Goal: Task Accomplishment & Management: Complete application form

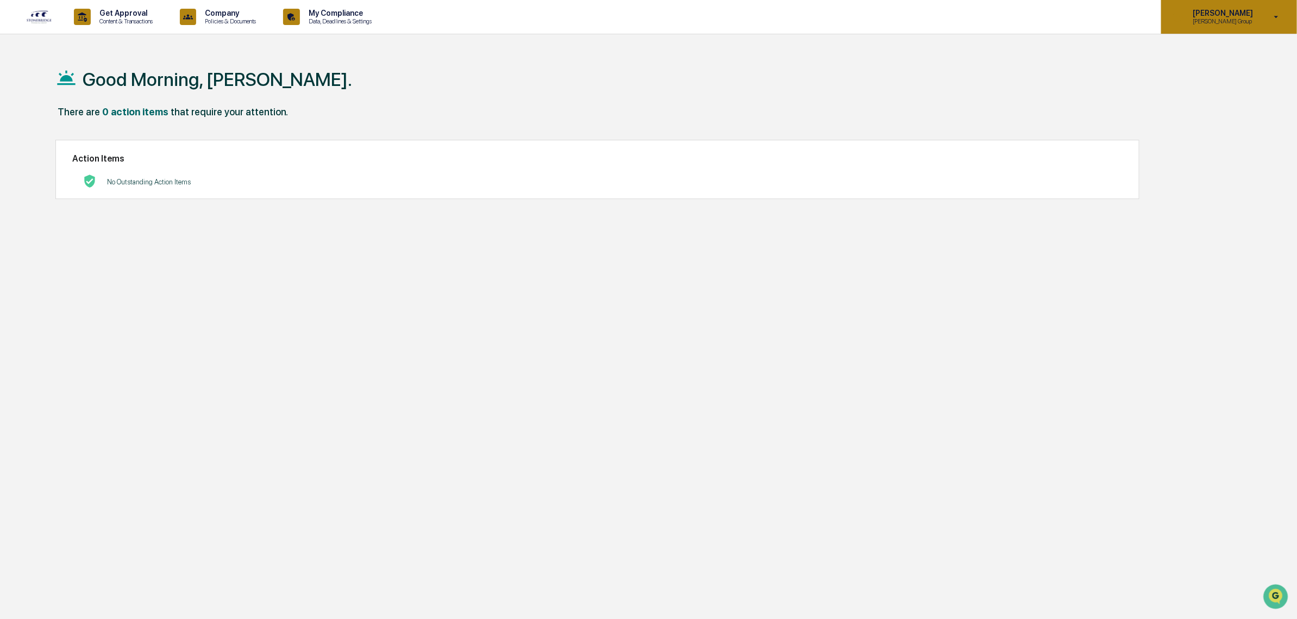
click at [1038, 15] on p "[PERSON_NAME]" at bounding box center [1221, 13] width 74 height 9
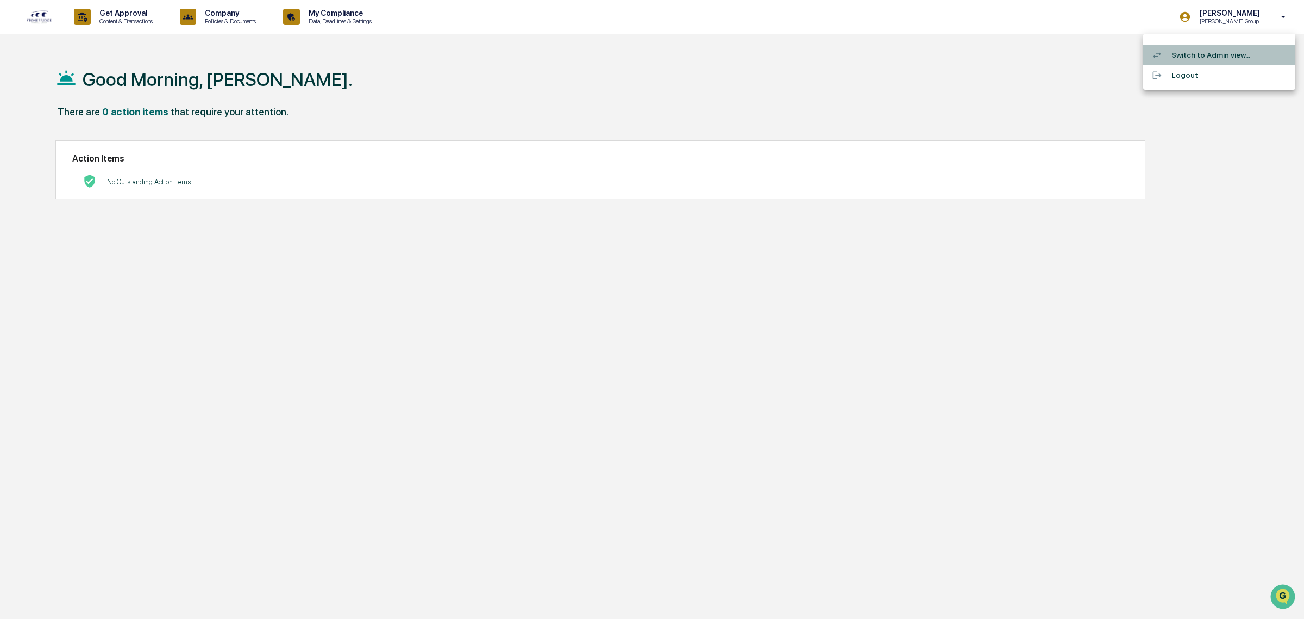
click at [1038, 51] on li "Switch to Admin view..." at bounding box center [1220, 55] width 152 height 20
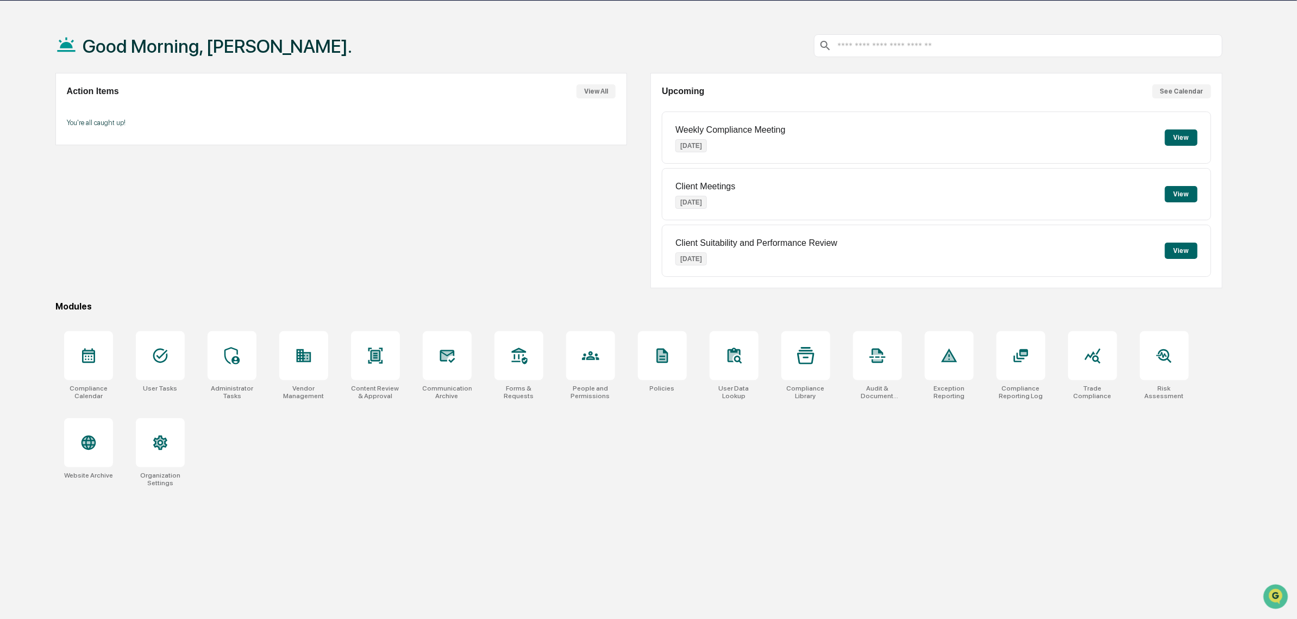
scroll to position [52, 0]
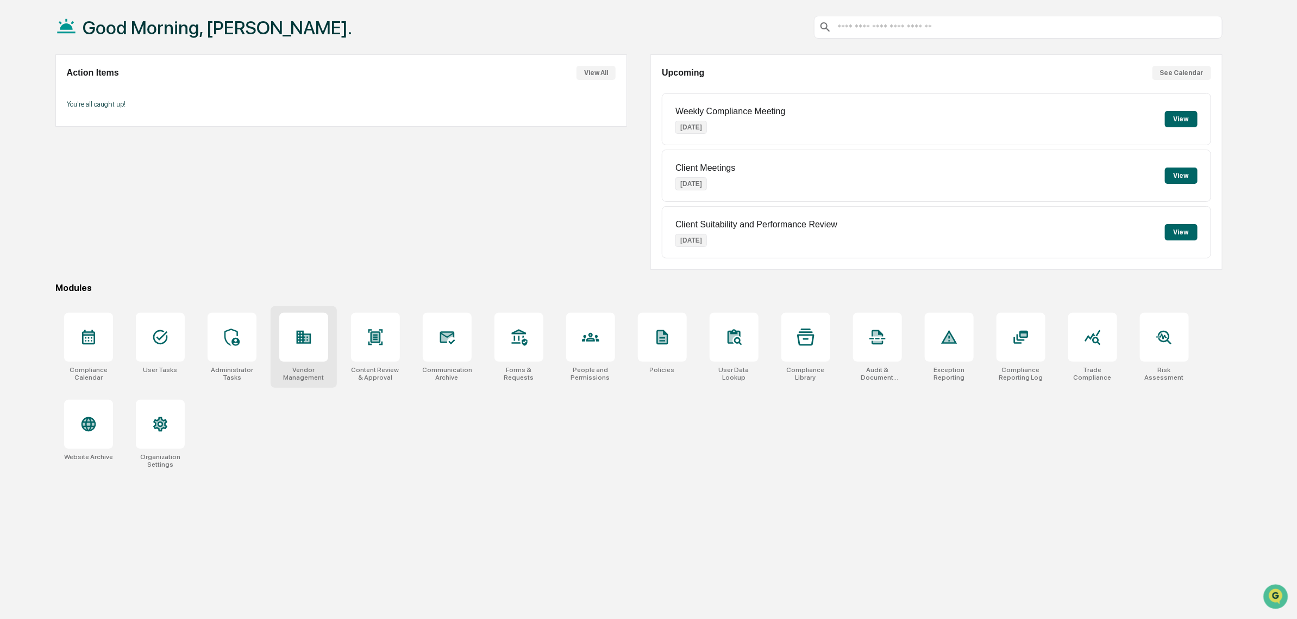
click at [324, 343] on div at bounding box center [303, 337] width 49 height 49
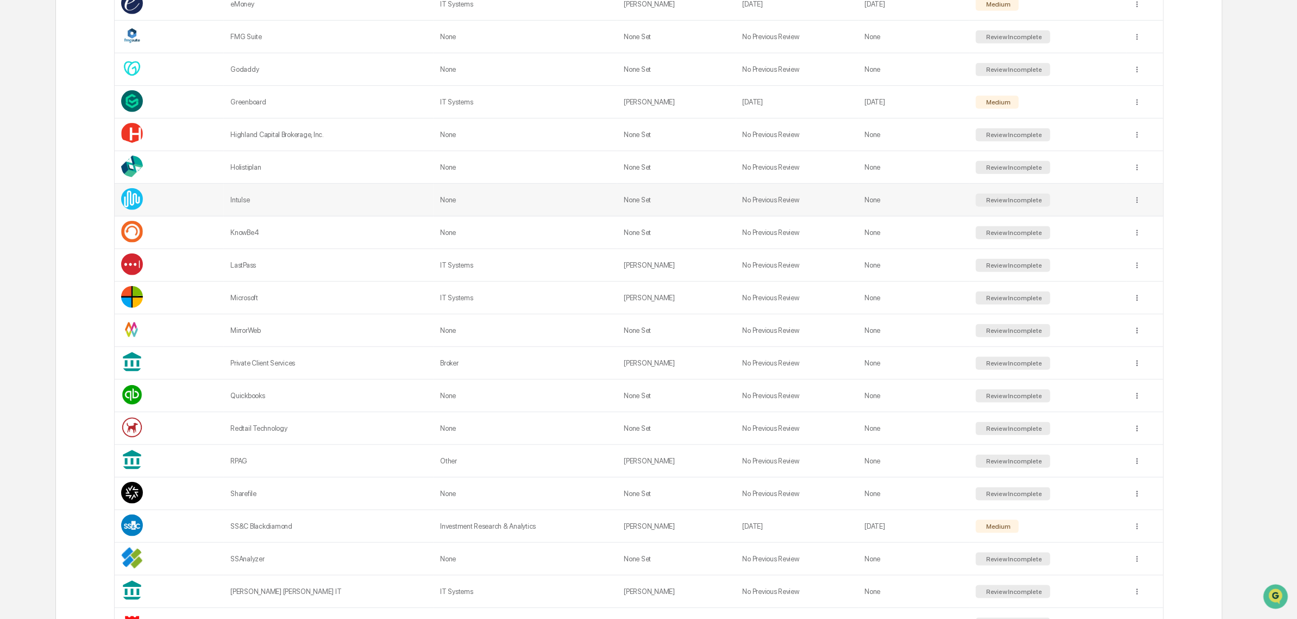
scroll to position [476, 0]
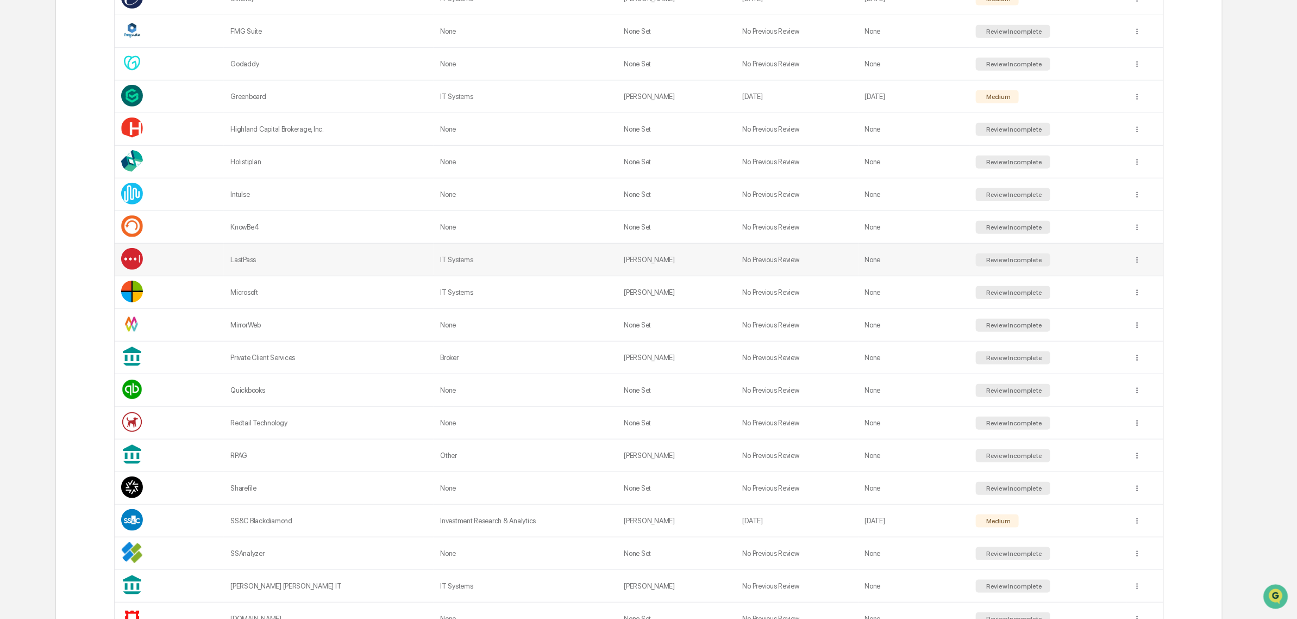
click at [254, 264] on div "LastPass" at bounding box center [328, 259] width 197 height 8
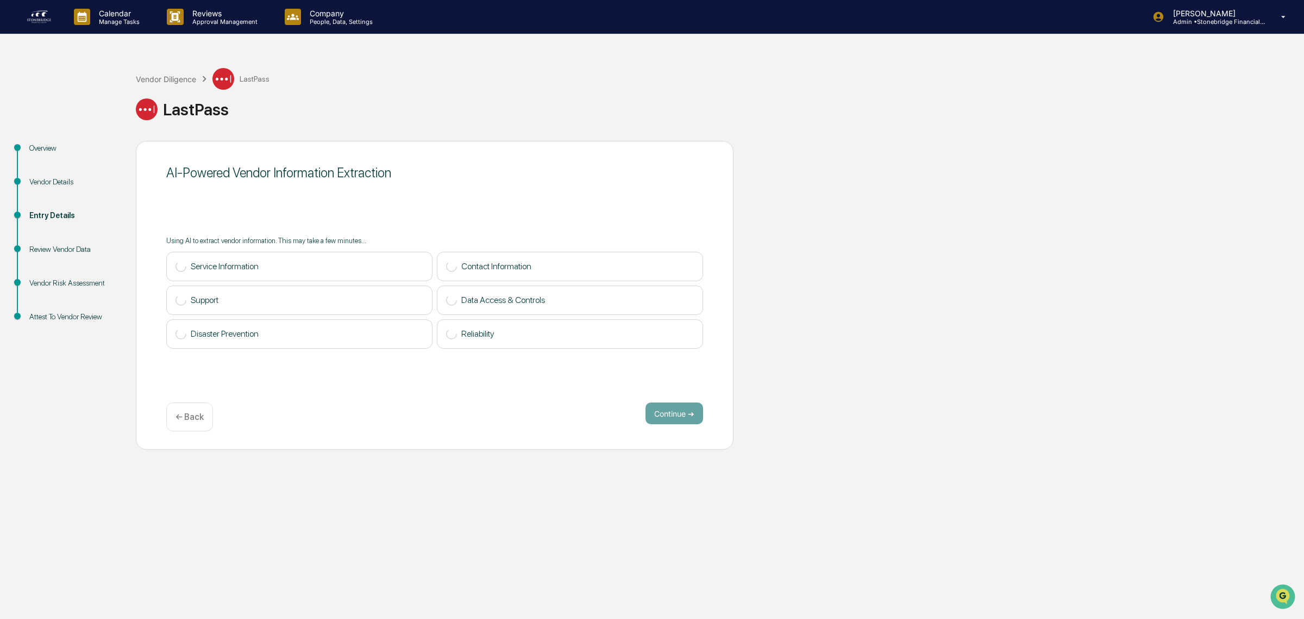
click at [188, 419] on p "← Back" at bounding box center [190, 416] width 28 height 10
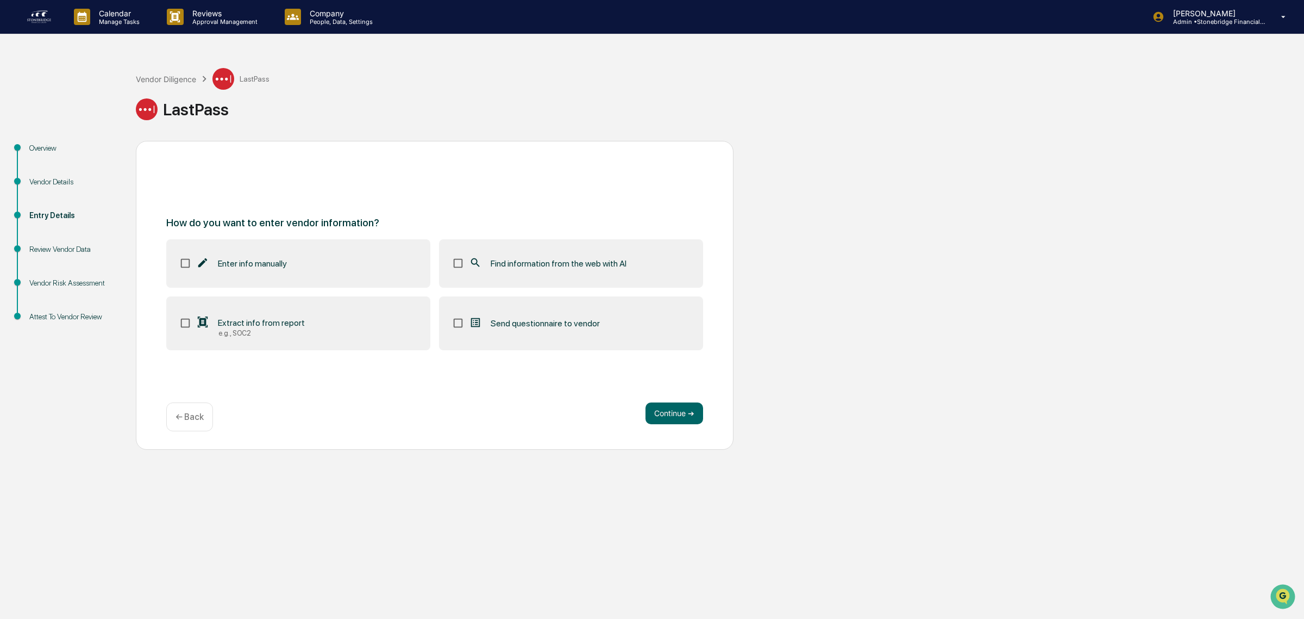
click at [272, 341] on label "Extract info from report e.g., SOC2" at bounding box center [298, 323] width 264 height 54
click at [530, 255] on label "Find information from the web with AI" at bounding box center [571, 263] width 264 height 48
click at [683, 428] on div "Continue ➔ ← Back" at bounding box center [434, 416] width 537 height 29
click at [673, 414] on button "Continue ➔" at bounding box center [675, 413] width 58 height 22
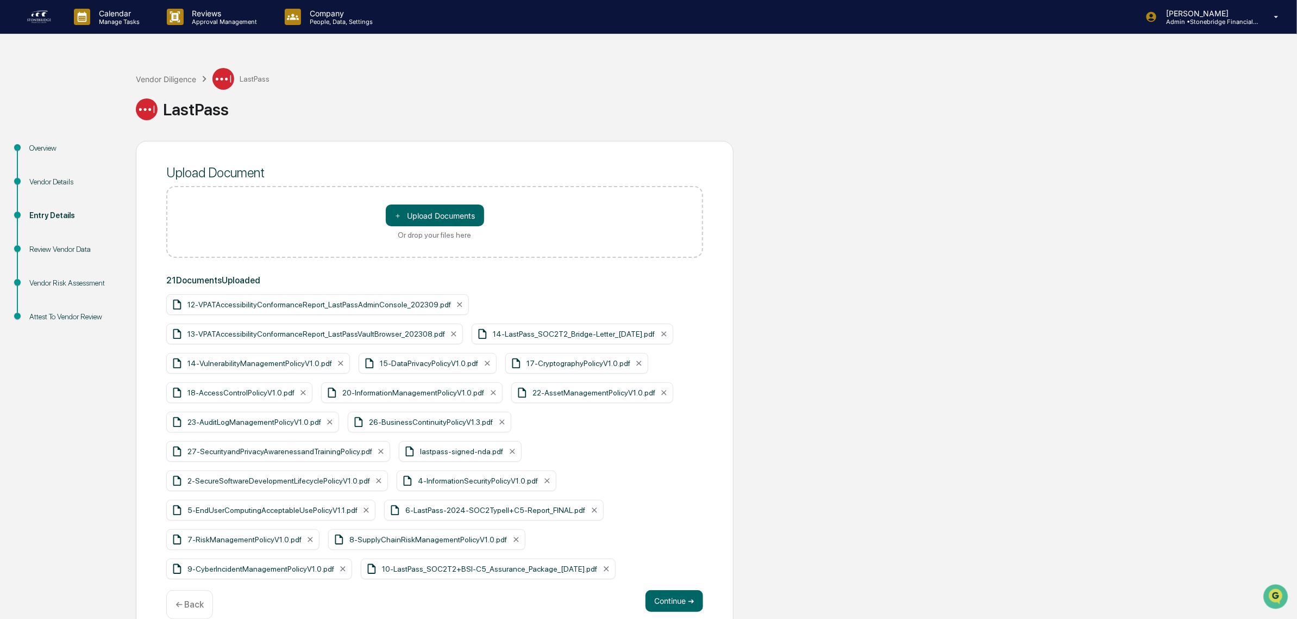
scroll to position [21, 0]
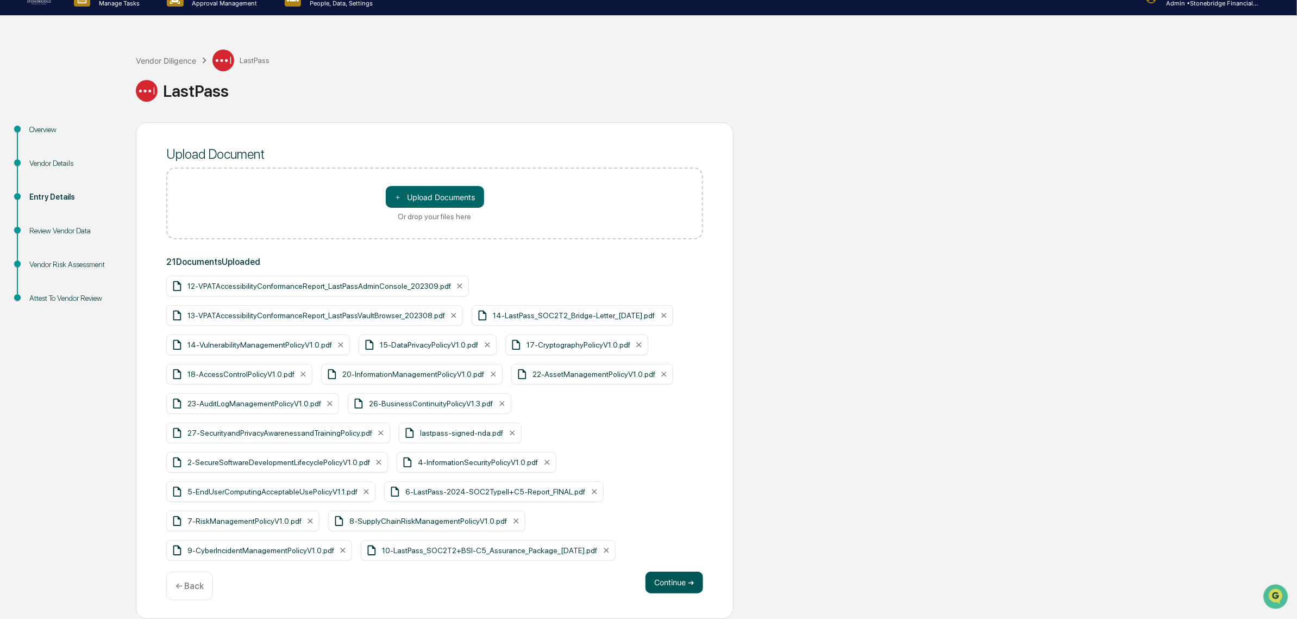
click at [689, 589] on button "Continue ➔" at bounding box center [675, 582] width 58 height 22
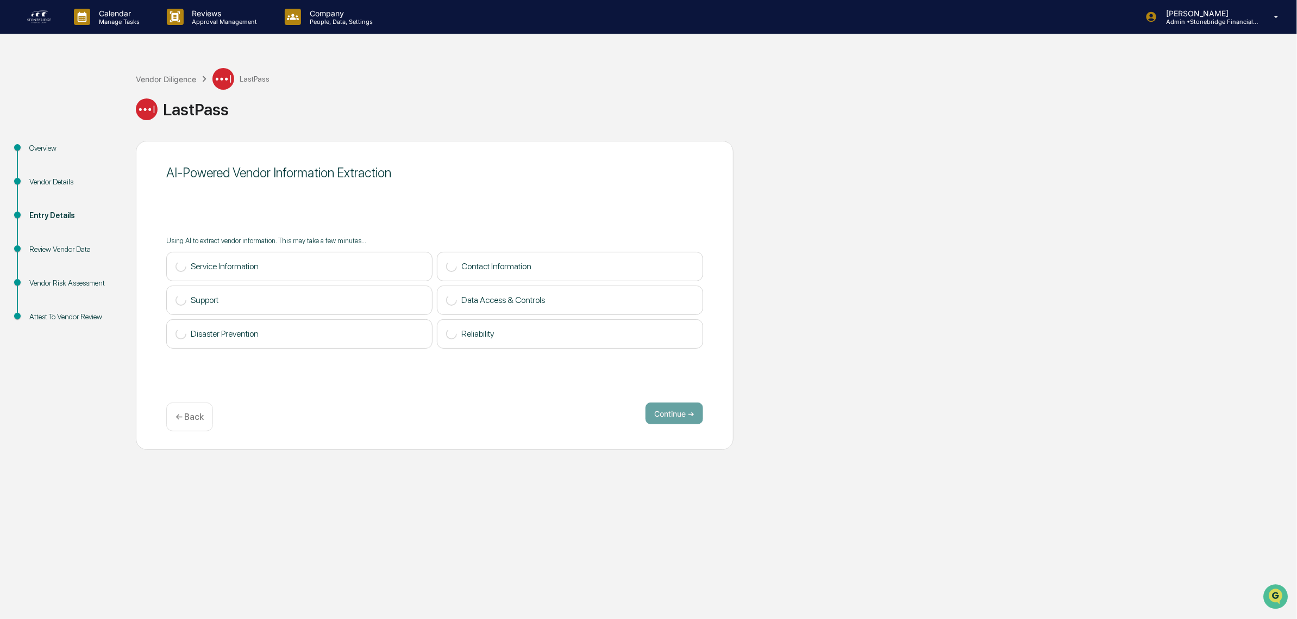
scroll to position [0, 0]
drag, startPoint x: 884, startPoint y: 594, endPoint x: 889, endPoint y: 623, distance: 29.8
click at [650, 408] on button "Continue ➔" at bounding box center [675, 413] width 58 height 22
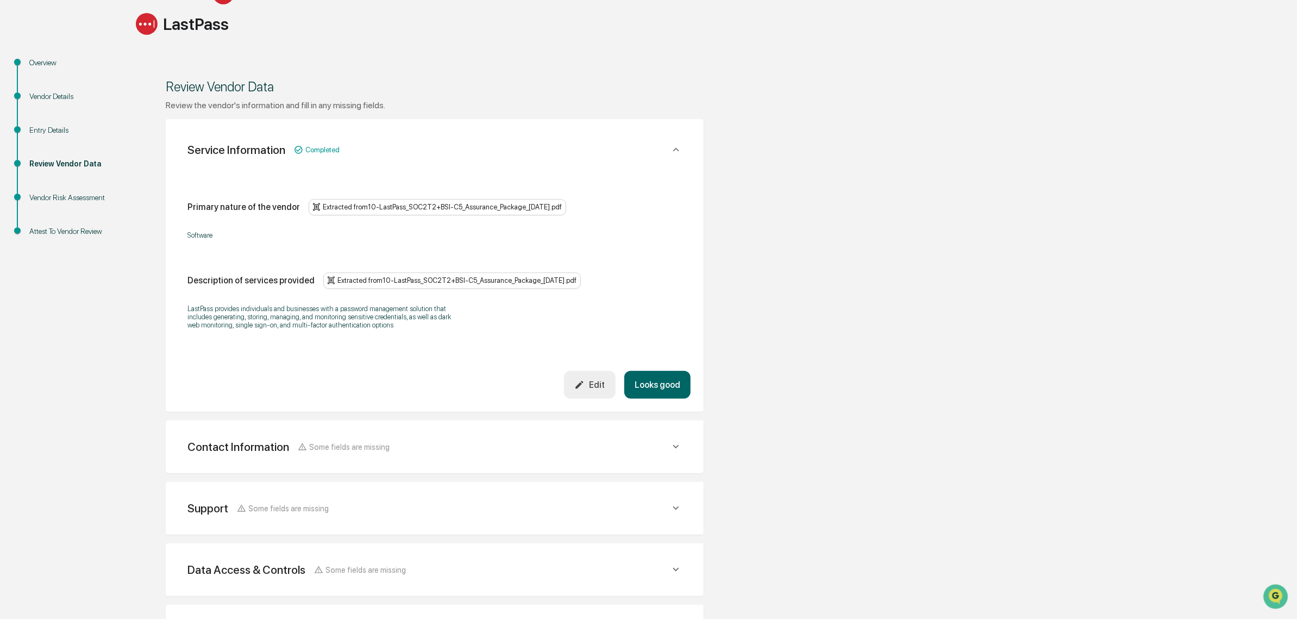
scroll to position [86, 0]
click at [672, 395] on button "Looks good" at bounding box center [658, 384] width 66 height 28
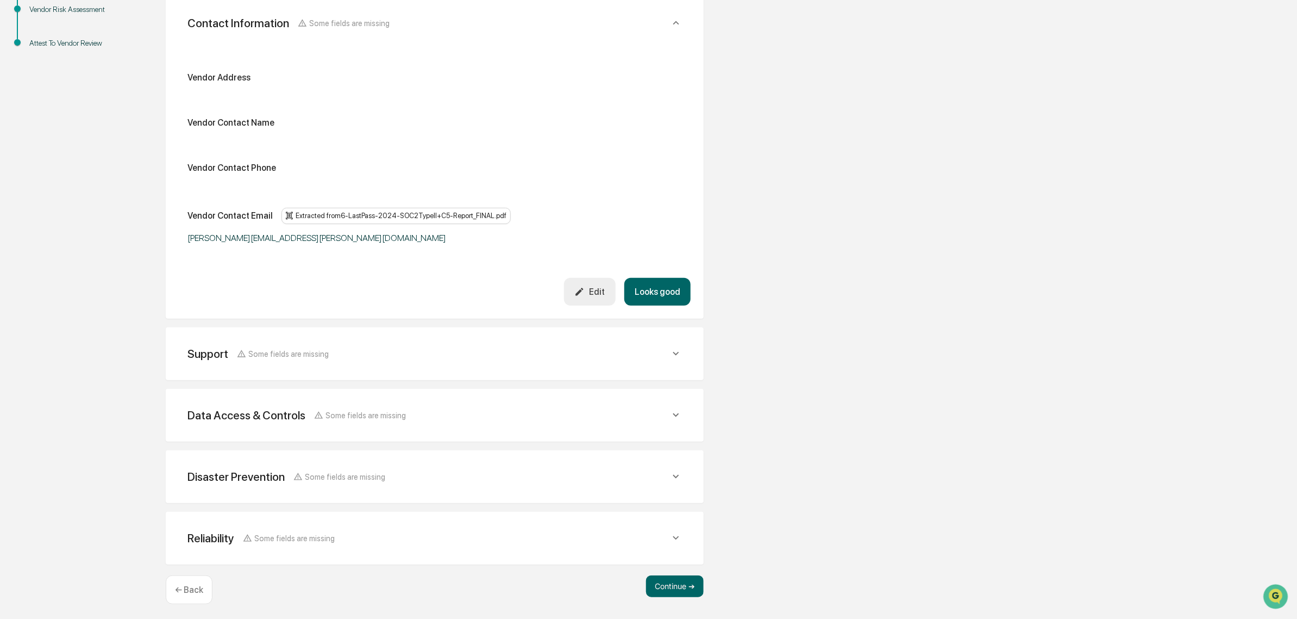
scroll to position [276, 0]
click at [656, 288] on button "Looks good" at bounding box center [658, 290] width 66 height 28
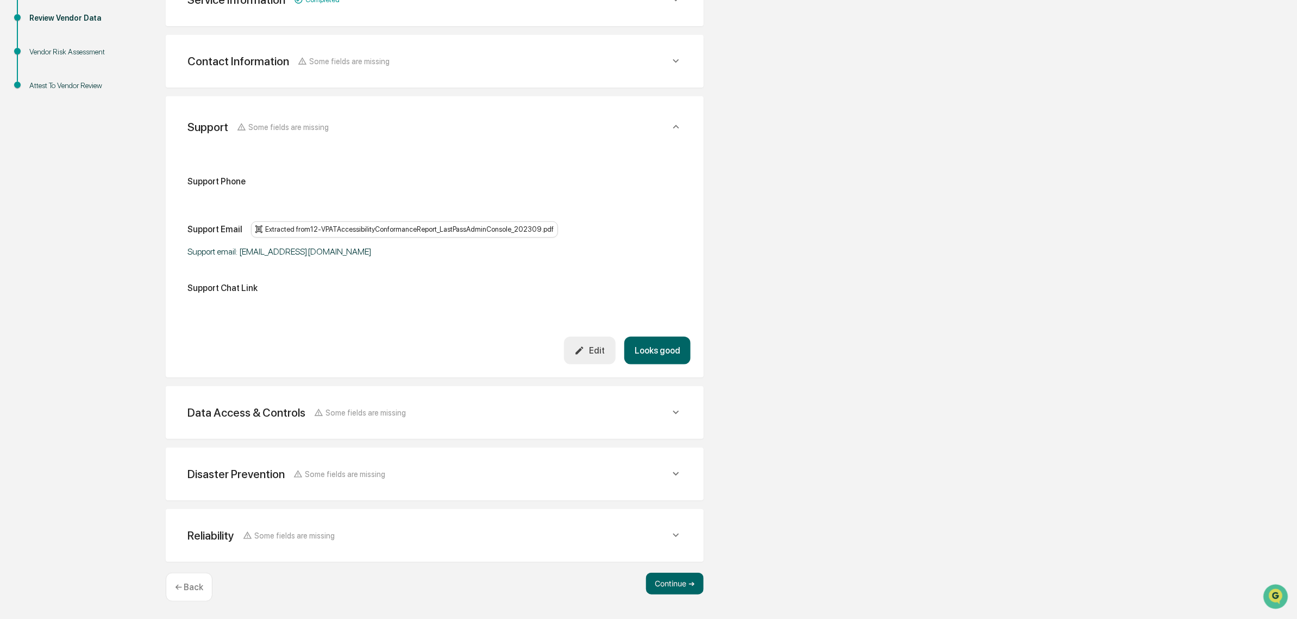
scroll to position [230, 0]
click at [662, 349] on button "Looks good" at bounding box center [658, 352] width 66 height 28
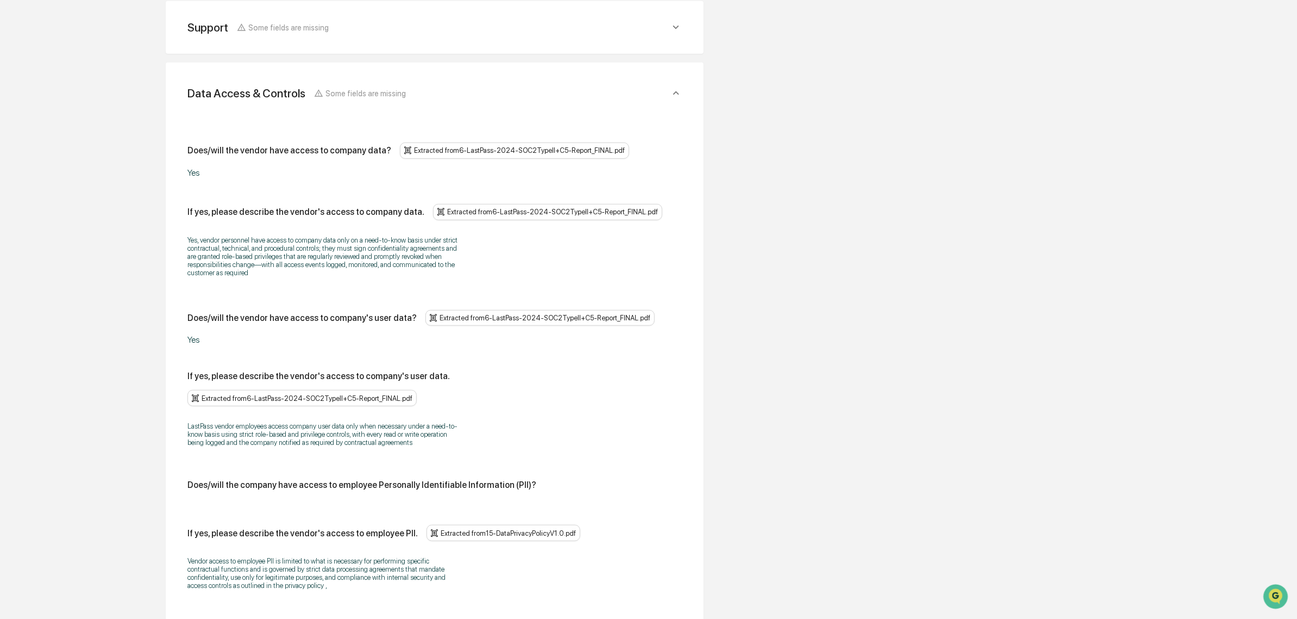
scroll to position [327, 0]
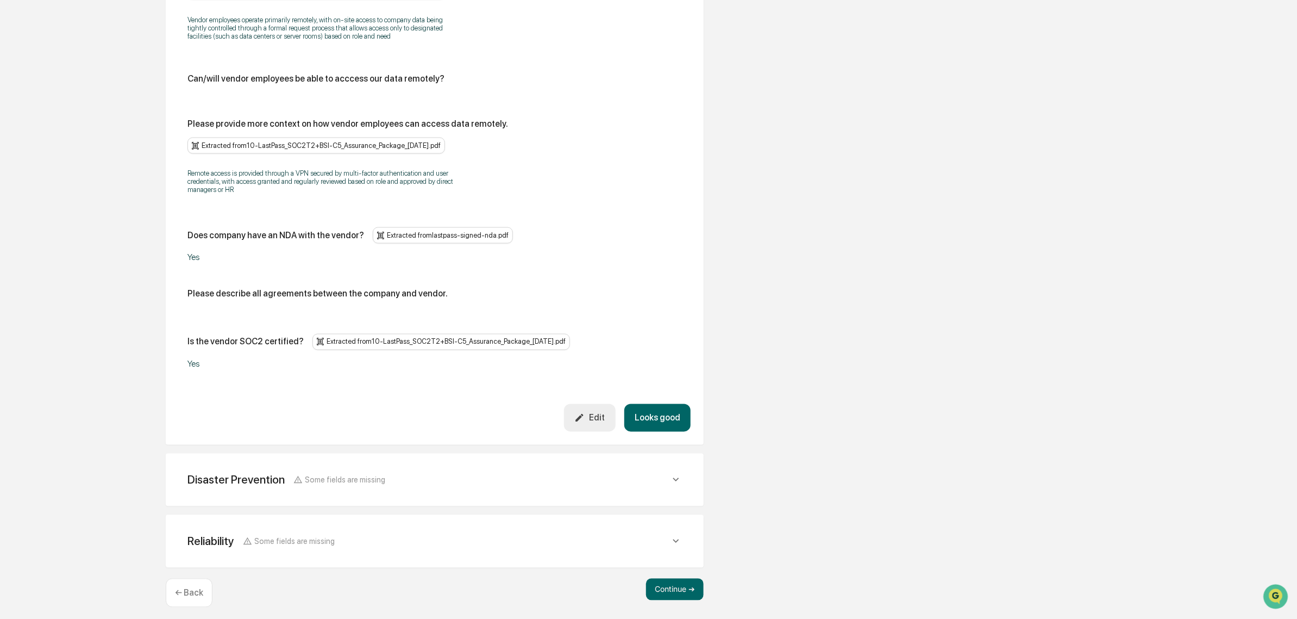
scroll to position [1165, 0]
click at [448, 477] on div "Disaster Prevention Some fields are missing" at bounding box center [429, 478] width 483 height 14
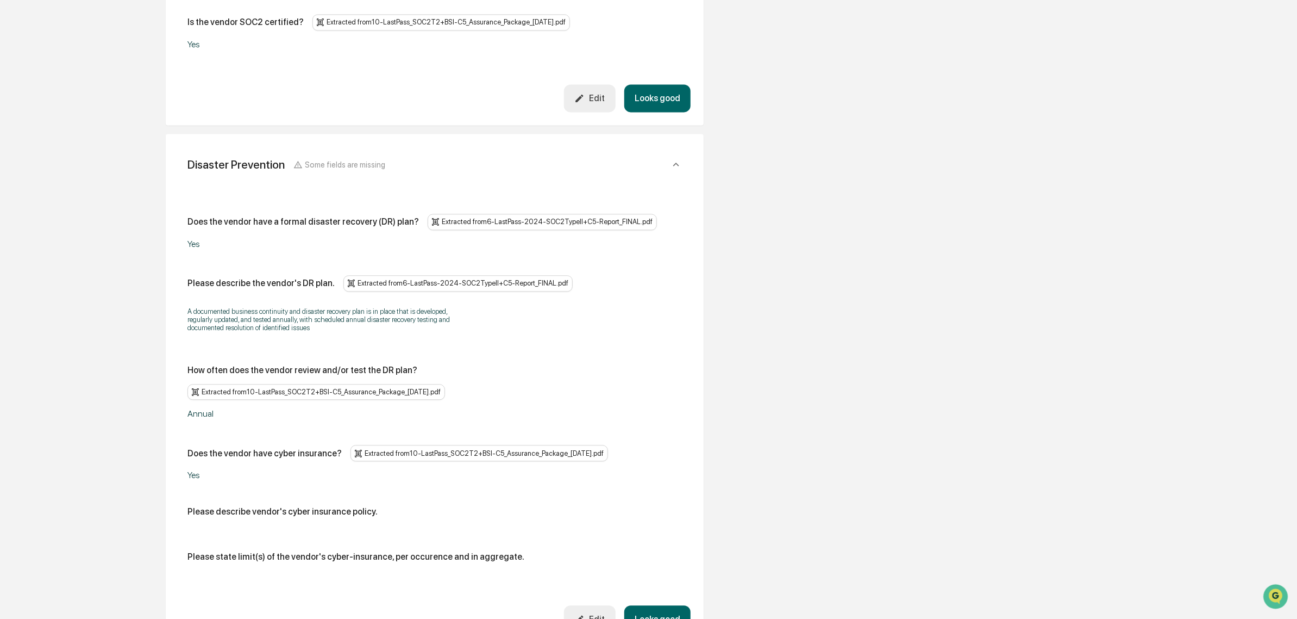
scroll to position [1608, 0]
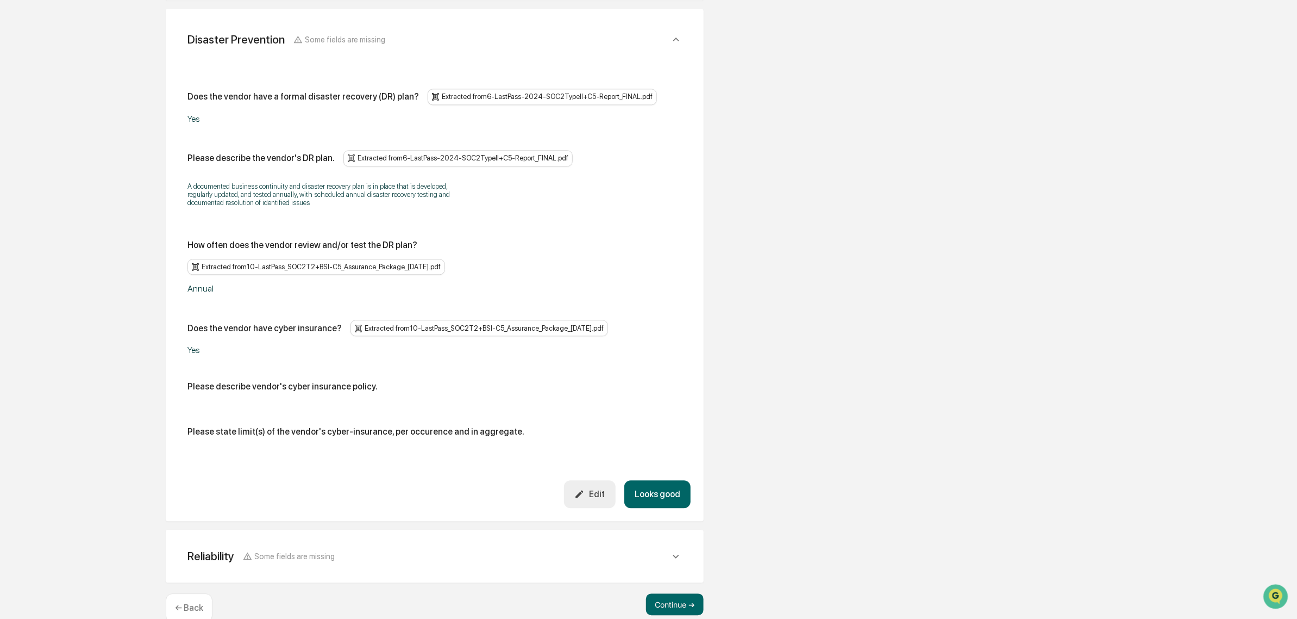
click at [664, 480] on button "Looks good" at bounding box center [658, 494] width 66 height 28
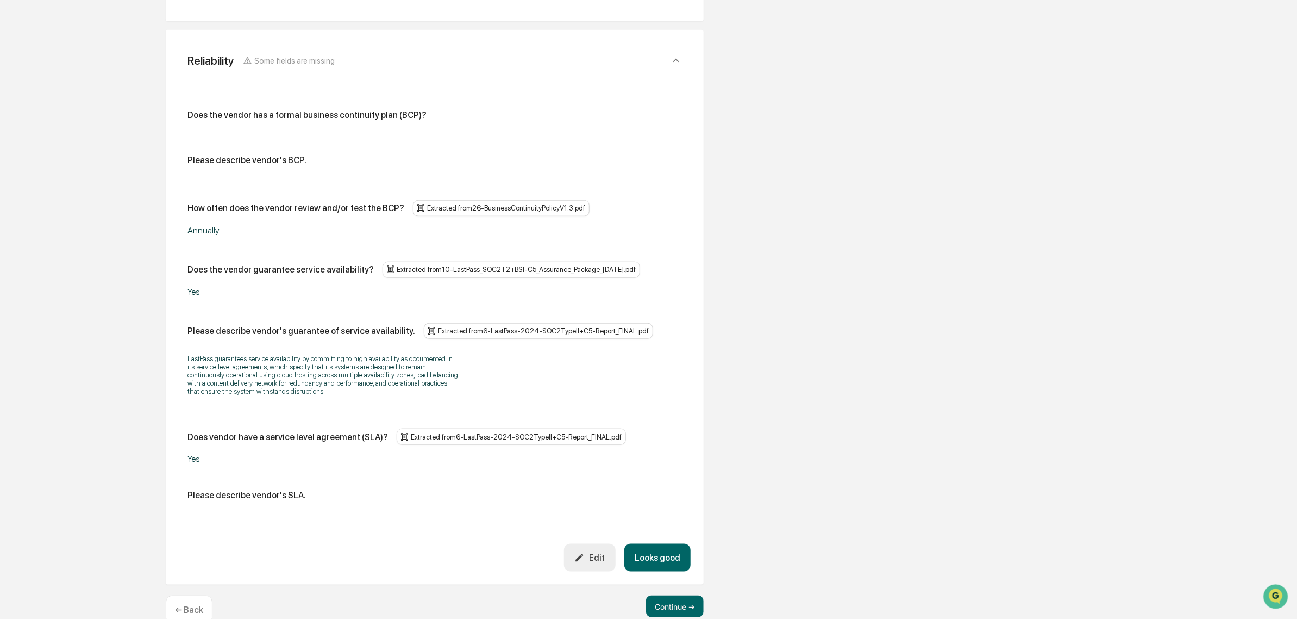
scroll to position [508, 0]
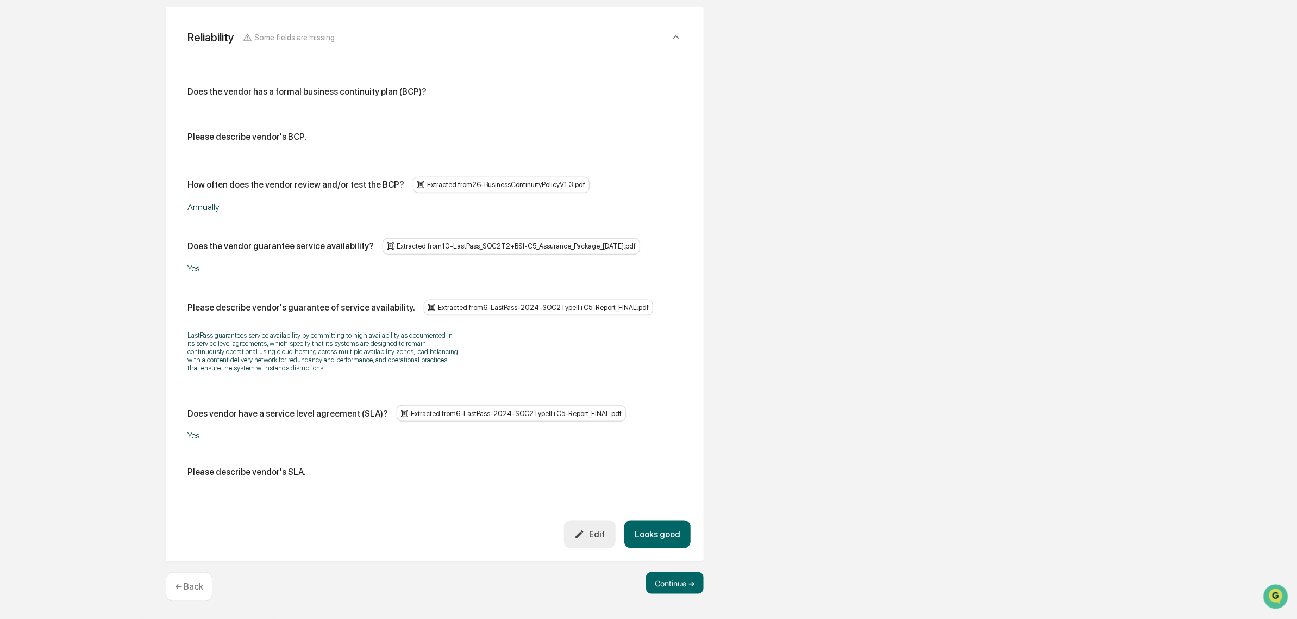
click at [298, 411] on div "Does vendor have a service level agreement (SLA)?" at bounding box center [288, 413] width 201 height 10
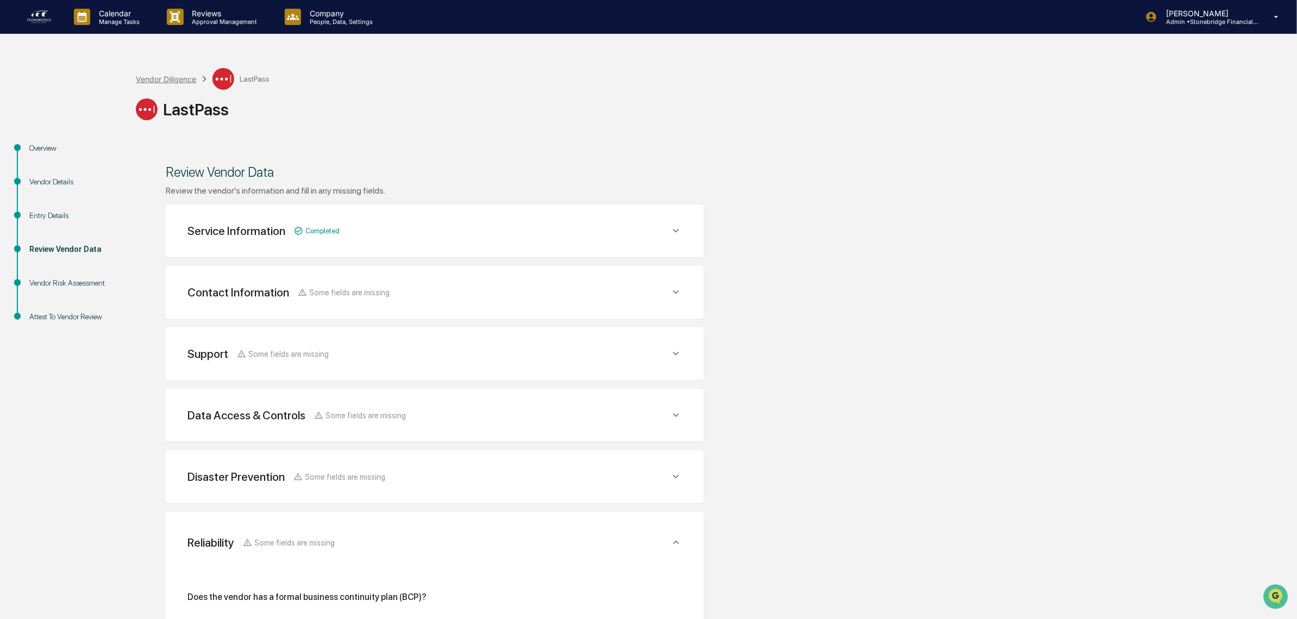
click at [164, 79] on div "Vendor Diligence" at bounding box center [166, 78] width 60 height 9
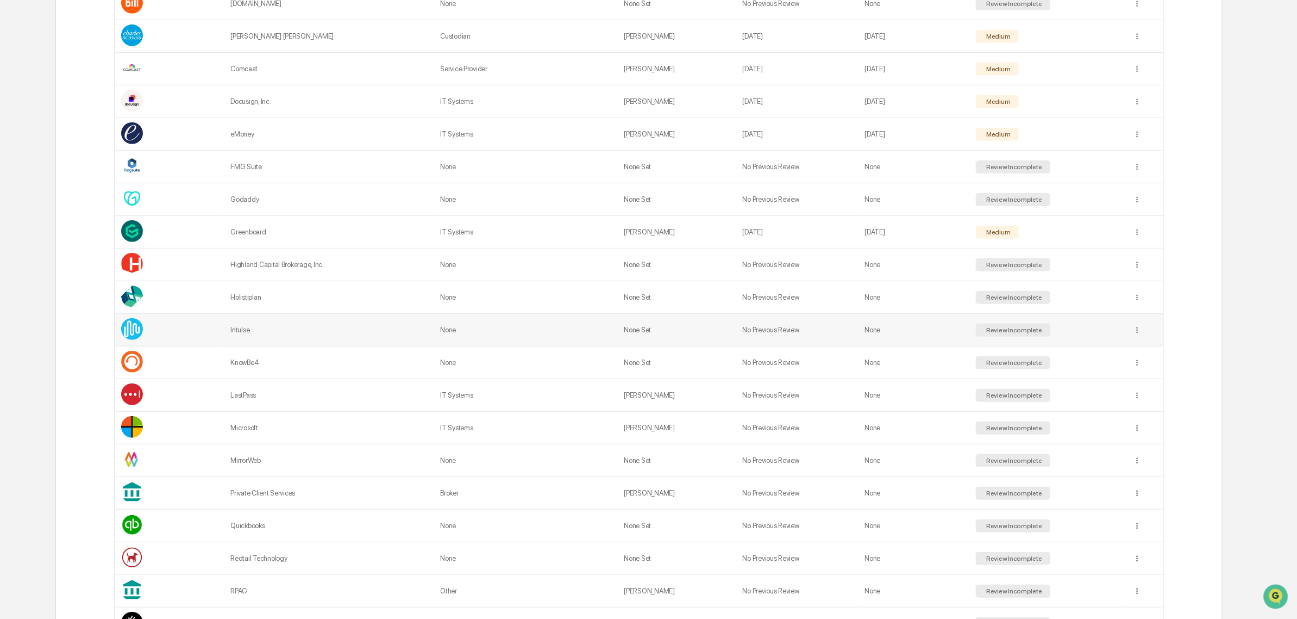
scroll to position [344, 0]
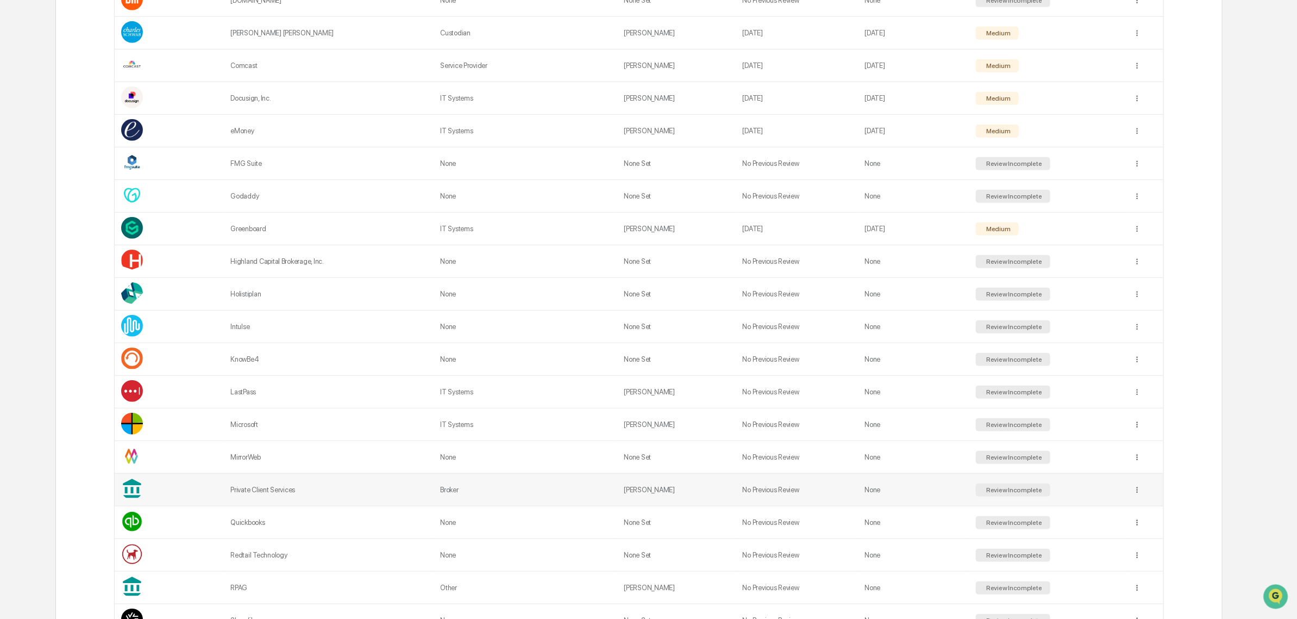
click at [272, 506] on td "Private Client Services" at bounding box center [329, 489] width 210 height 33
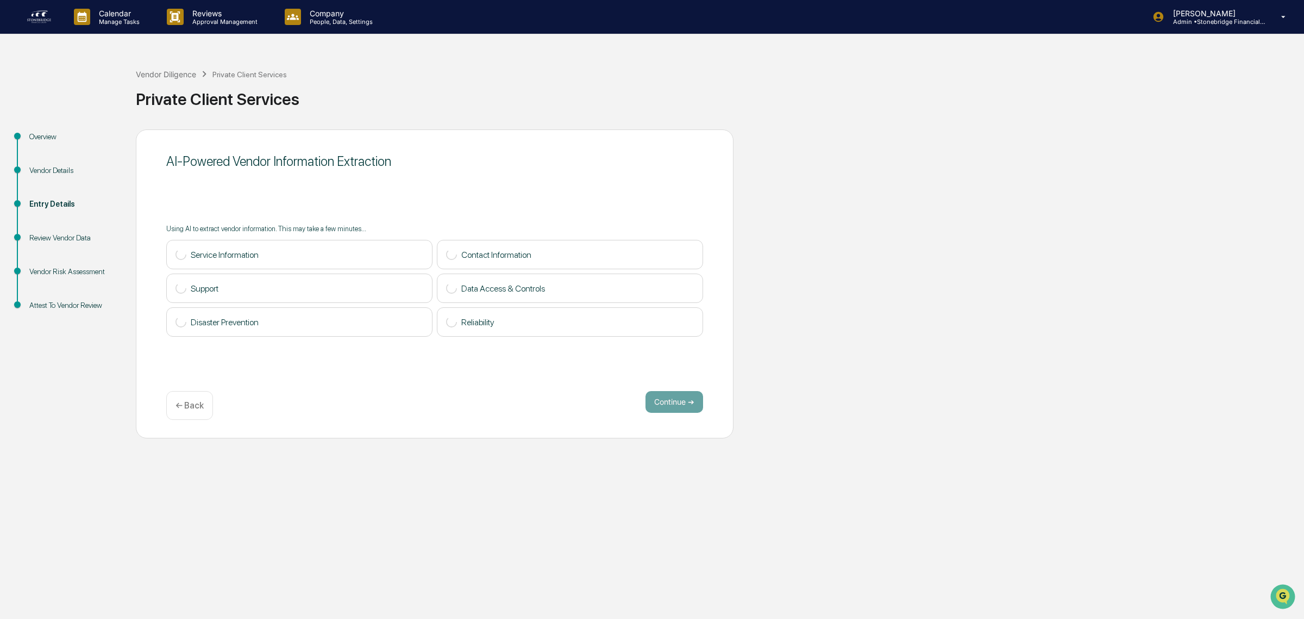
click at [32, 173] on div "Vendor Details" at bounding box center [73, 170] width 89 height 11
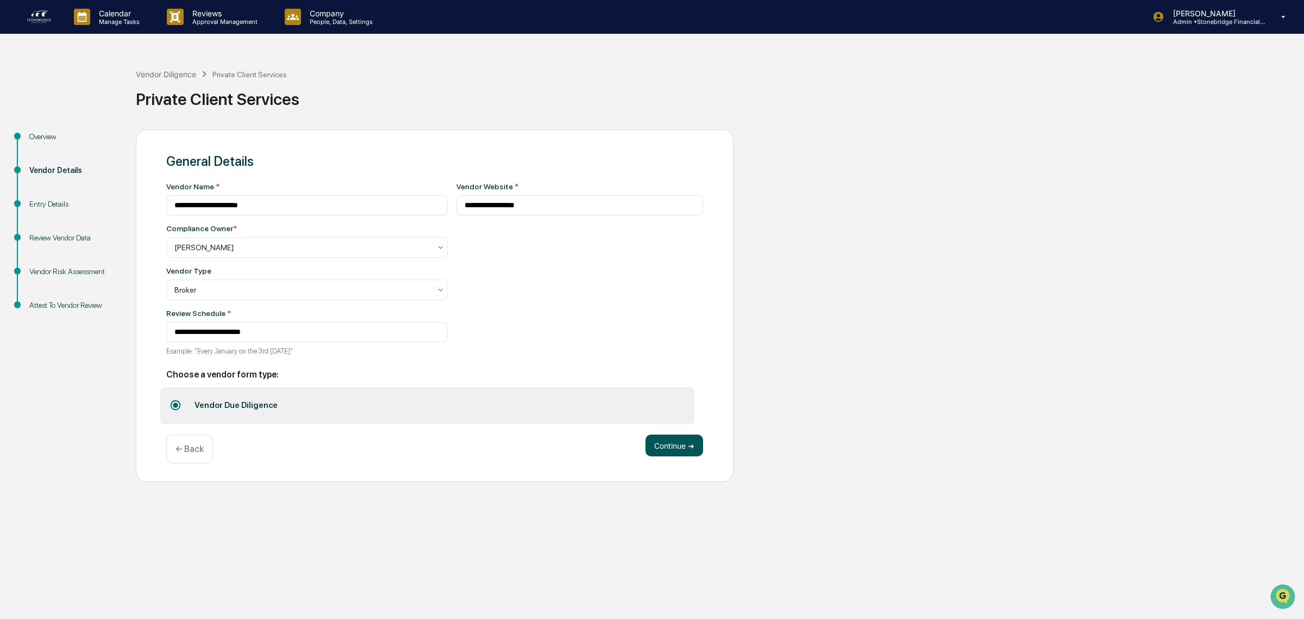
click at [695, 447] on button "Continue ➔" at bounding box center [675, 445] width 58 height 22
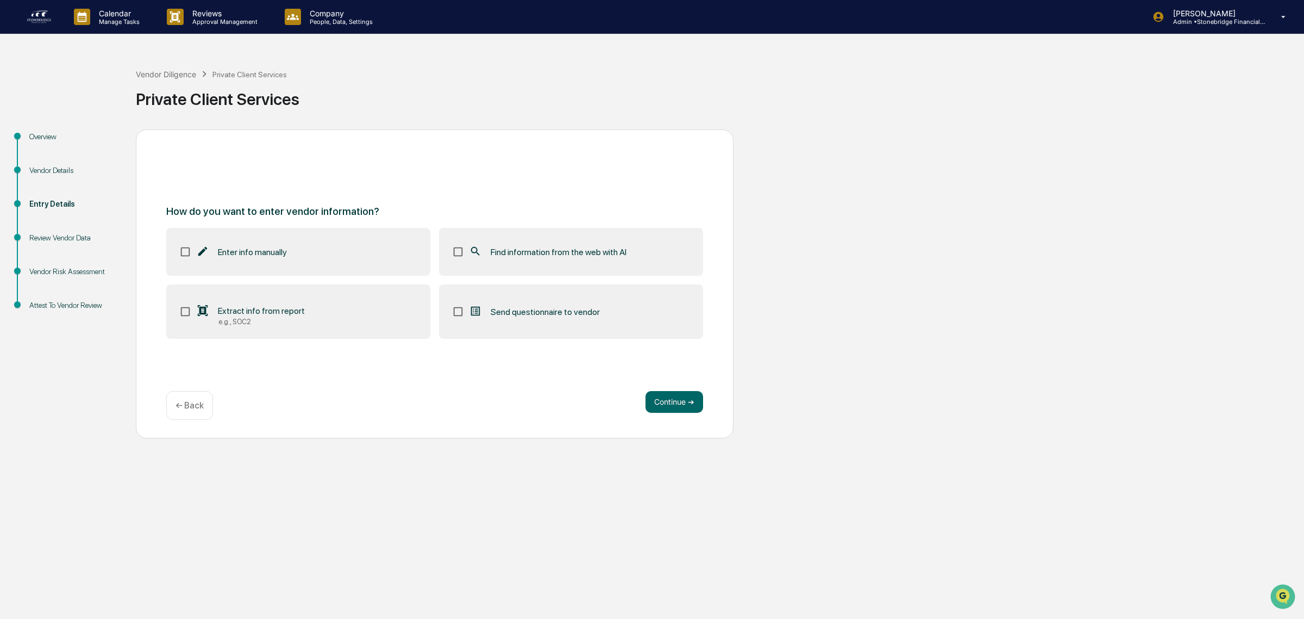
click at [316, 299] on label "Extract info from report e.g., SOC2" at bounding box center [298, 311] width 264 height 54
click at [508, 250] on span "Find information from the web with AI" at bounding box center [559, 252] width 136 height 10
click at [662, 409] on button "Continue ➔" at bounding box center [675, 402] width 58 height 22
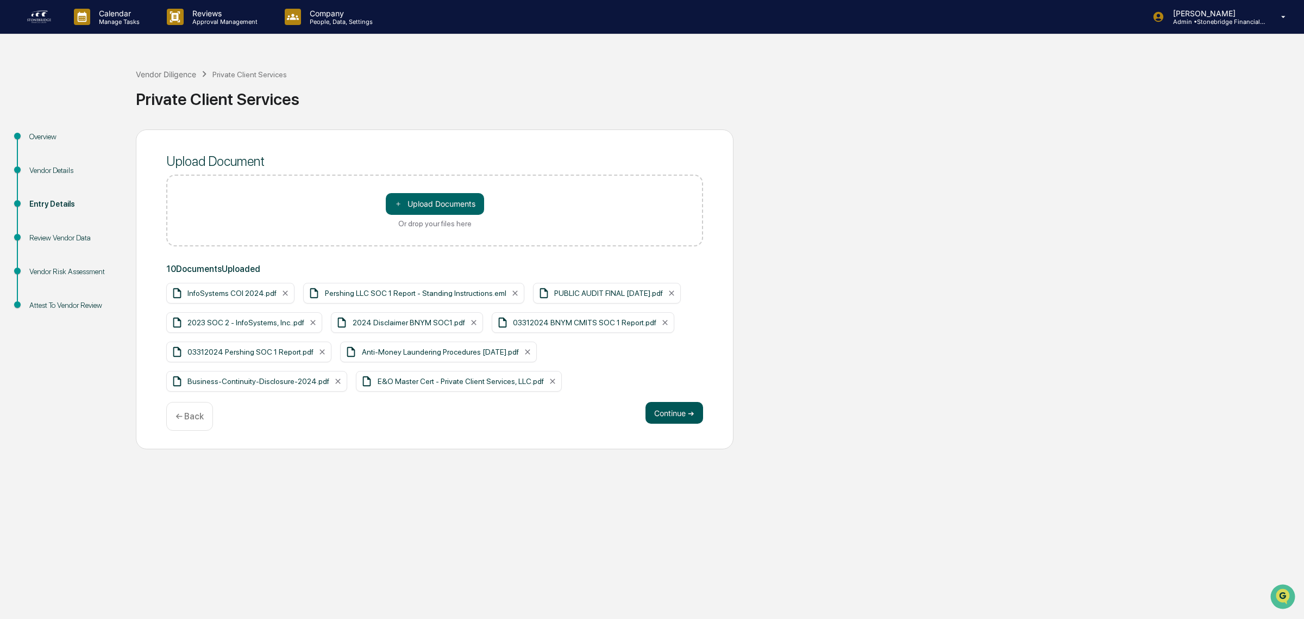
click at [661, 422] on button "Continue ➔" at bounding box center [675, 413] width 58 height 22
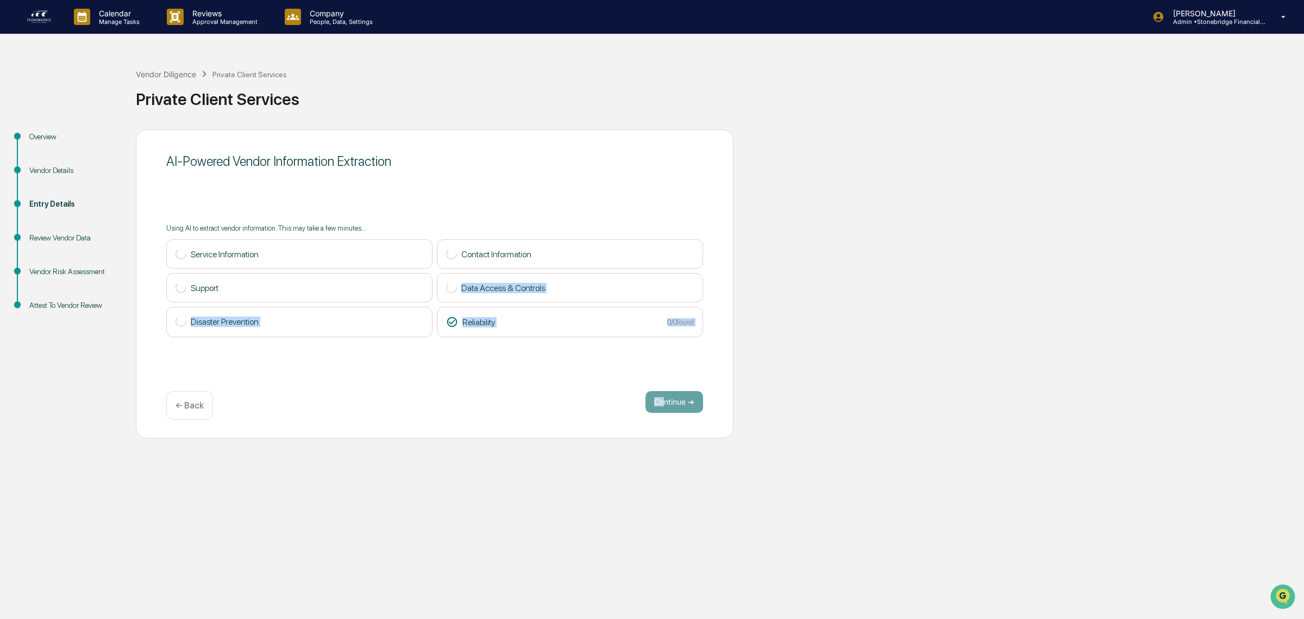
drag, startPoint x: 661, startPoint y: 422, endPoint x: 383, endPoint y: 280, distance: 311.9
click at [383, 280] on div "AI-Powered Vendor Information Extraction Using AI to extract vendor information…" at bounding box center [435, 283] width 598 height 309
click at [383, 280] on div "Support" at bounding box center [299, 287] width 266 height 29
click at [383, 280] on div "Support 1/3 found" at bounding box center [299, 288] width 266 height 30
click at [688, 409] on button "Continue ➔" at bounding box center [675, 402] width 58 height 22
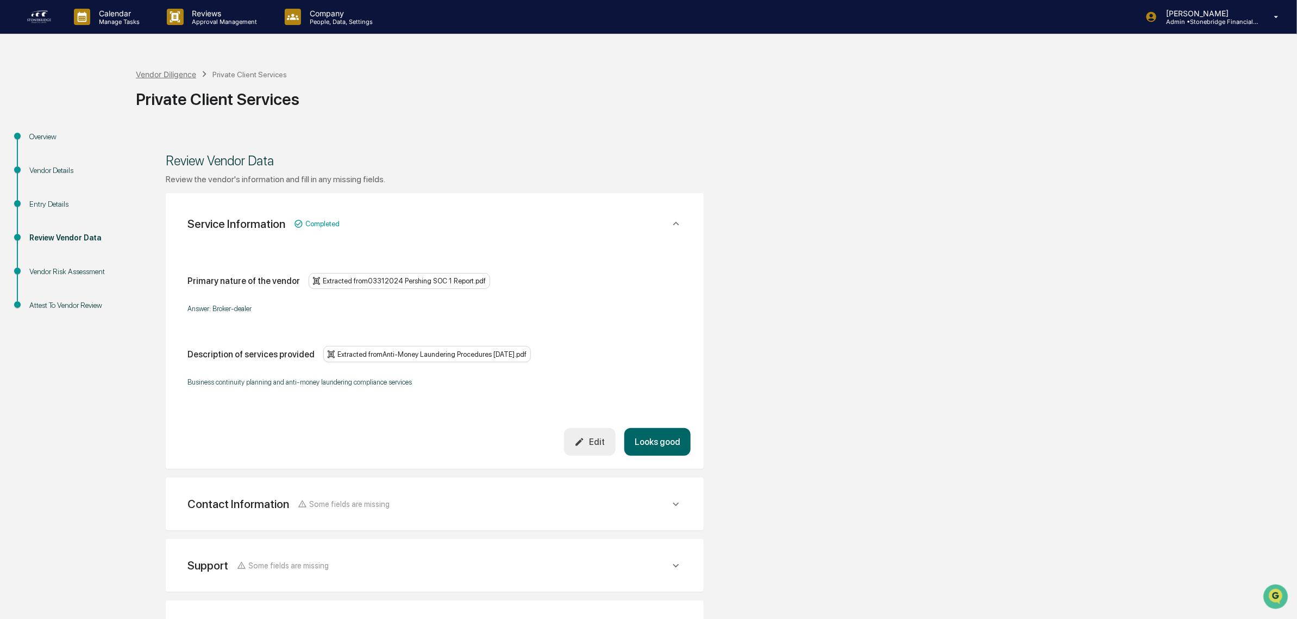
click at [179, 72] on div "Vendor Diligence" at bounding box center [166, 74] width 60 height 9
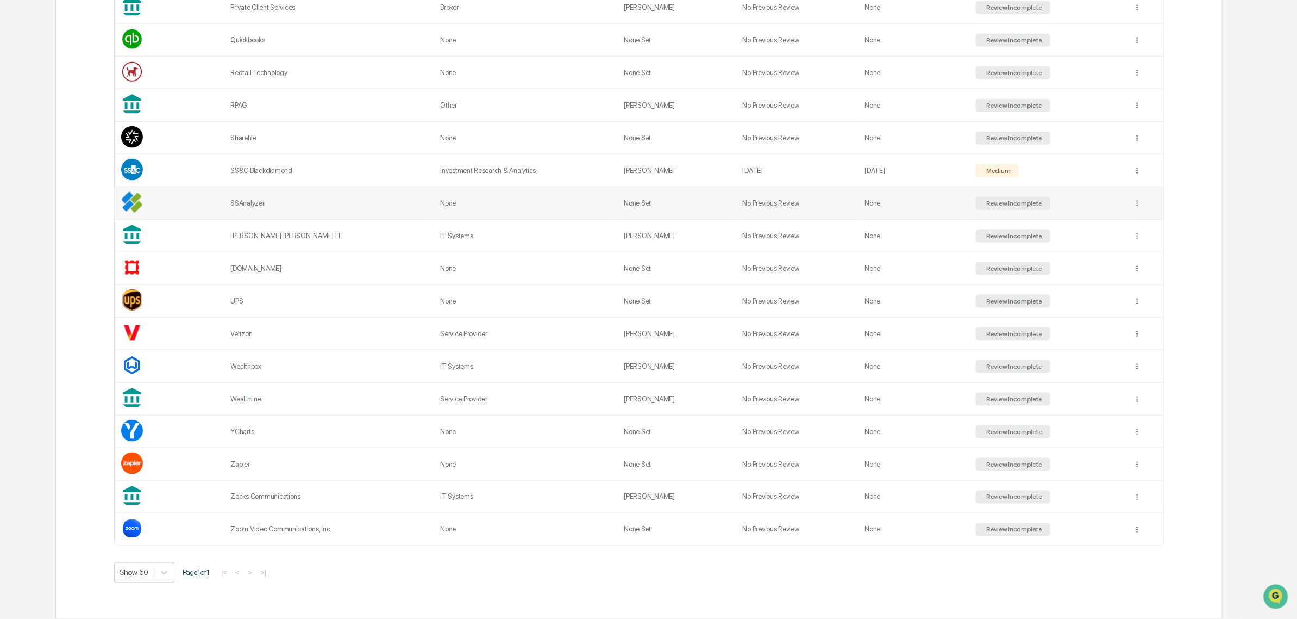
scroll to position [794, 0]
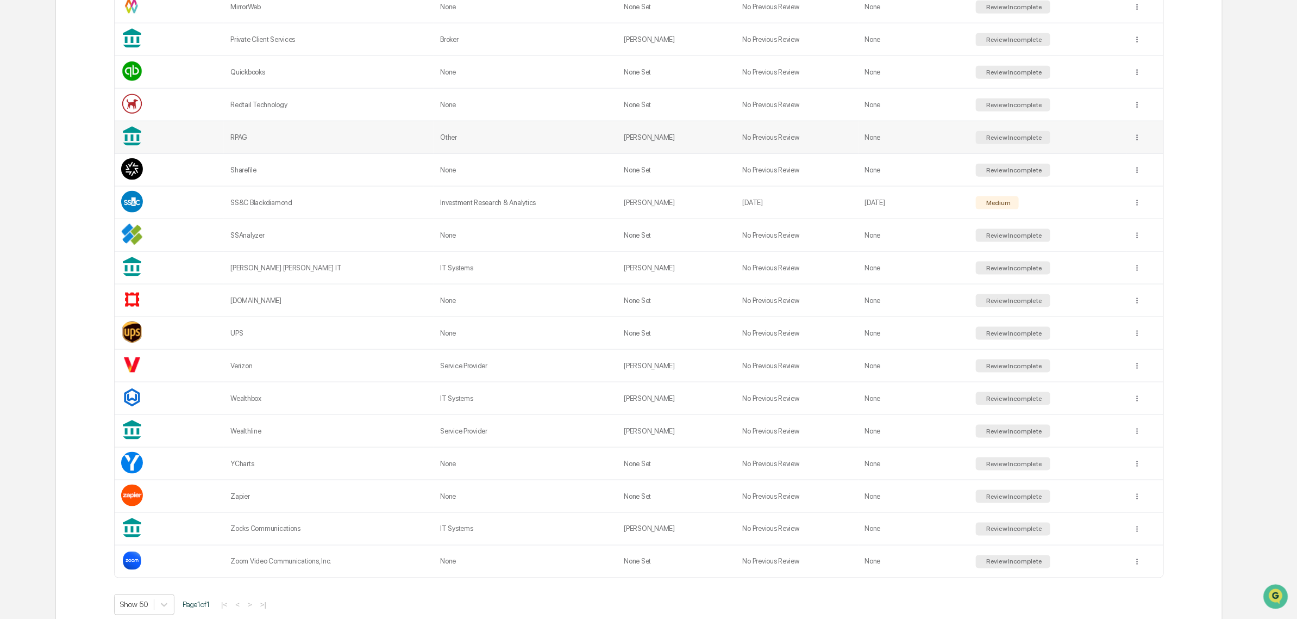
click at [244, 141] on div "RPAG" at bounding box center [328, 137] width 197 height 8
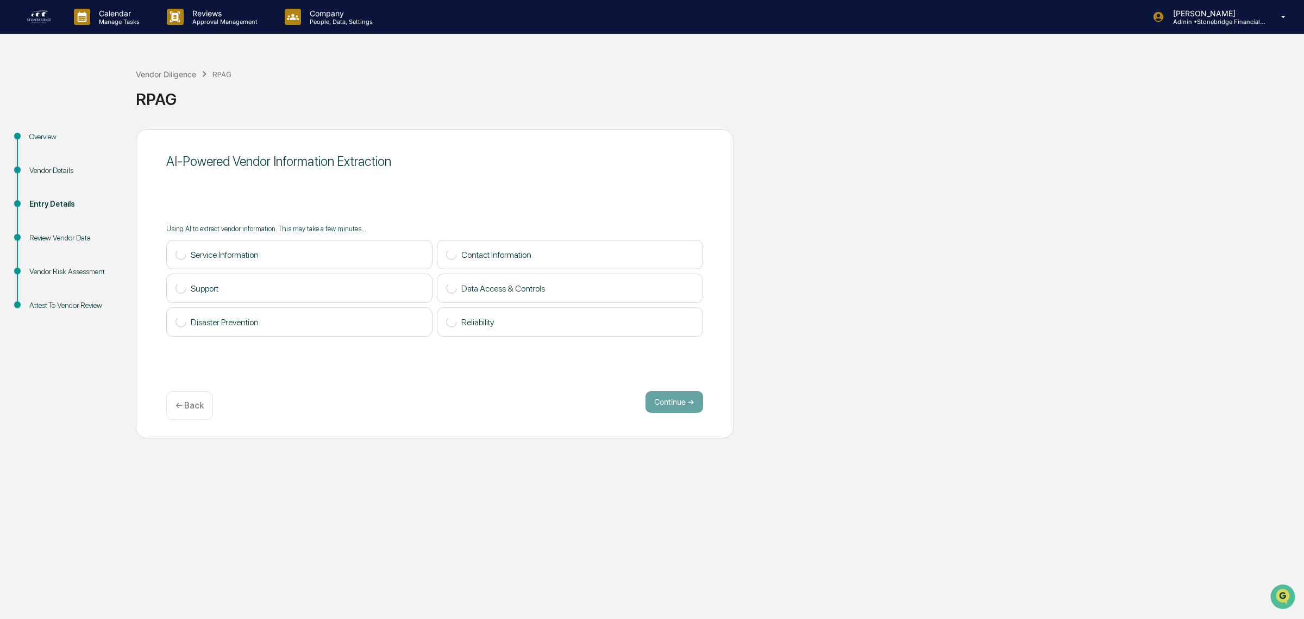
click at [67, 176] on div "Vendor Details" at bounding box center [73, 170] width 89 height 11
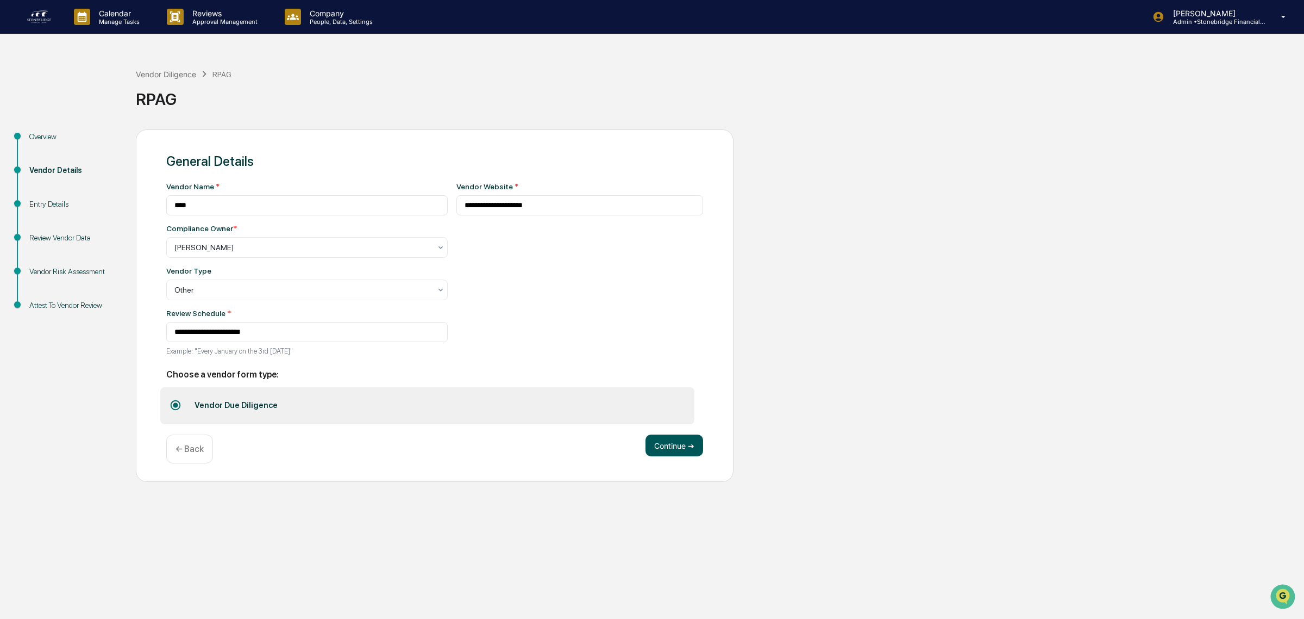
click at [685, 454] on button "Continue ➔" at bounding box center [675, 445] width 58 height 22
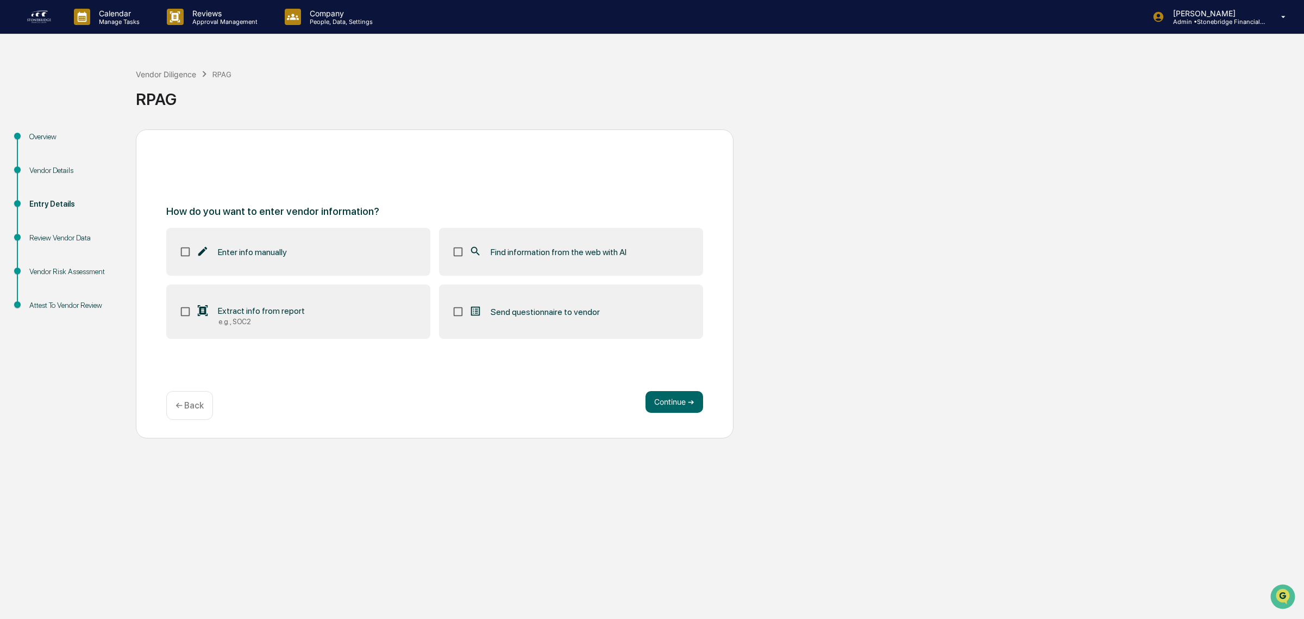
click at [365, 321] on label "Extract info from report e.g., SOC2" at bounding box center [298, 311] width 264 height 54
click at [536, 252] on span "Find information from the web with AI" at bounding box center [559, 252] width 136 height 10
click at [690, 413] on button "Continue ➔" at bounding box center [675, 402] width 58 height 22
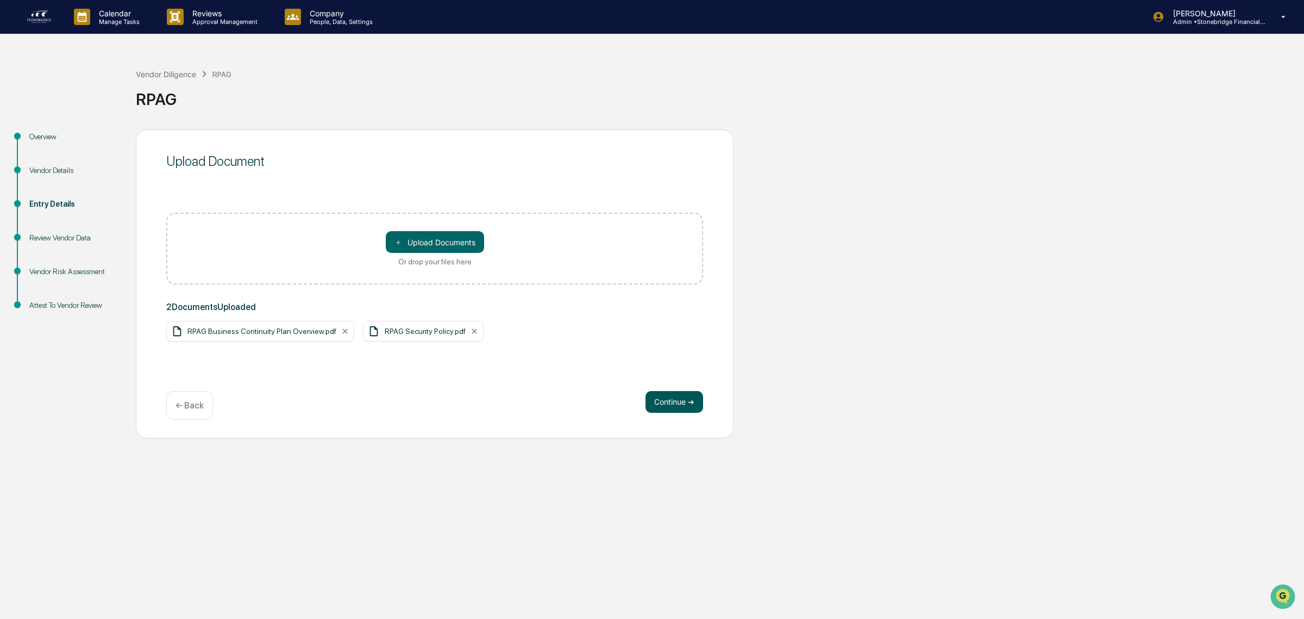
click at [659, 405] on button "Continue ➔" at bounding box center [675, 402] width 58 height 22
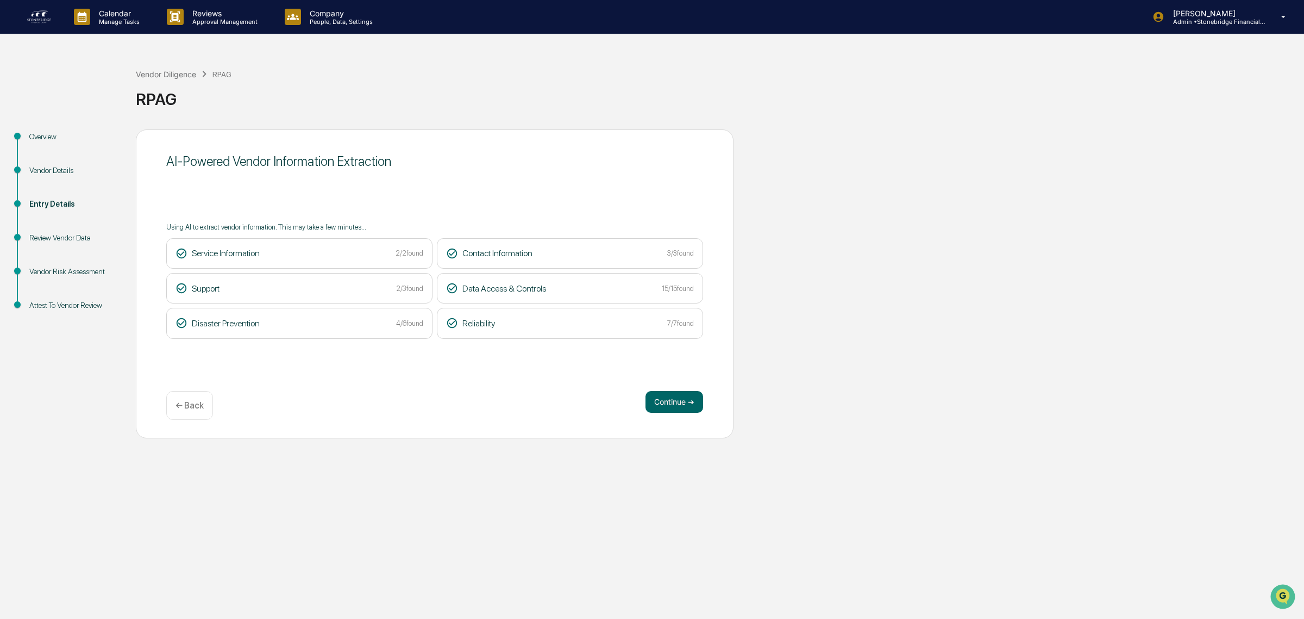
click at [659, 405] on button "Continue ➔" at bounding box center [675, 402] width 58 height 22
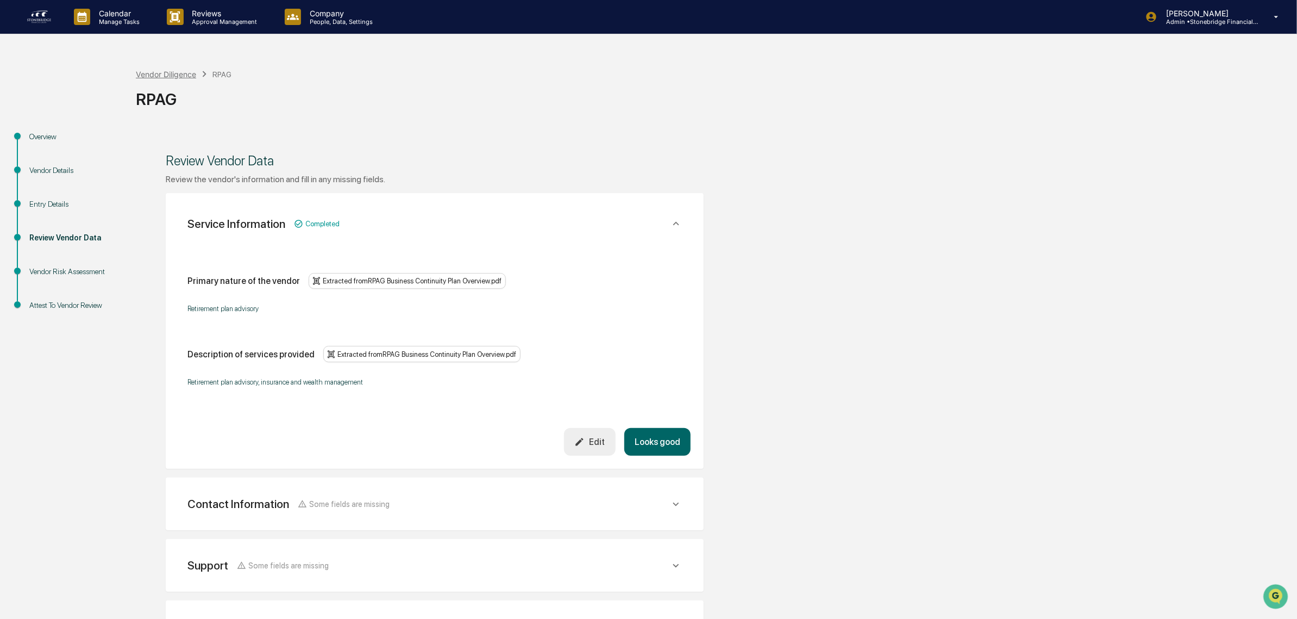
click at [162, 74] on div "Vendor Diligence" at bounding box center [166, 74] width 60 height 9
click at [202, 64] on div "Vendor Diligence RPAG RPAG" at bounding box center [714, 91] width 1156 height 78
click at [169, 77] on div "Vendor Diligence" at bounding box center [166, 74] width 60 height 9
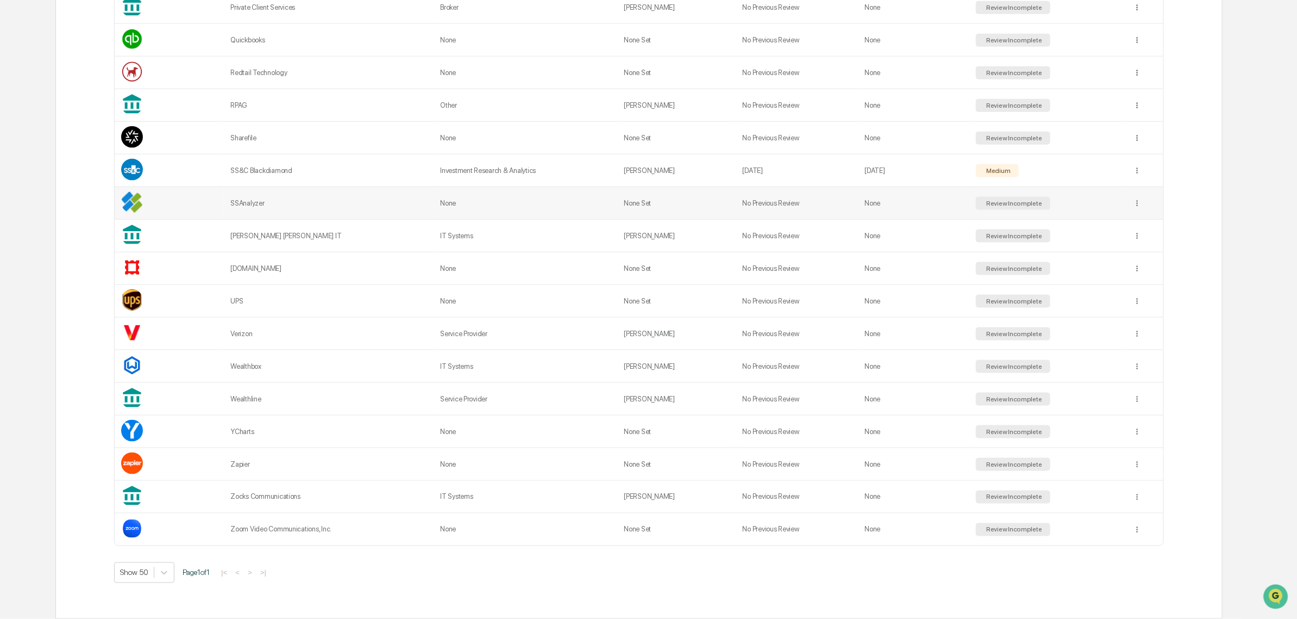
scroll to position [840, 0]
click at [257, 234] on div "Stambaugh Ness IT" at bounding box center [328, 236] width 197 height 8
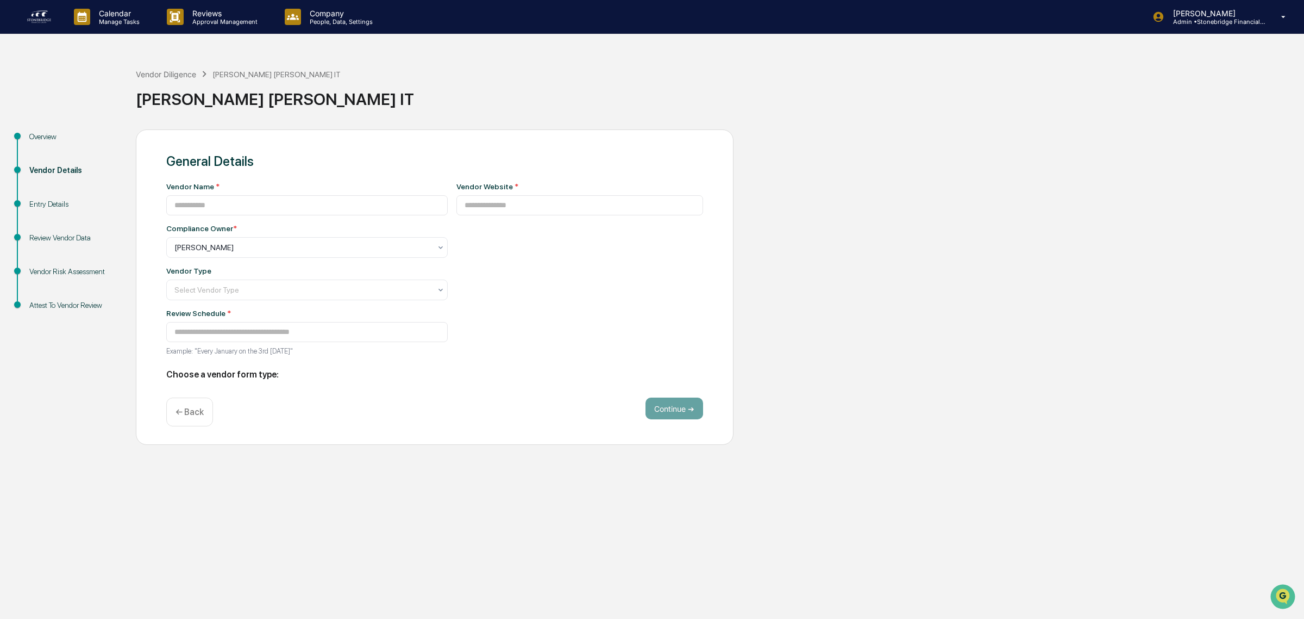
type input "**********"
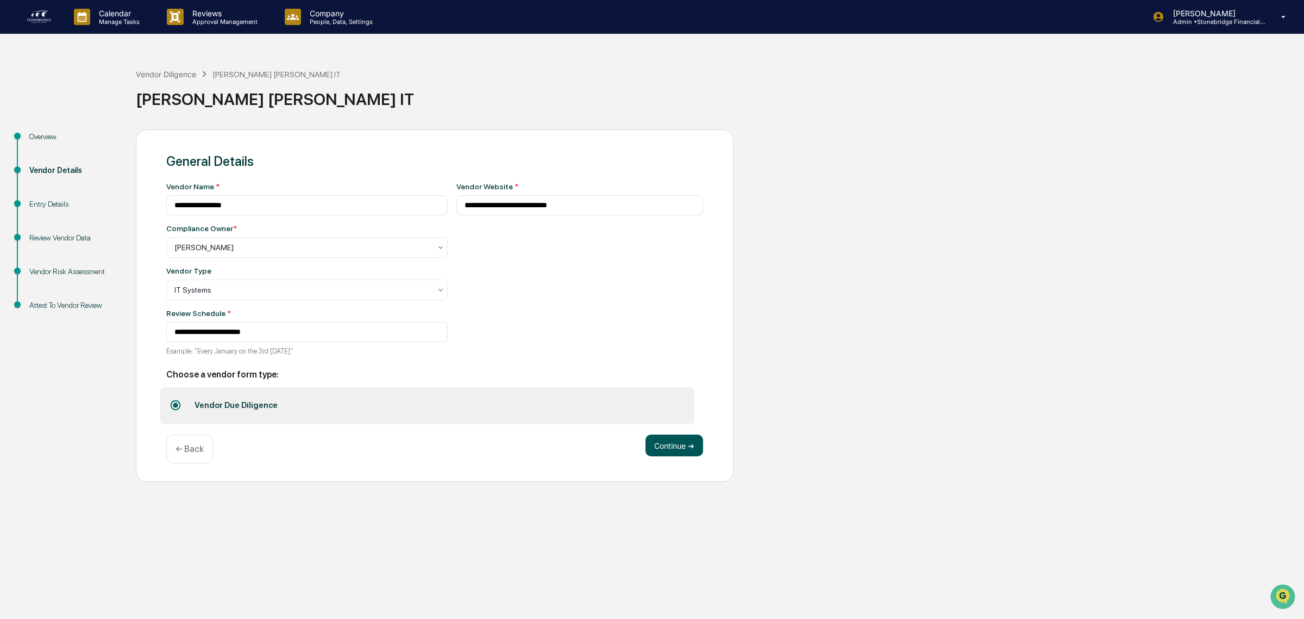
click at [650, 444] on button "Continue ➔" at bounding box center [675, 445] width 58 height 22
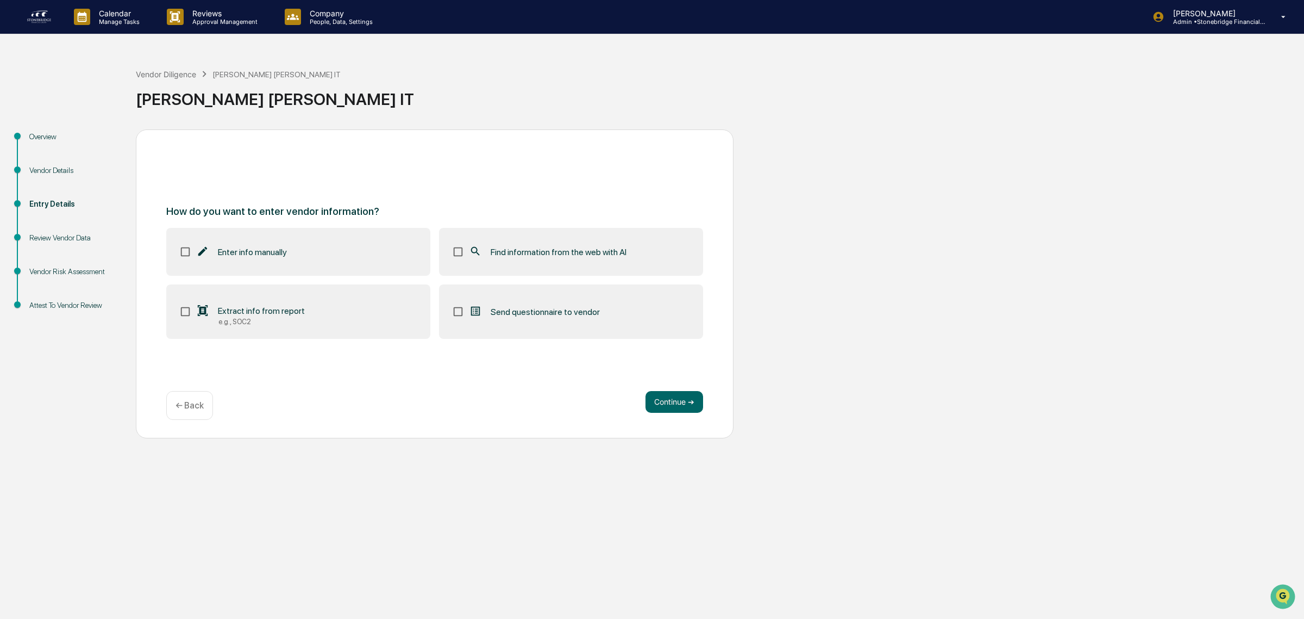
click at [522, 239] on label "Find information from the web with AI" at bounding box center [571, 252] width 264 height 48
click at [305, 305] on label "Extract info from report e.g., SOC2" at bounding box center [298, 311] width 264 height 54
click at [691, 405] on button "Continue ➔" at bounding box center [675, 402] width 58 height 22
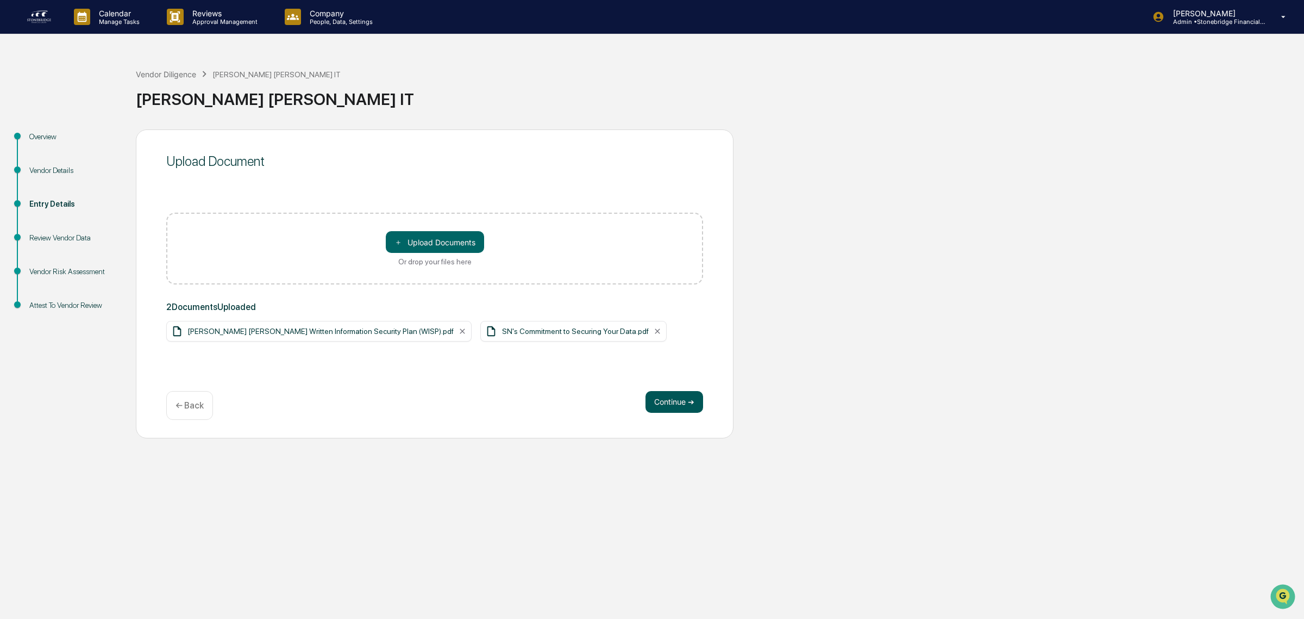
click at [669, 402] on button "Continue ➔" at bounding box center [675, 402] width 58 height 22
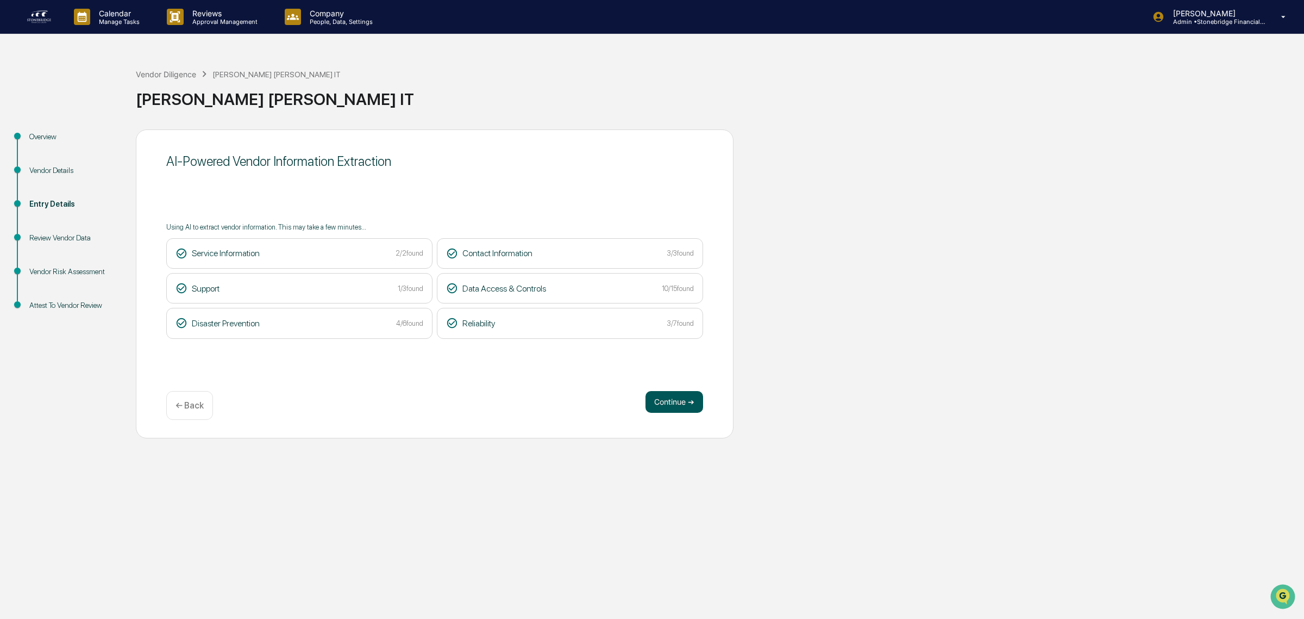
click at [689, 396] on button "Continue ➔" at bounding box center [675, 402] width 58 height 22
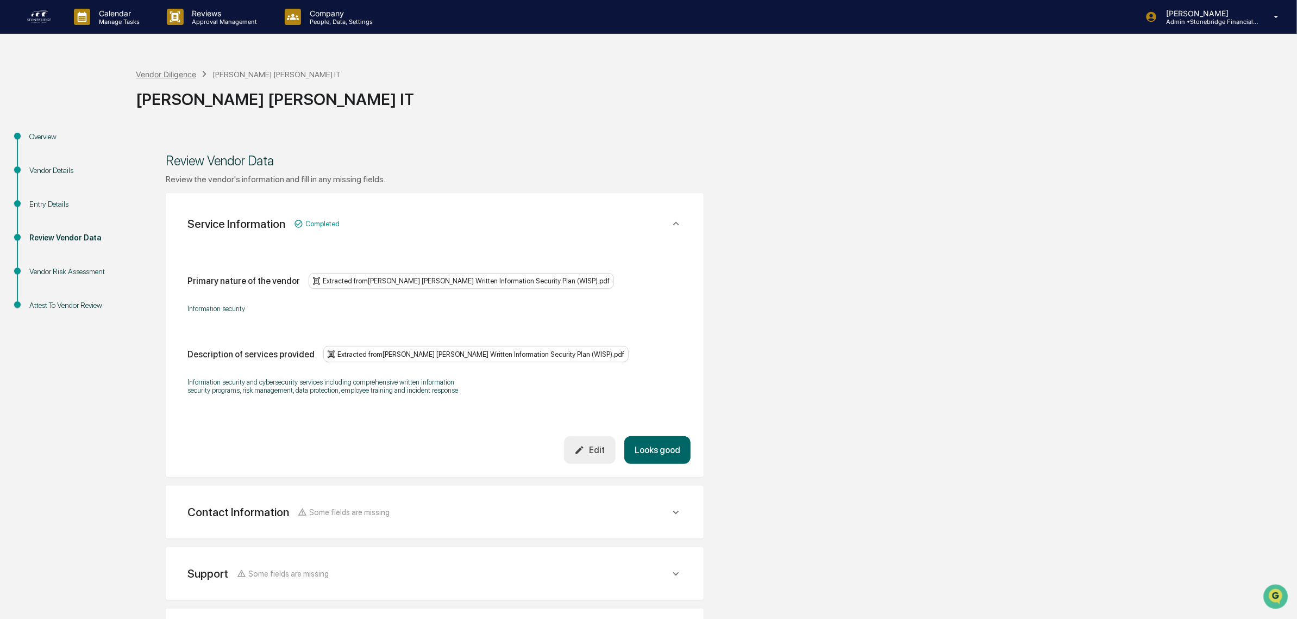
click at [177, 76] on div "Vendor Diligence" at bounding box center [166, 74] width 60 height 9
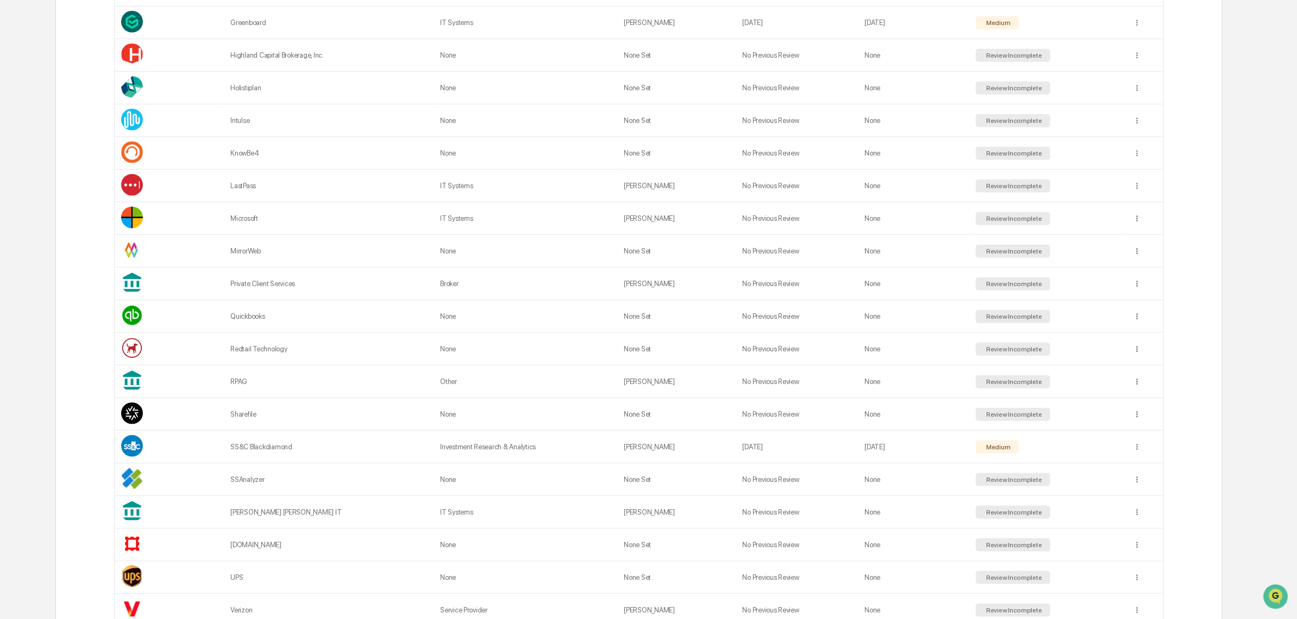
scroll to position [844, 0]
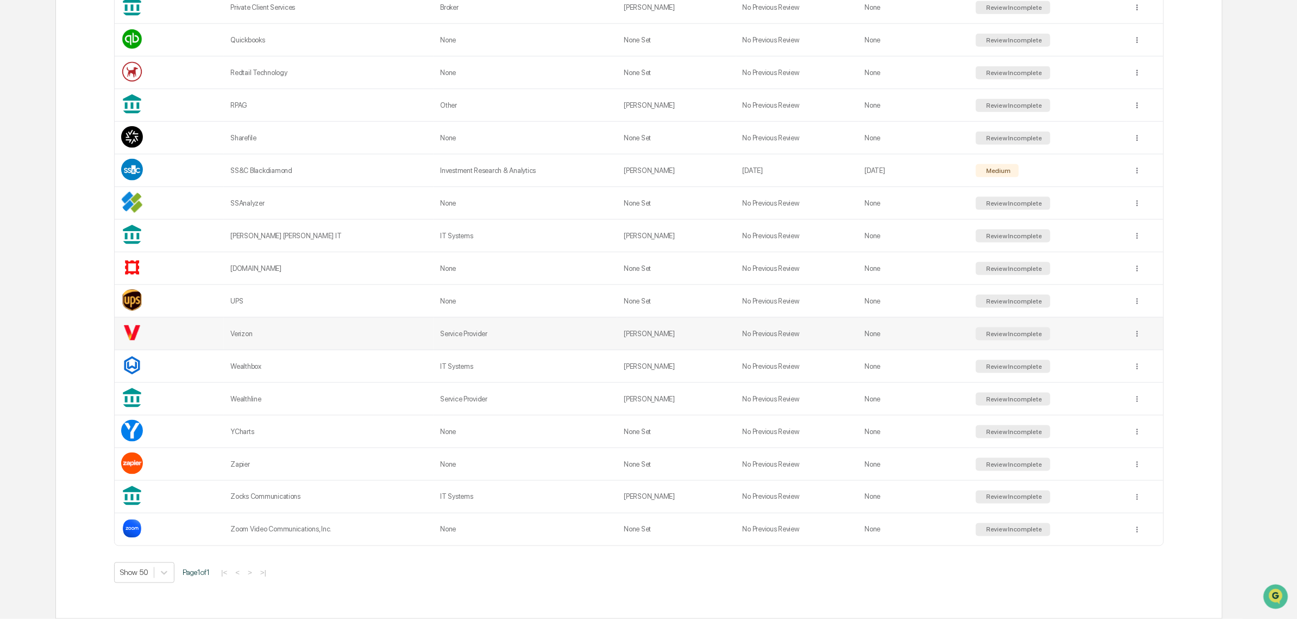
click at [284, 335] on td "Verizon" at bounding box center [329, 333] width 210 height 33
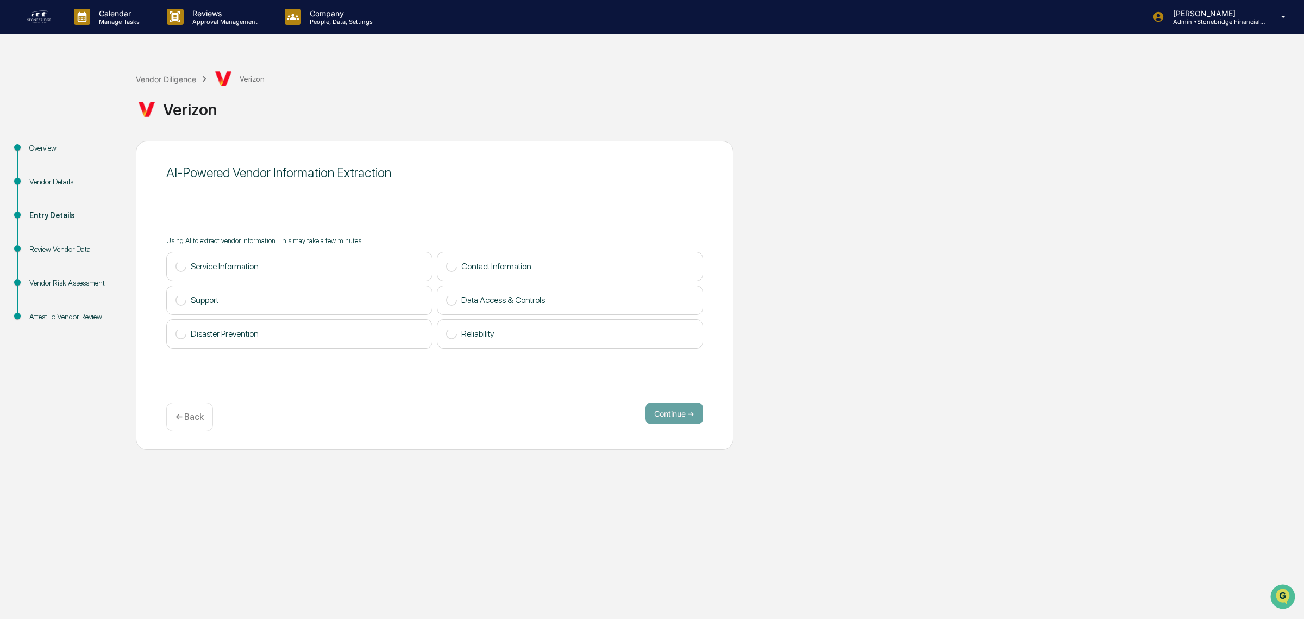
click at [45, 178] on div "Vendor Details" at bounding box center [73, 181] width 89 height 11
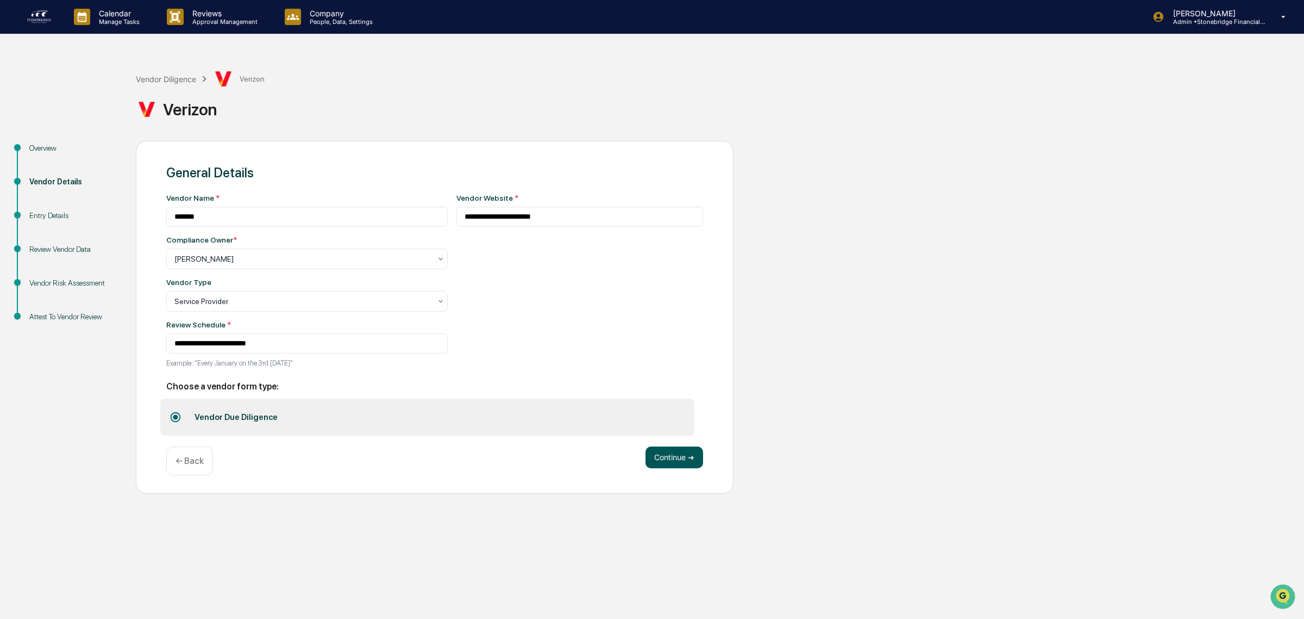
click at [672, 468] on button "Continue ➔" at bounding box center [675, 457] width 58 height 22
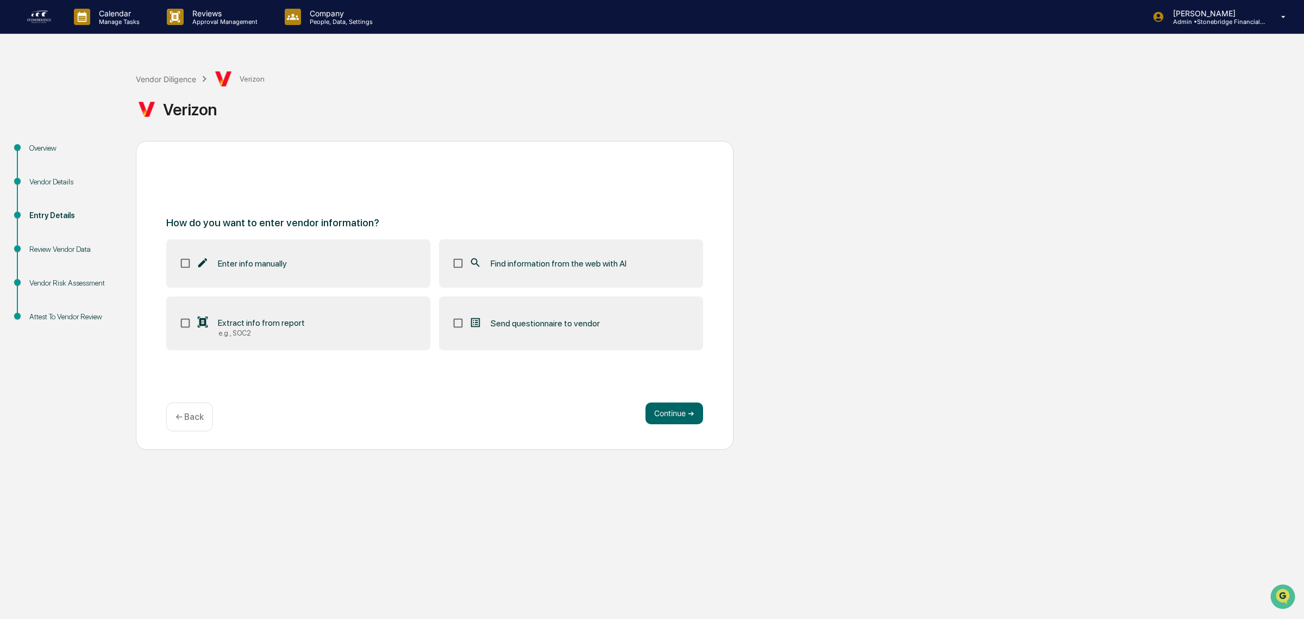
click at [283, 341] on label "Extract info from report e.g., SOC2" at bounding box center [298, 323] width 264 height 54
click at [569, 243] on label "Find information from the web with AI" at bounding box center [571, 263] width 264 height 48
click at [689, 412] on button "Continue ➔" at bounding box center [675, 413] width 58 height 22
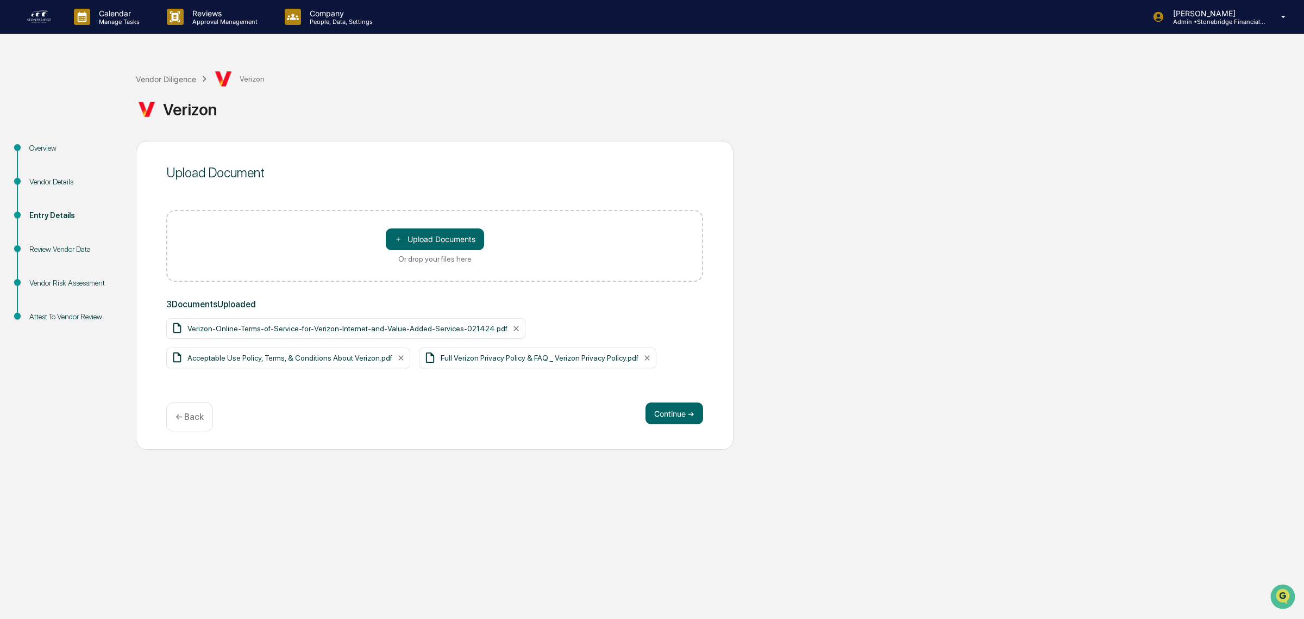
click at [672, 429] on div "Continue ➔ ← Back" at bounding box center [434, 416] width 537 height 29
click at [670, 419] on button "Continue ➔" at bounding box center [675, 413] width 58 height 22
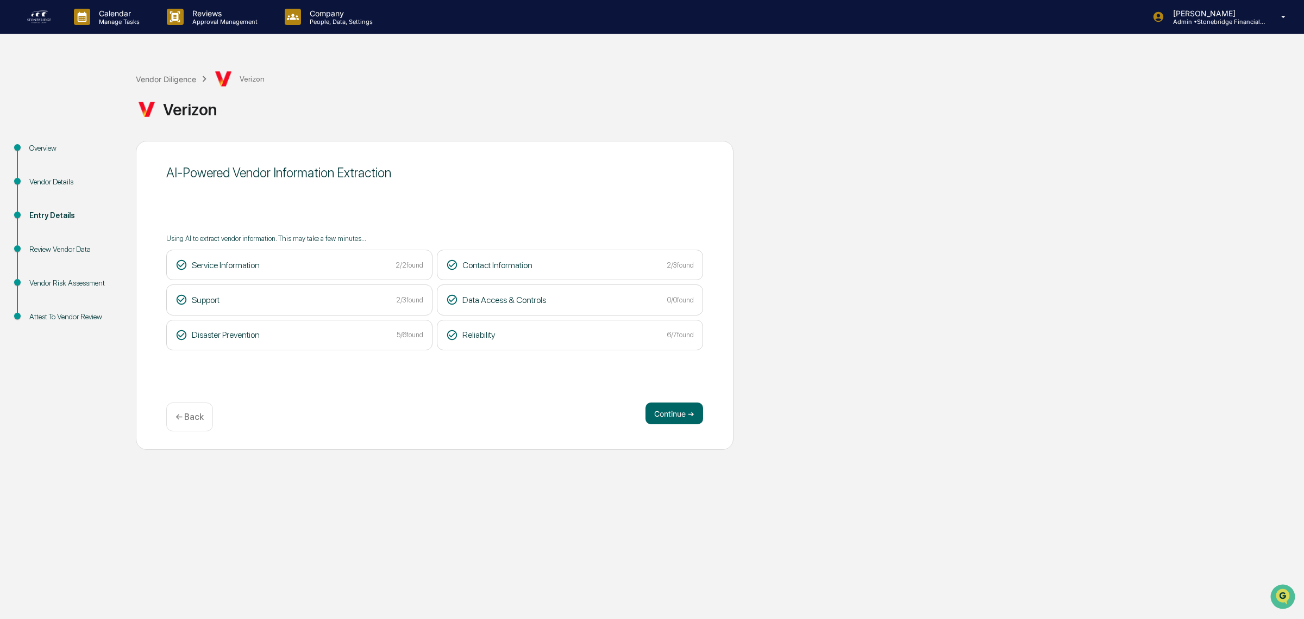
click at [670, 419] on button "Continue ➔" at bounding box center [675, 413] width 58 height 22
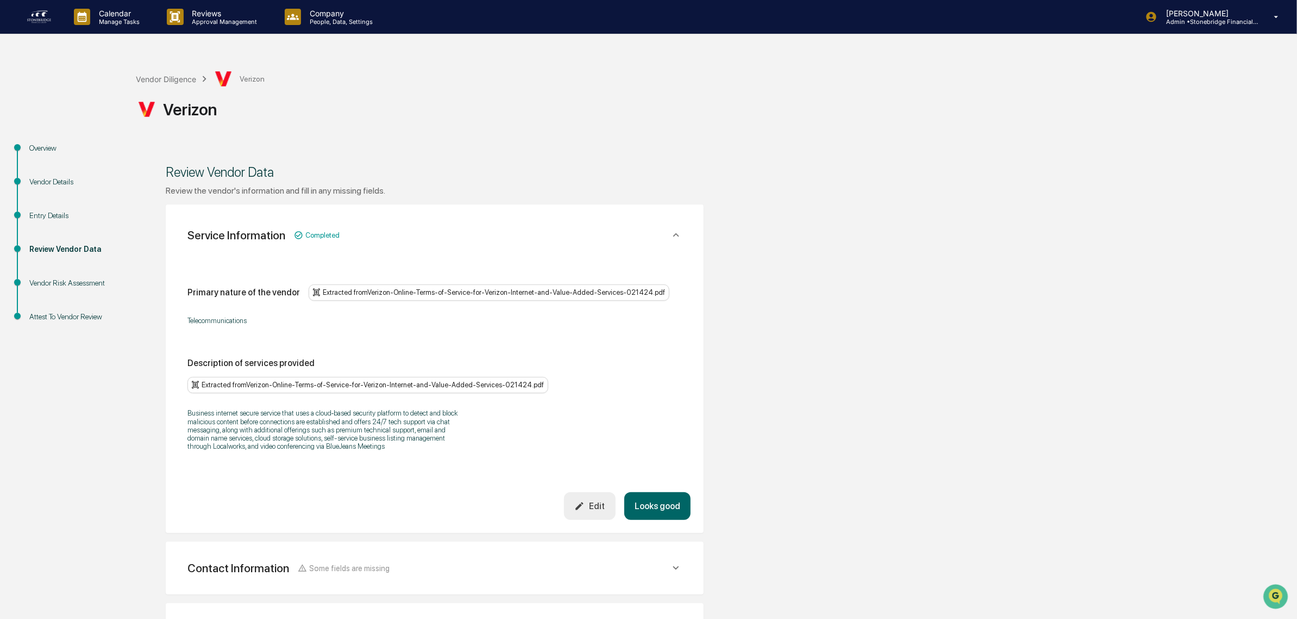
click at [158, 58] on div "Vendor Diligence Verizon Verizon" at bounding box center [714, 96] width 1156 height 89
click at [159, 78] on div "Vendor Diligence" at bounding box center [166, 78] width 60 height 9
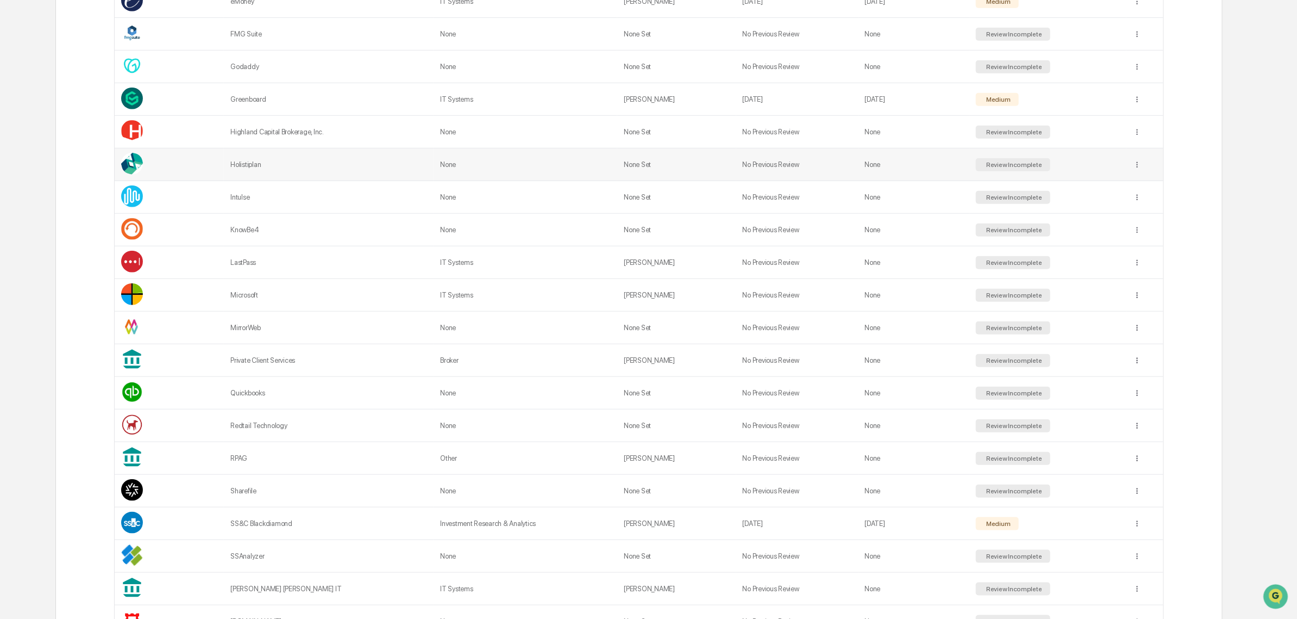
scroll to position [844, 0]
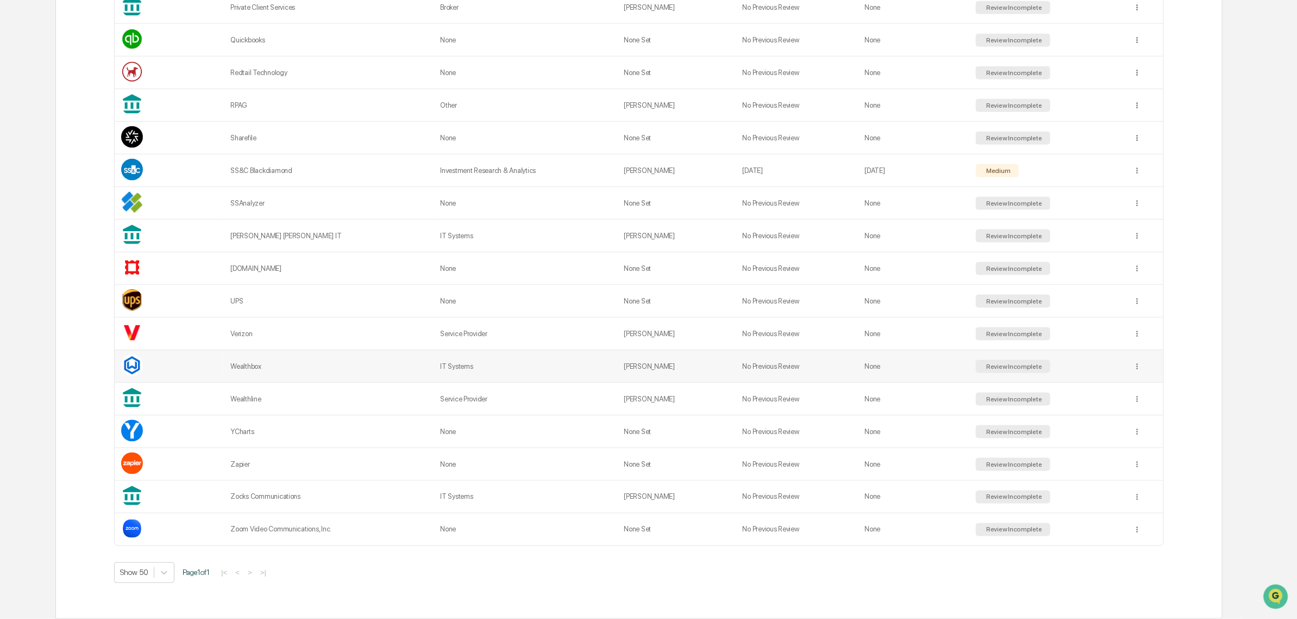
click at [254, 375] on td "Wealthbox" at bounding box center [329, 366] width 210 height 33
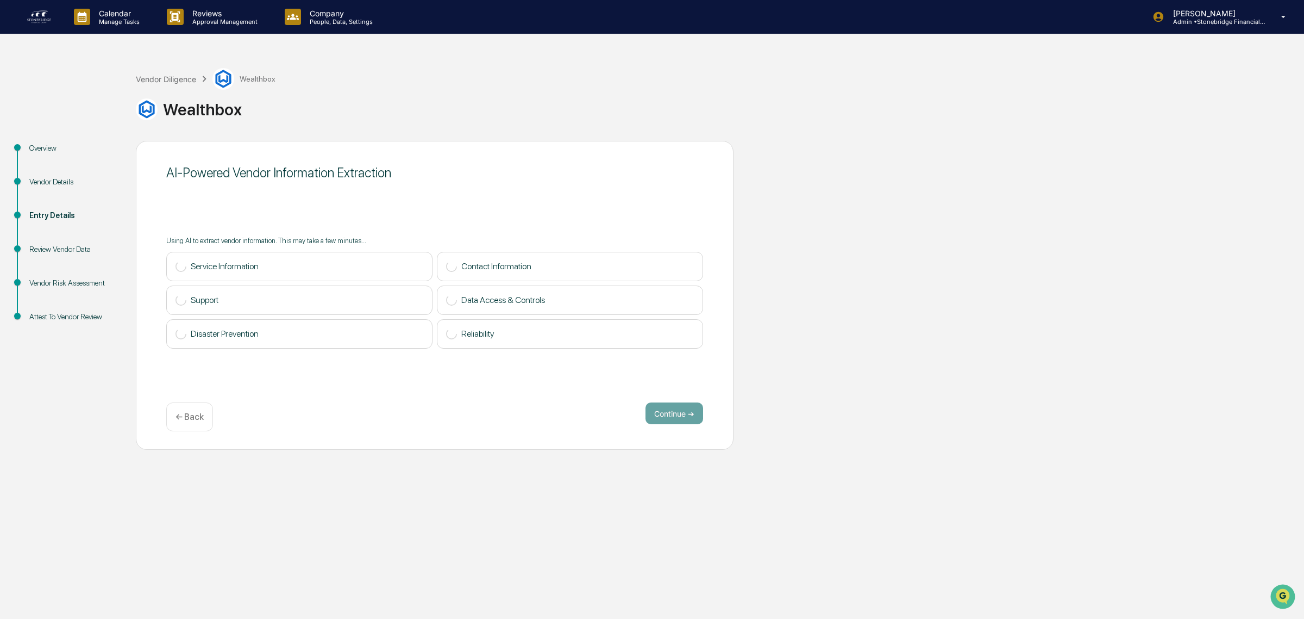
click at [56, 185] on div "Vendor Details" at bounding box center [73, 181] width 89 height 11
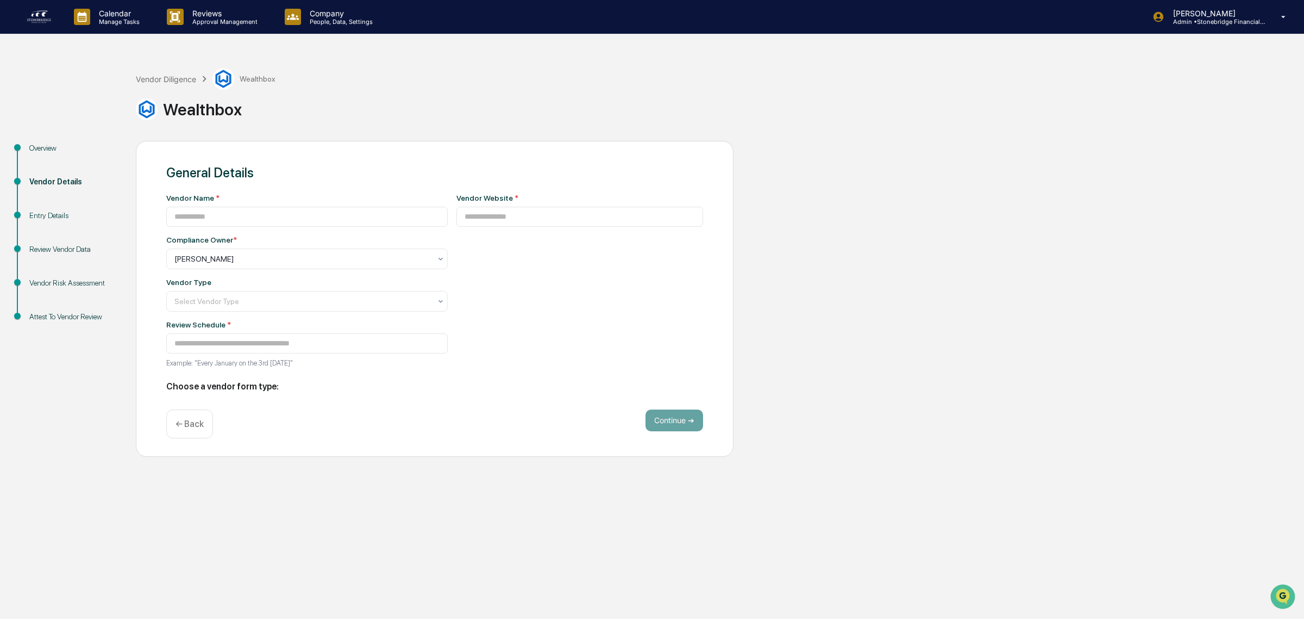
type input "*********"
type input "**********"
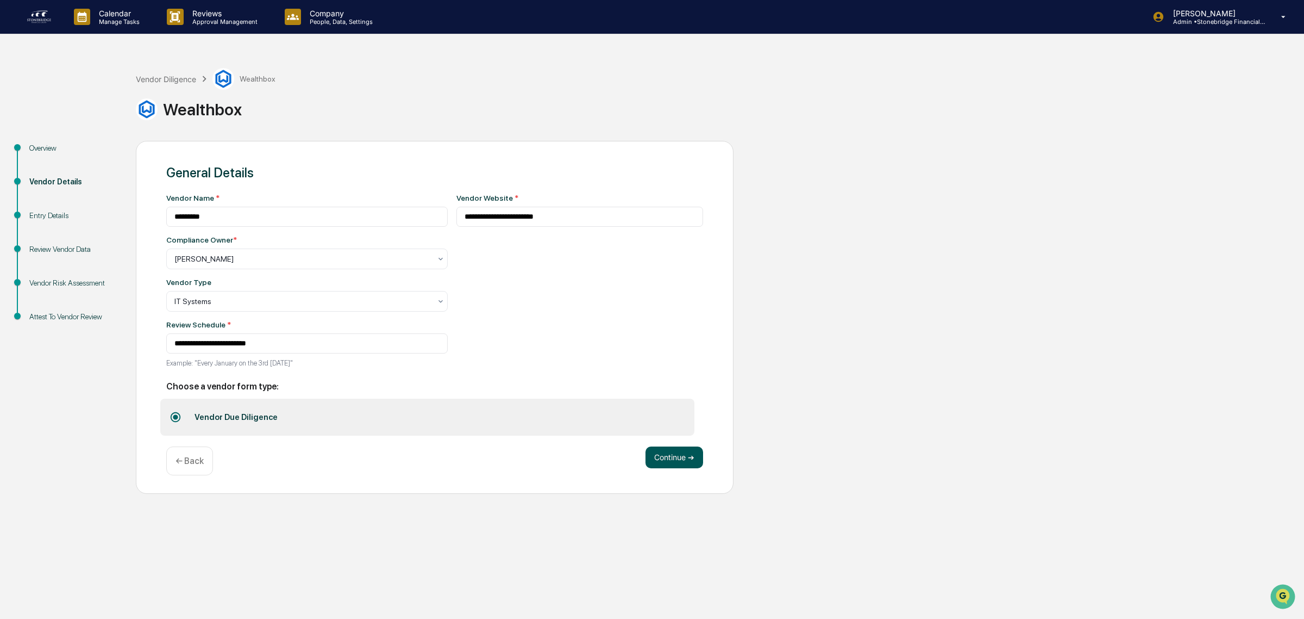
click at [667, 467] on button "Continue ➔" at bounding box center [675, 457] width 58 height 22
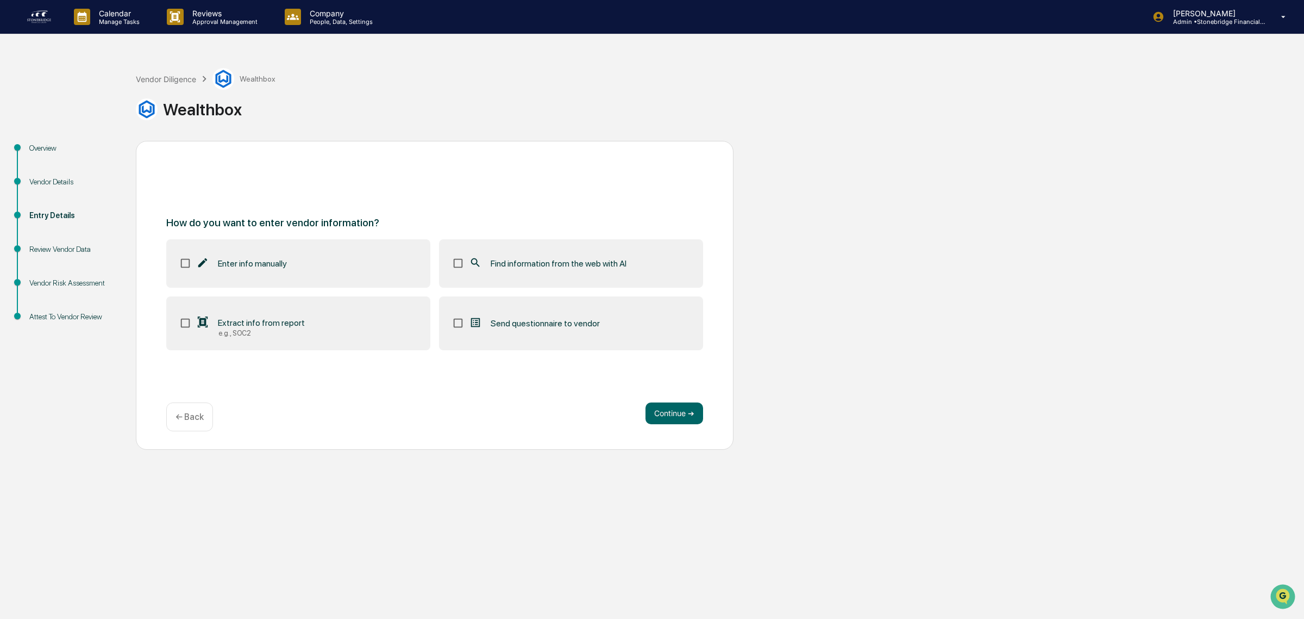
click at [525, 264] on span "Find information from the web with AI" at bounding box center [559, 263] width 136 height 10
click at [289, 339] on label "Extract info from report e.g., SOC2" at bounding box center [298, 323] width 264 height 54
click at [674, 413] on button "Continue ➔" at bounding box center [675, 413] width 58 height 22
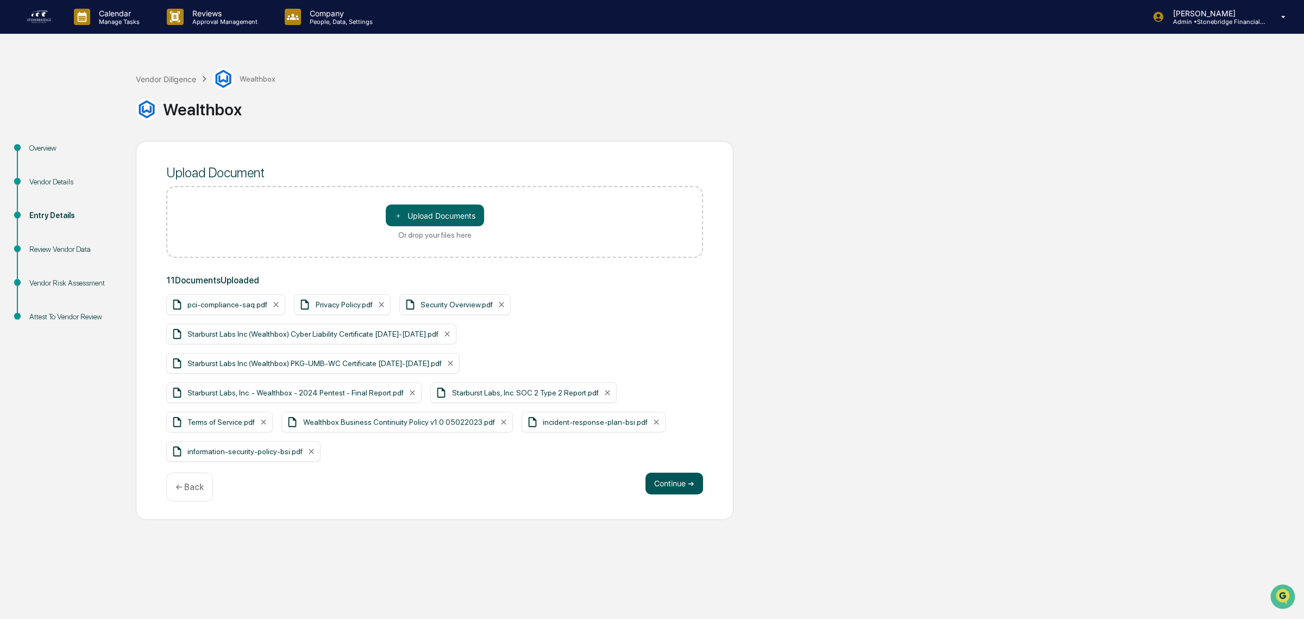
click at [665, 488] on button "Continue ➔" at bounding box center [675, 483] width 58 height 22
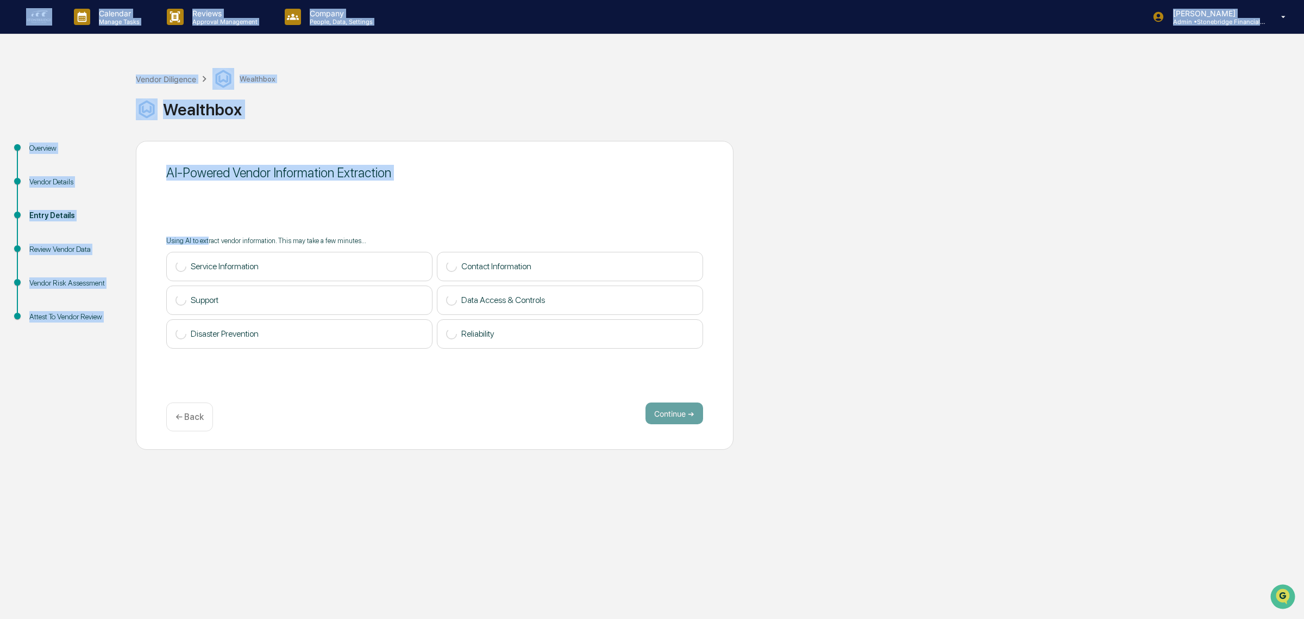
drag, startPoint x: 207, startPoint y: 232, endPoint x: -414, endPoint y: -176, distance: 743.1
click at [0, 0] on html "Calendar Manage Tasks Reviews Approval Management Company People, Data, Setting…" at bounding box center [652, 309] width 1304 height 619
click at [657, 416] on button "Continue ➔" at bounding box center [675, 413] width 58 height 22
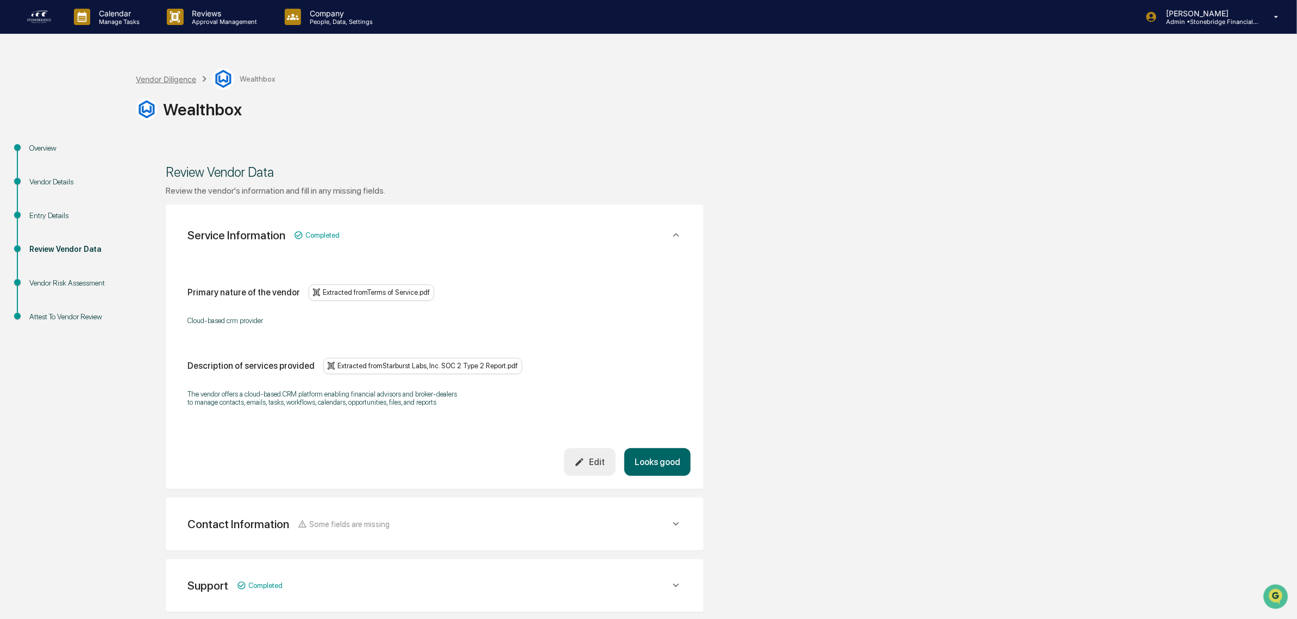
click at [159, 77] on div "Vendor Diligence" at bounding box center [166, 78] width 60 height 9
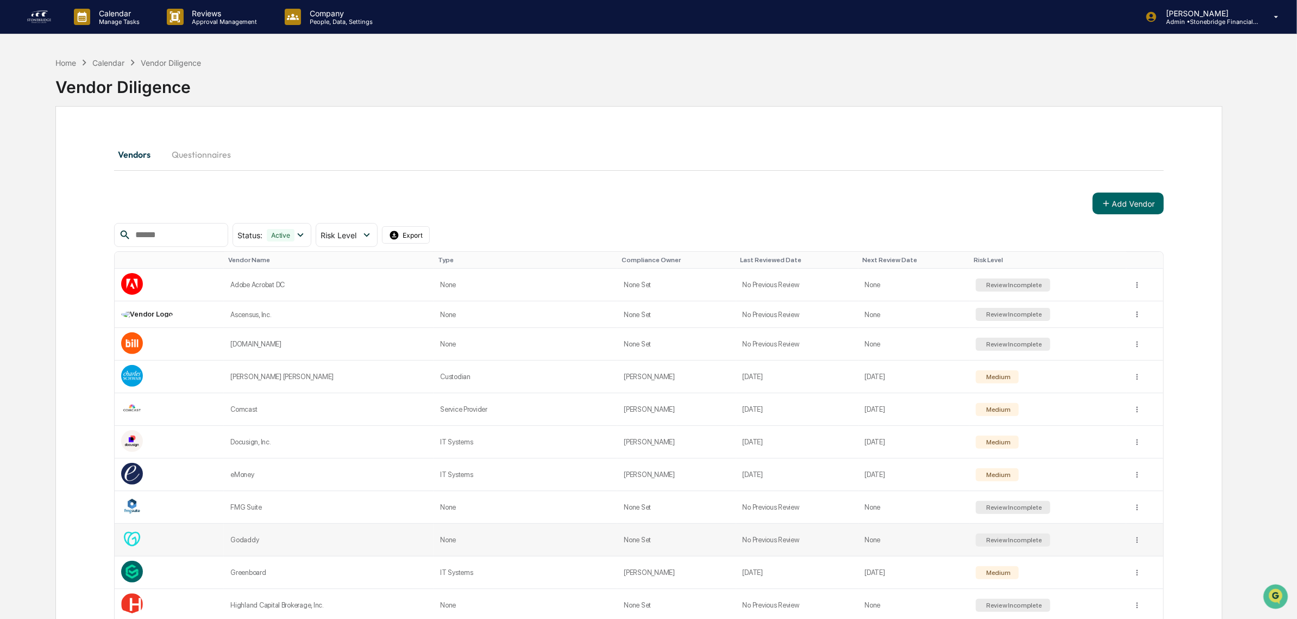
scroll to position [844, 0]
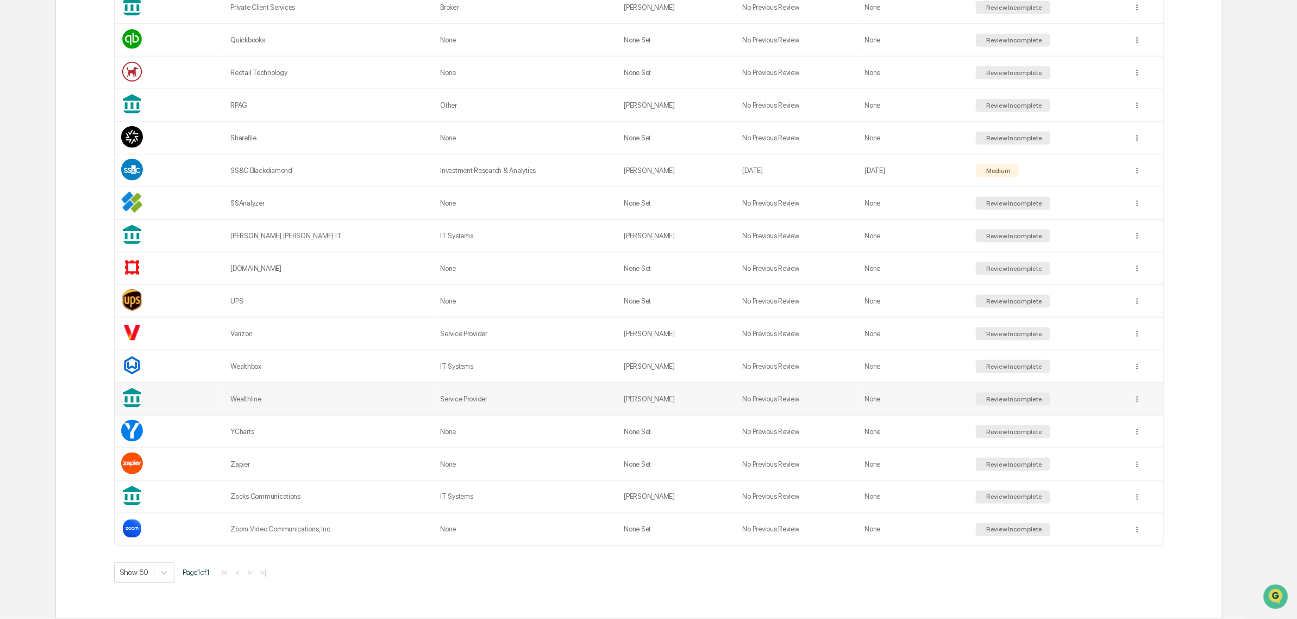
click at [349, 391] on td "Wealthline" at bounding box center [329, 399] width 210 height 33
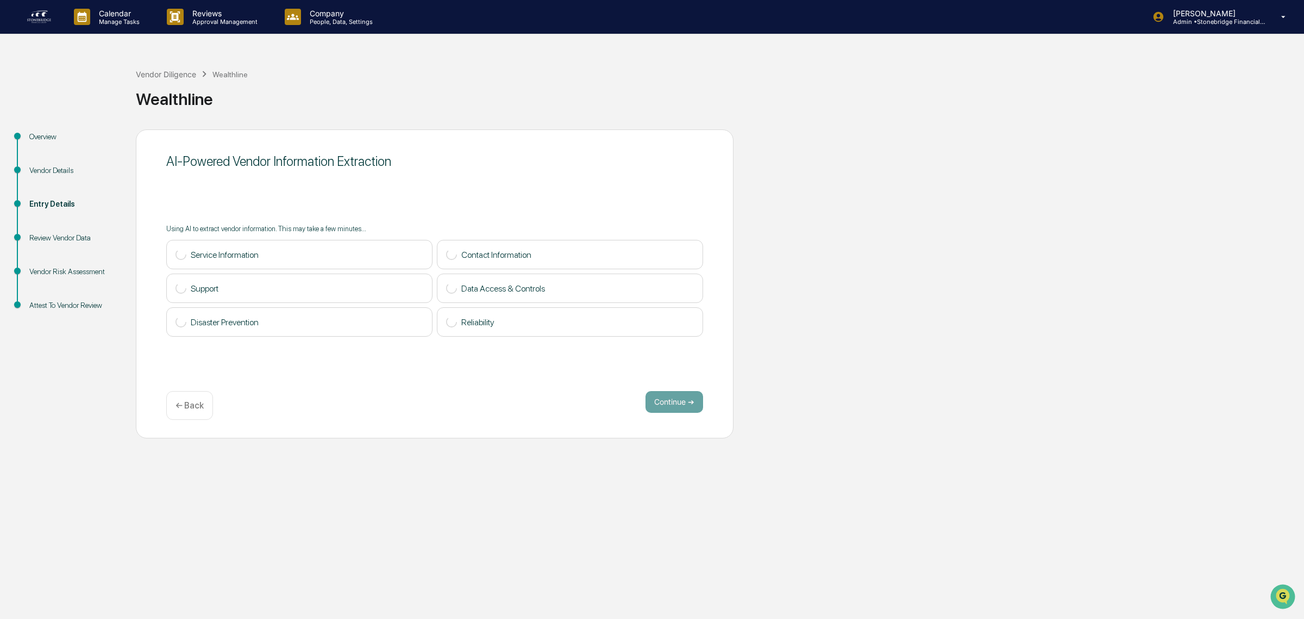
click at [43, 169] on div "Vendor Details" at bounding box center [73, 170] width 89 height 11
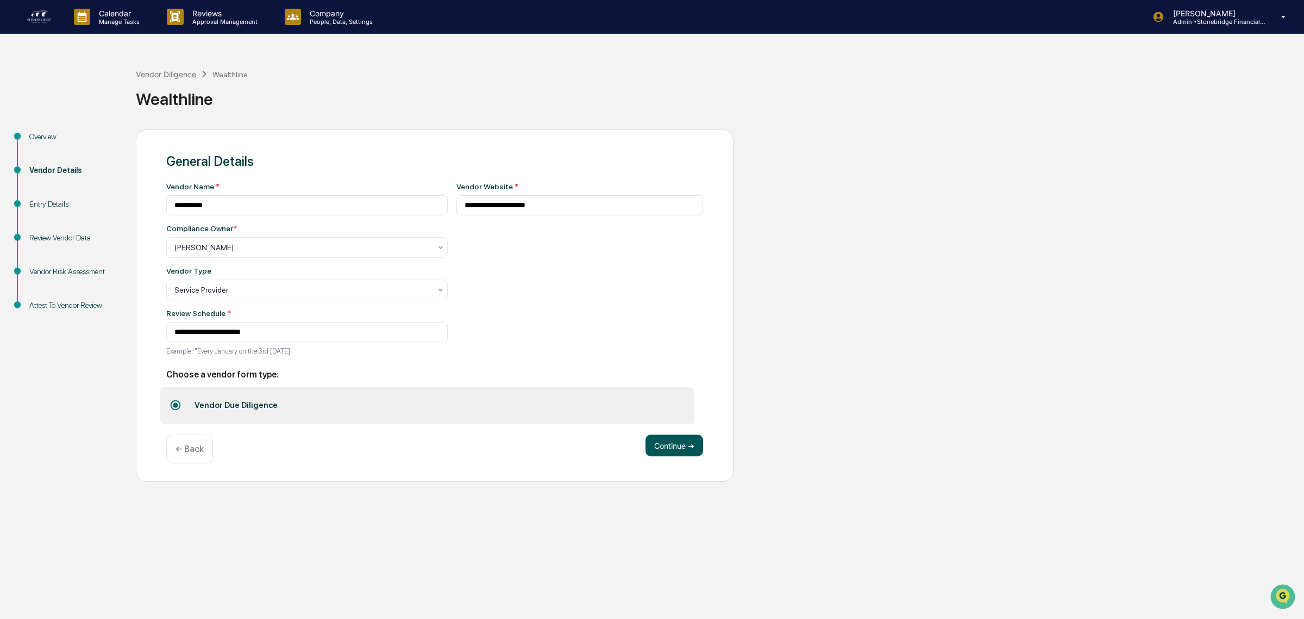
click at [678, 450] on button "Continue ➔" at bounding box center [675, 445] width 58 height 22
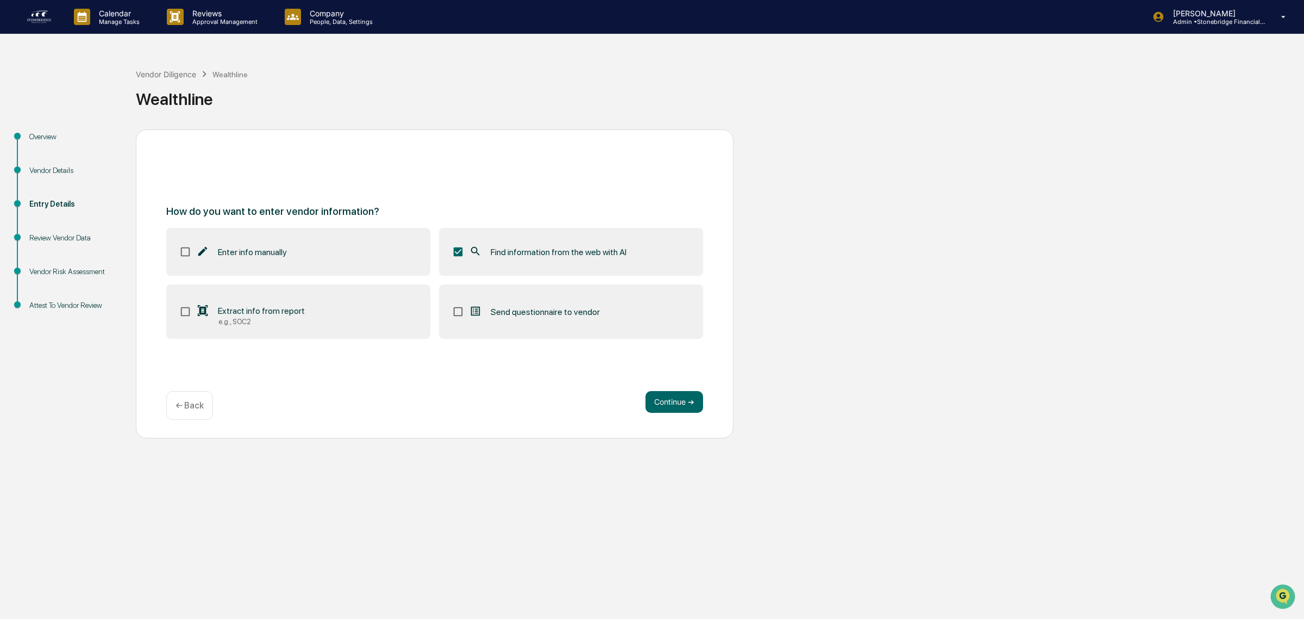
click at [270, 330] on label "Extract info from report e.g., SOC2" at bounding box center [298, 311] width 264 height 54
click at [672, 401] on button "Continue ➔" at bounding box center [675, 402] width 58 height 22
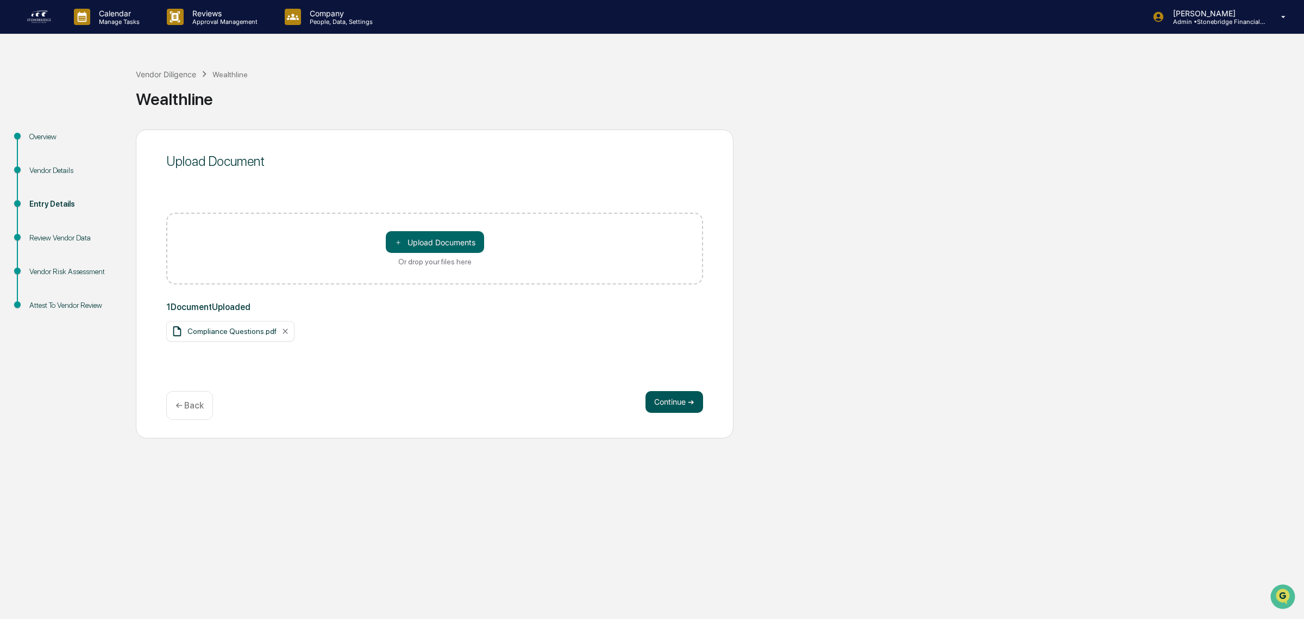
click at [670, 410] on button "Continue ➔" at bounding box center [675, 402] width 58 height 22
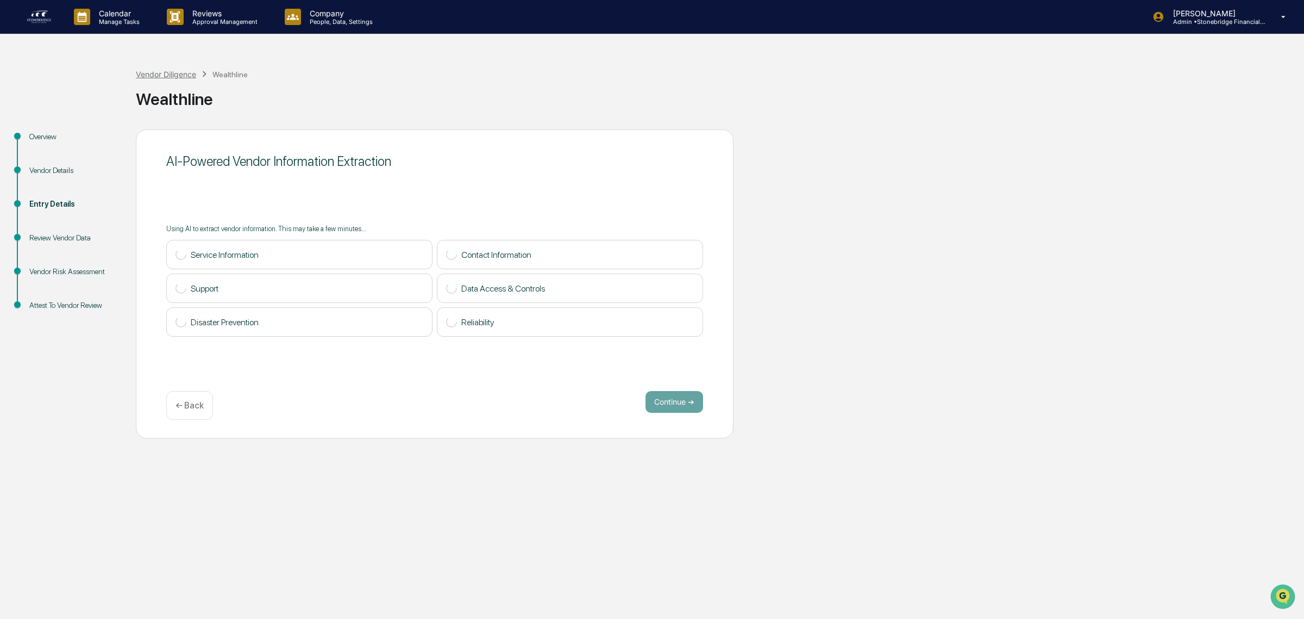
click at [170, 75] on div "Vendor Diligence" at bounding box center [166, 74] width 60 height 9
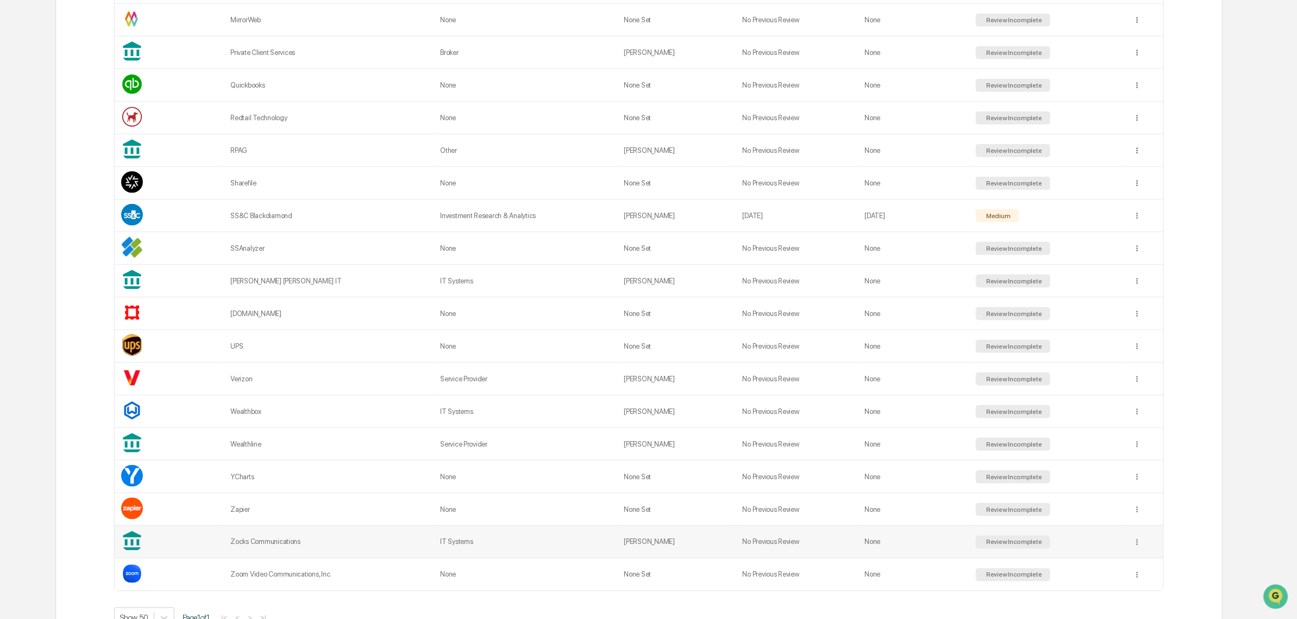
scroll to position [844, 0]
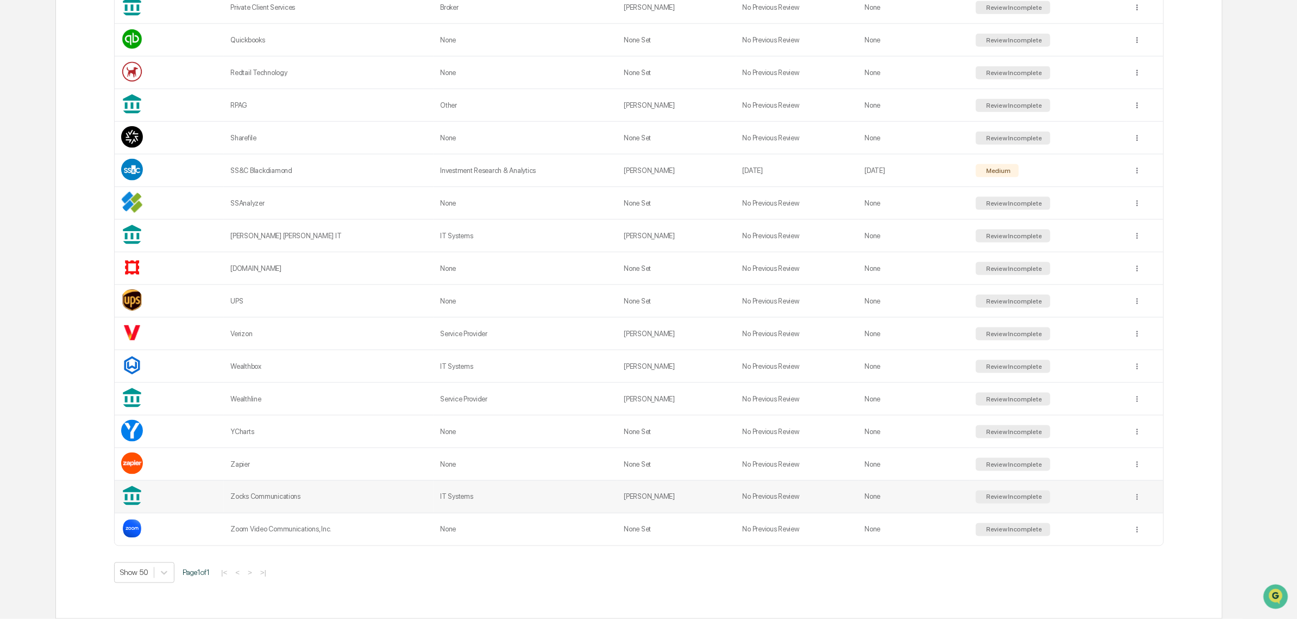
click at [272, 507] on td "Zocks Communications" at bounding box center [329, 496] width 210 height 33
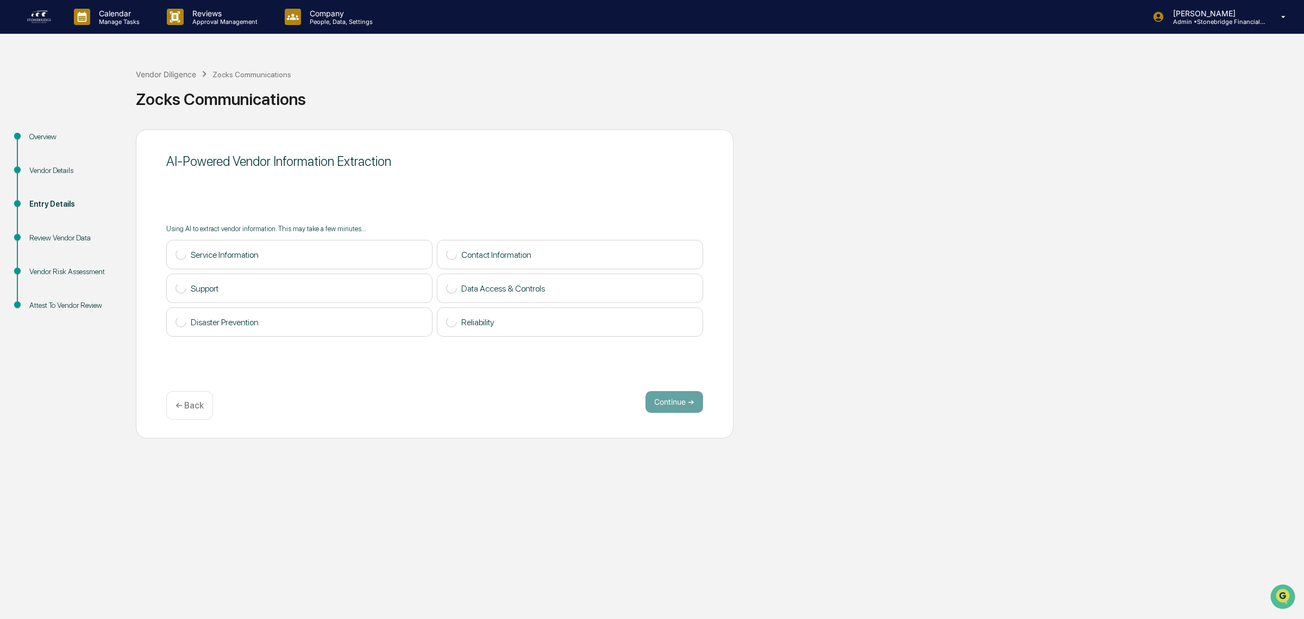
click at [58, 164] on div "Overview" at bounding box center [74, 150] width 107 height 34
click at [60, 175] on div "Vendor Details" at bounding box center [73, 170] width 89 height 11
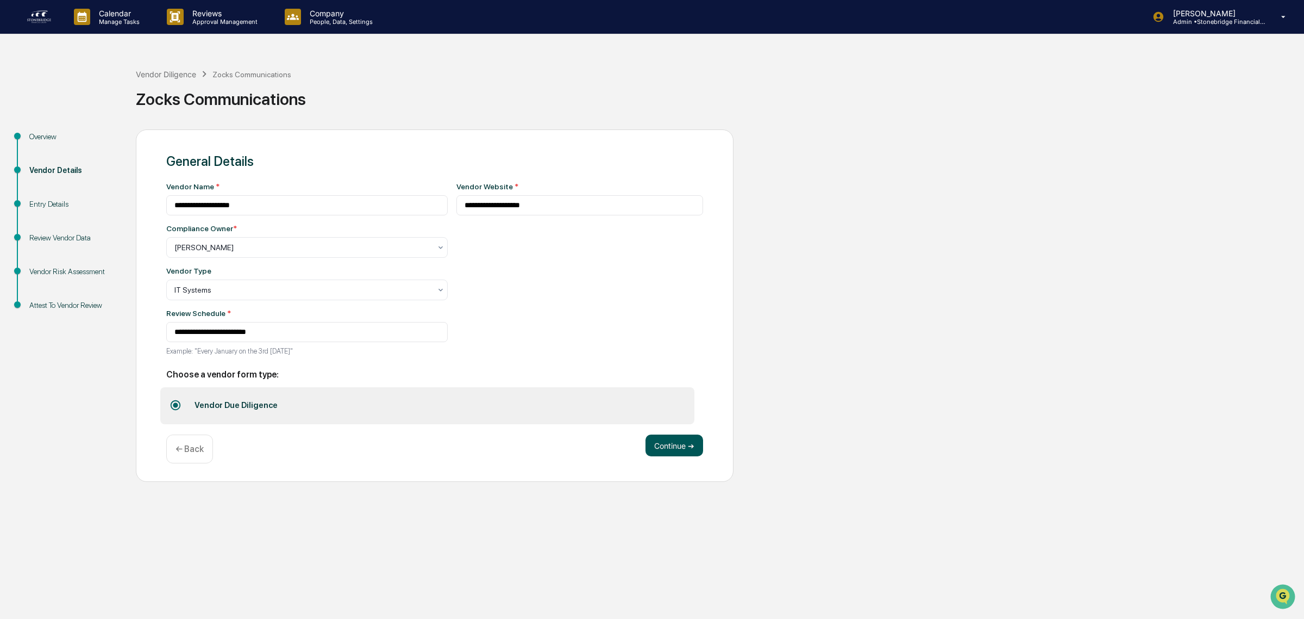
click at [688, 452] on button "Continue ➔" at bounding box center [675, 445] width 58 height 22
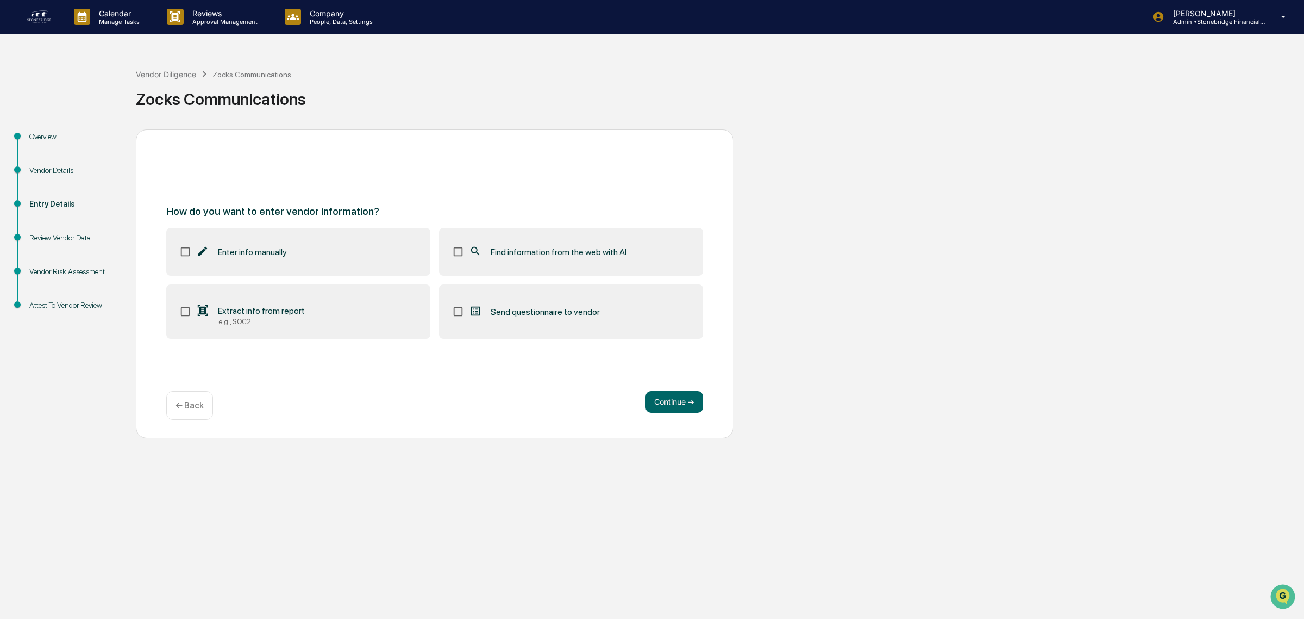
click at [482, 271] on label "Find information from the web with AI" at bounding box center [571, 252] width 264 height 48
drag, startPoint x: 280, startPoint y: 324, endPoint x: 268, endPoint y: 335, distance: 16.9
click at [281, 324] on div "e.g., SOC2" at bounding box center [262, 321] width 86 height 8
click at [686, 402] on button "Continue ➔" at bounding box center [675, 402] width 58 height 22
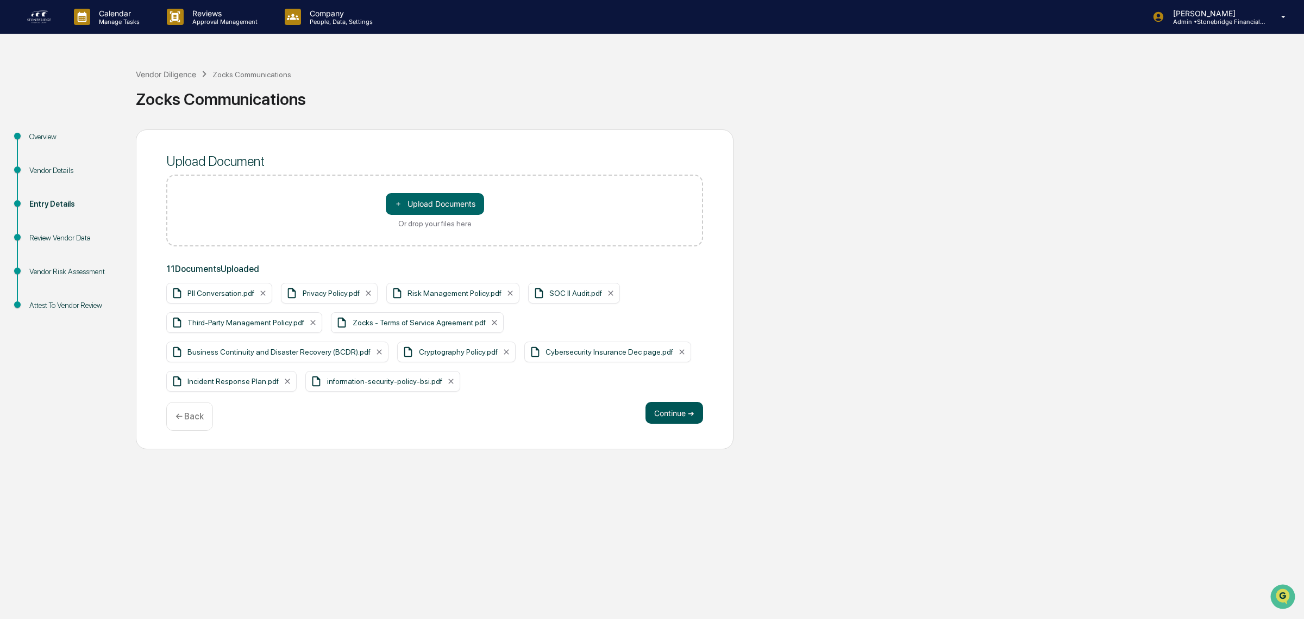
click at [699, 416] on button "Continue ➔" at bounding box center [675, 413] width 58 height 22
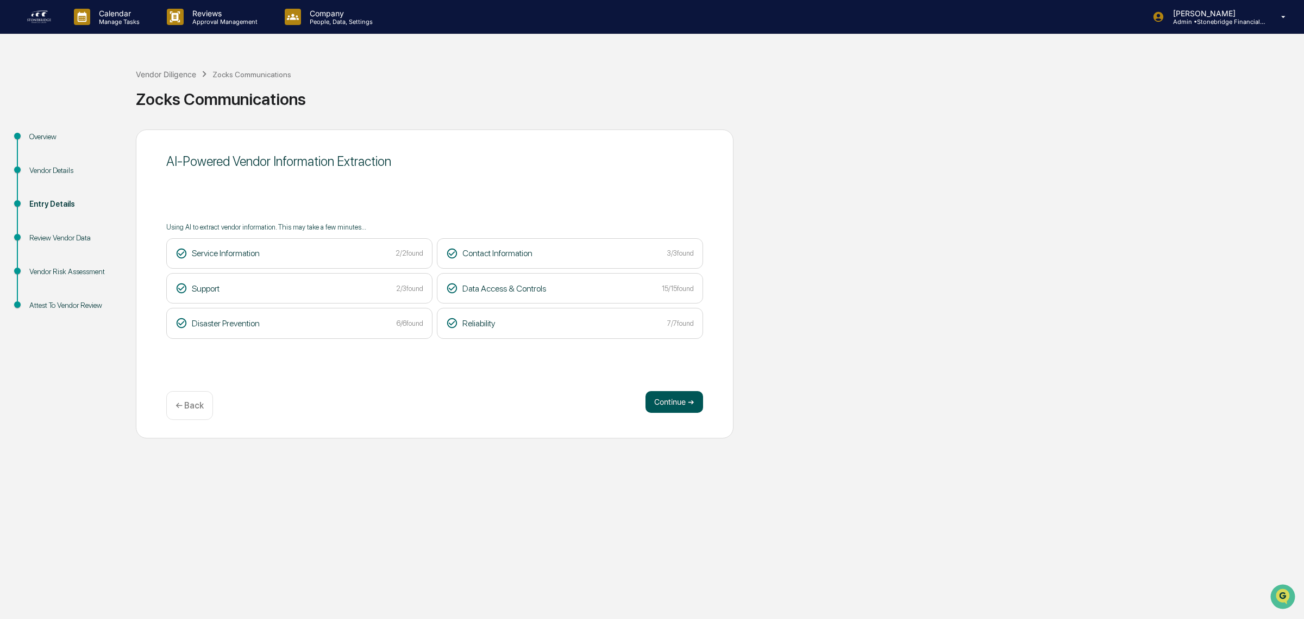
click at [676, 412] on button "Continue ➔" at bounding box center [675, 402] width 58 height 22
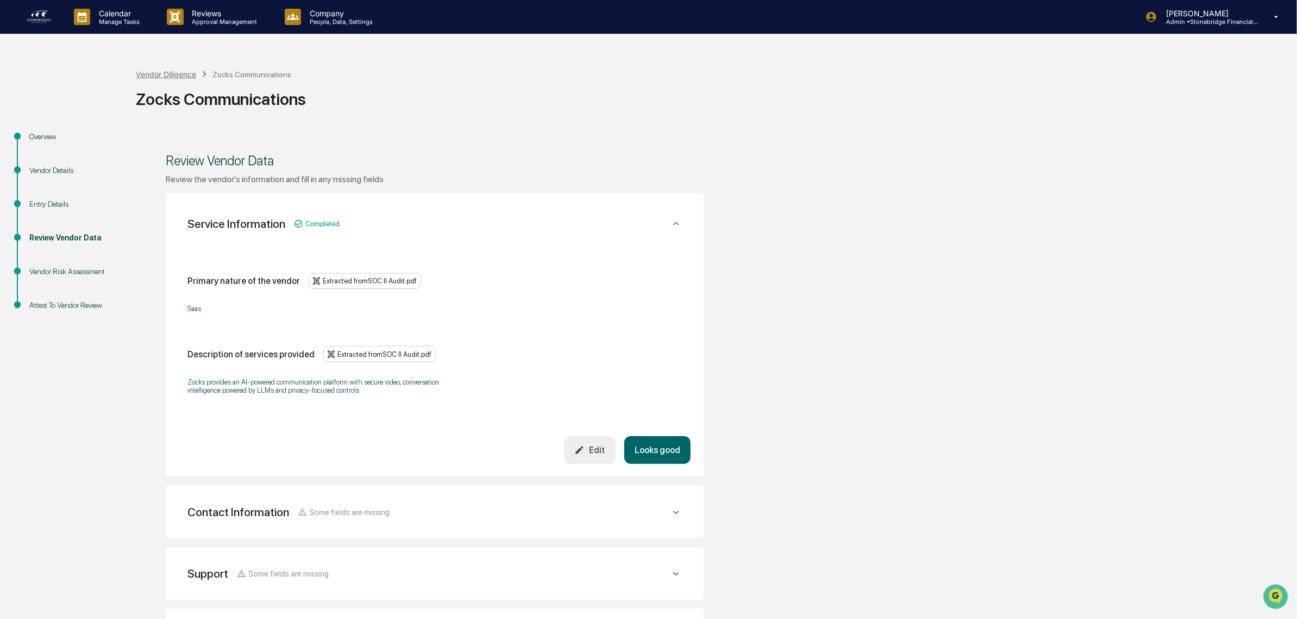
click at [162, 72] on div "Vendor Diligence" at bounding box center [166, 74] width 60 height 9
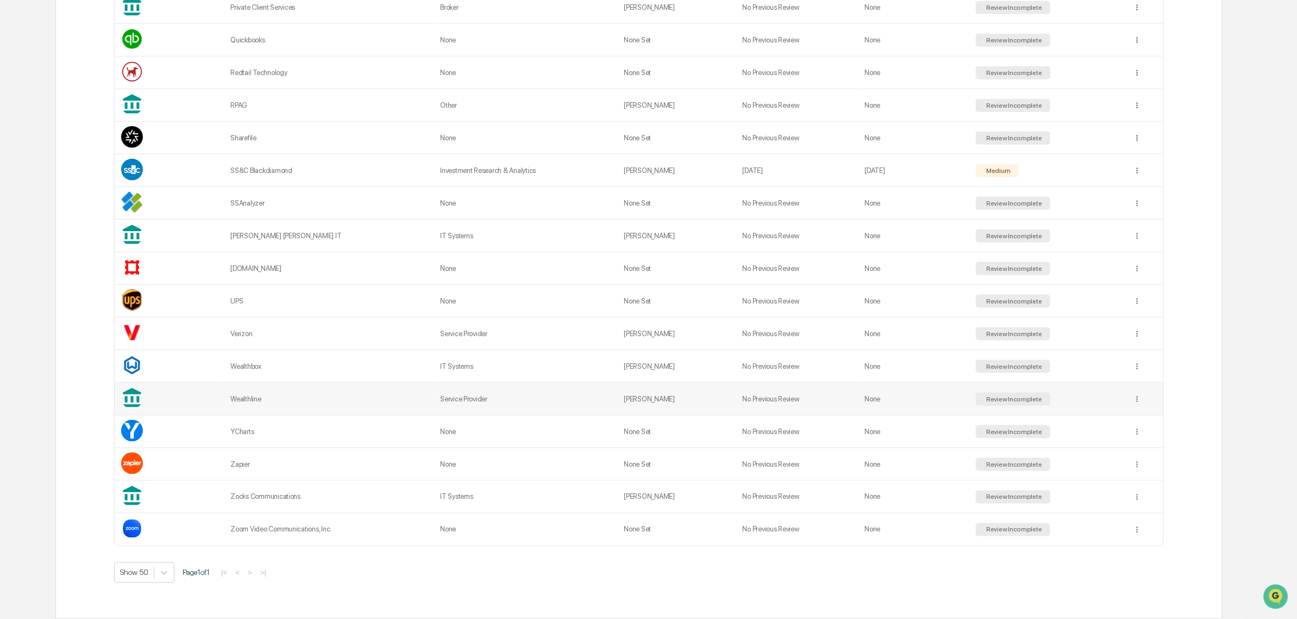
scroll to position [844, 0]
click at [270, 398] on div "Wealthline" at bounding box center [328, 399] width 197 height 8
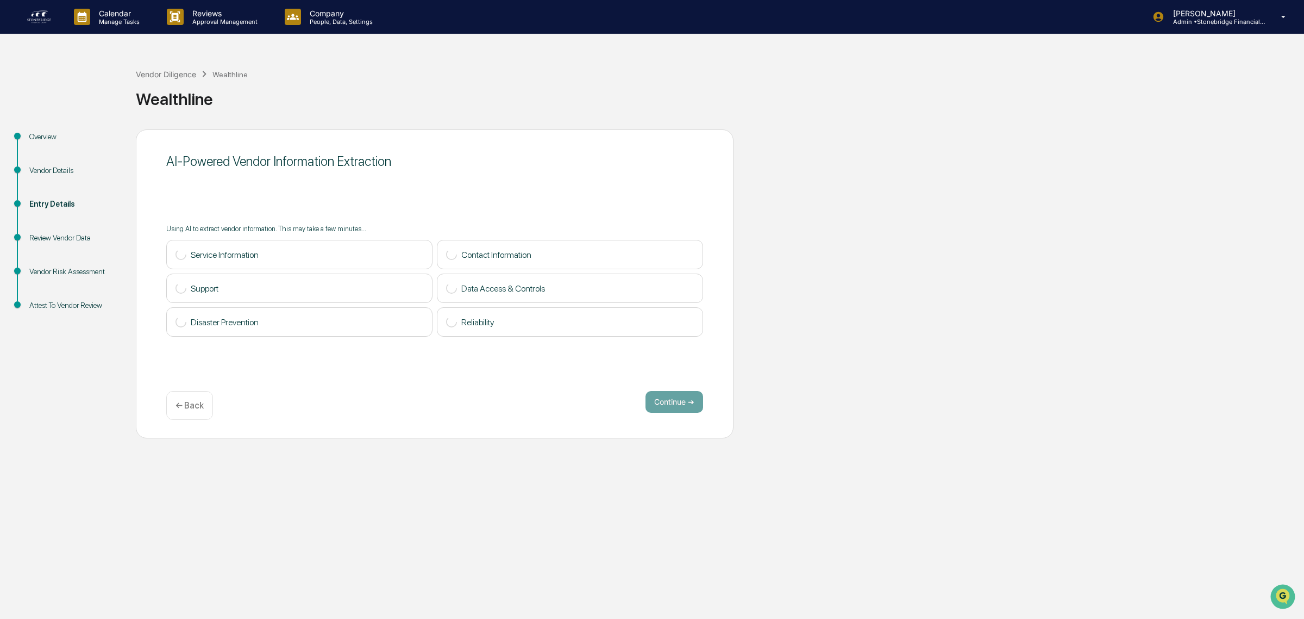
click at [189, 411] on div "← Back" at bounding box center [189, 405] width 47 height 29
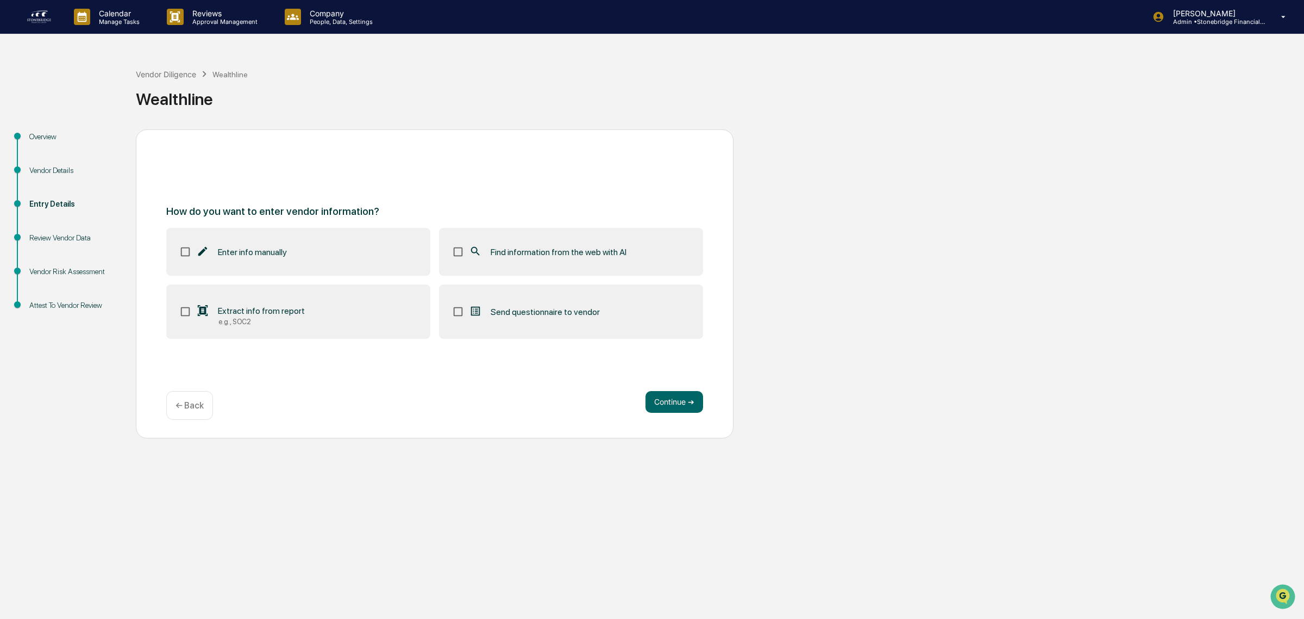
click at [514, 258] on div "Find information from the web with AI" at bounding box center [548, 251] width 158 height 13
click at [351, 322] on label "Extract info from report e.g., SOC2" at bounding box center [298, 311] width 264 height 54
click at [674, 392] on button "Continue ➔" at bounding box center [675, 402] width 58 height 22
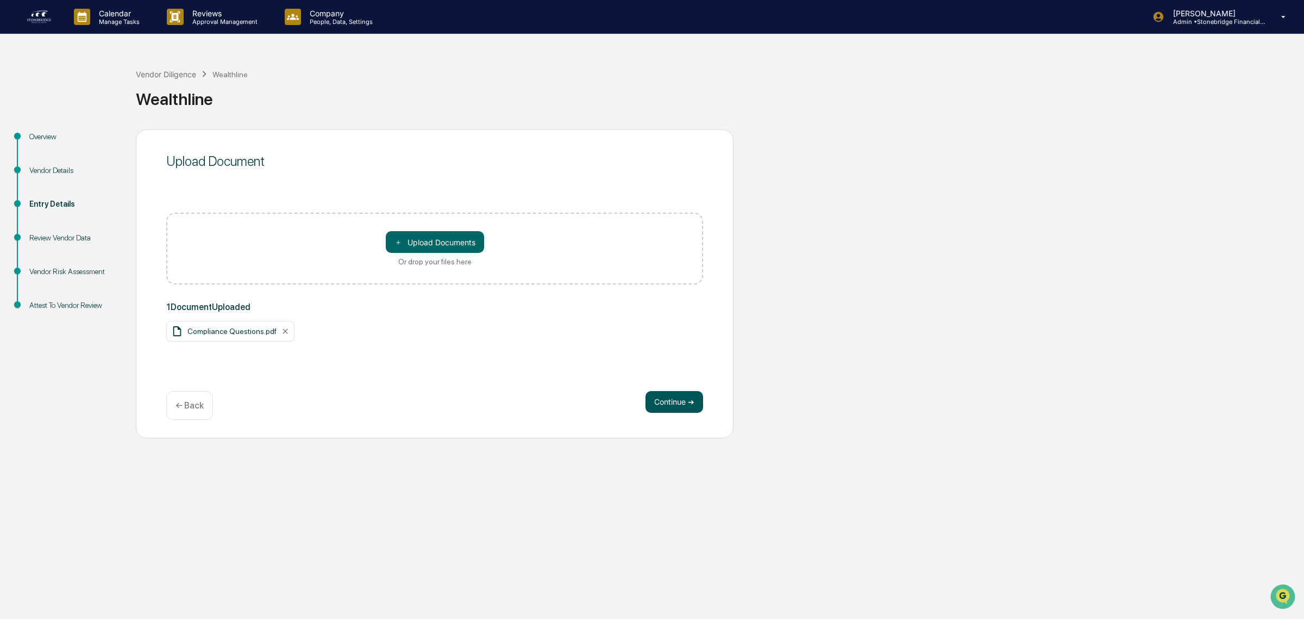
click at [658, 412] on button "Continue ➔" at bounding box center [675, 402] width 58 height 22
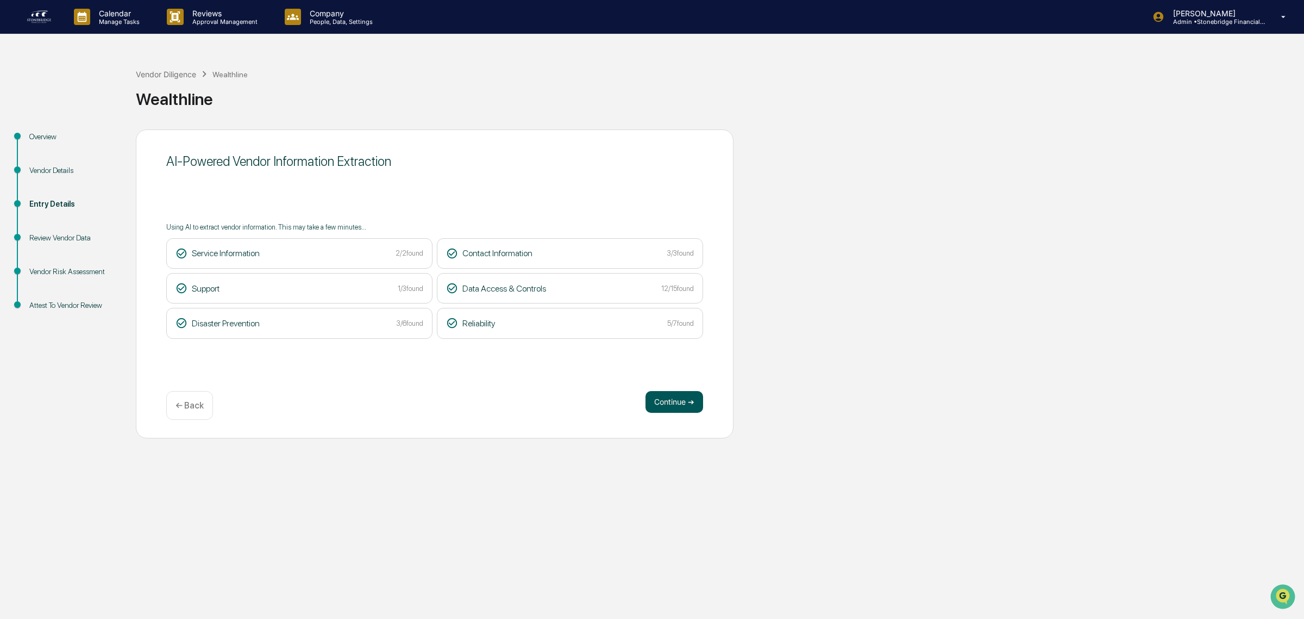
click at [667, 408] on button "Continue ➔" at bounding box center [675, 402] width 58 height 22
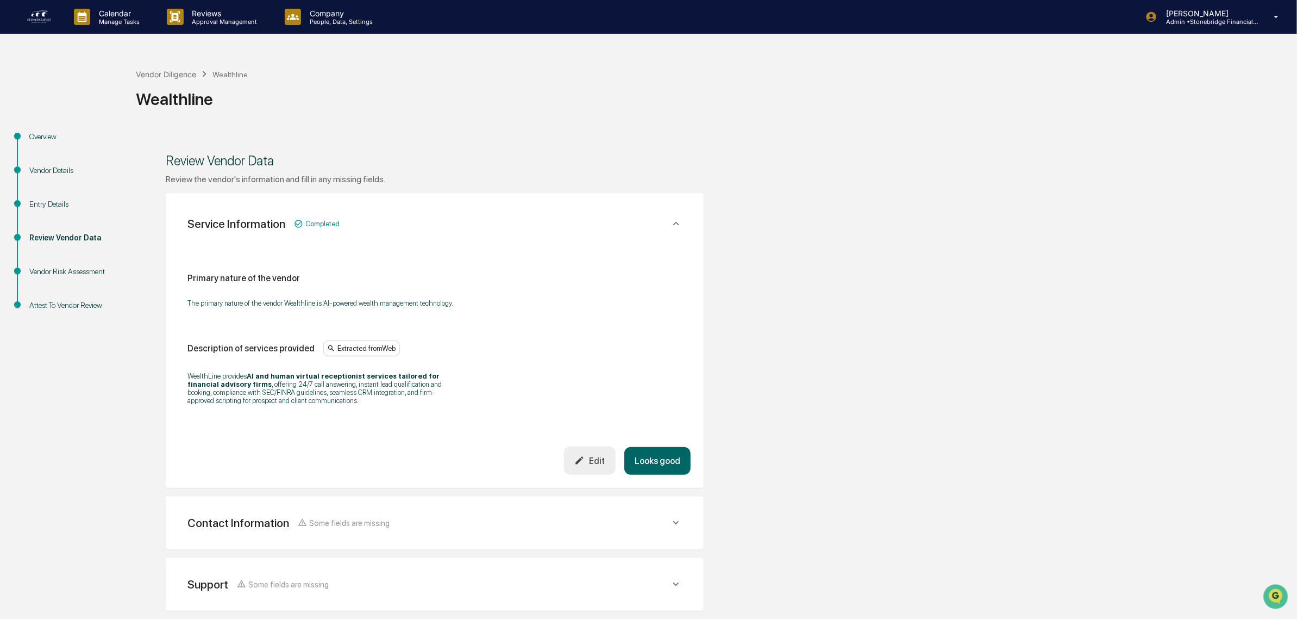
click at [674, 471] on button "Looks good" at bounding box center [658, 461] width 66 height 28
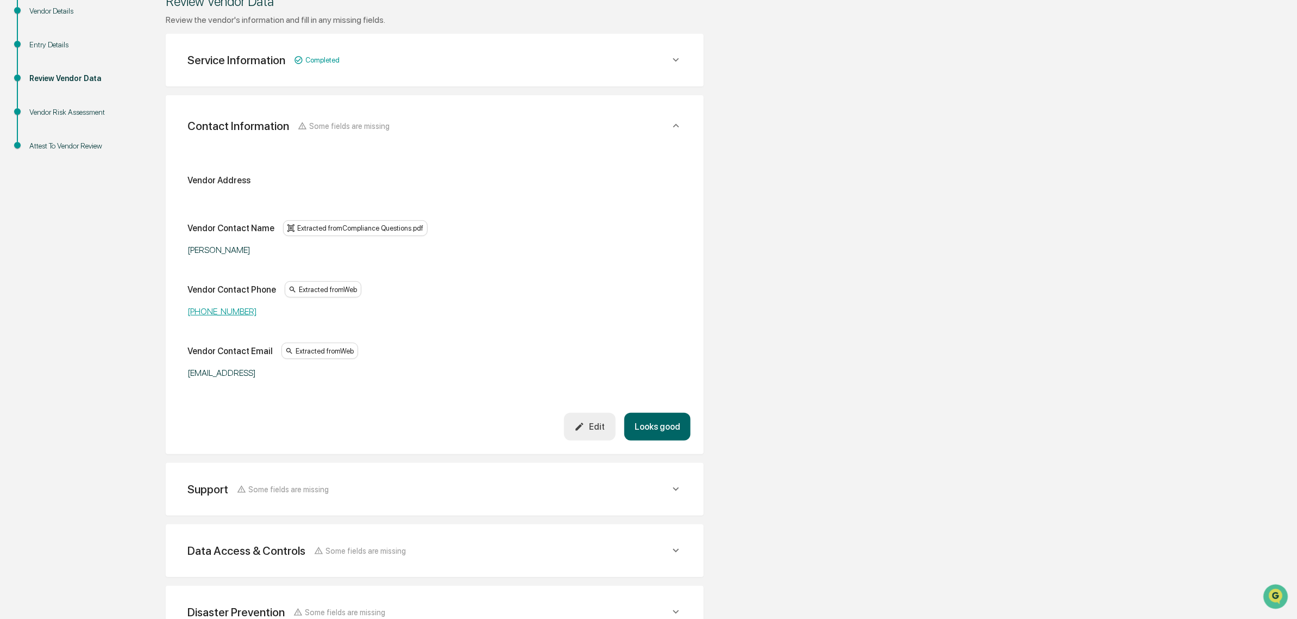
scroll to position [193, 0]
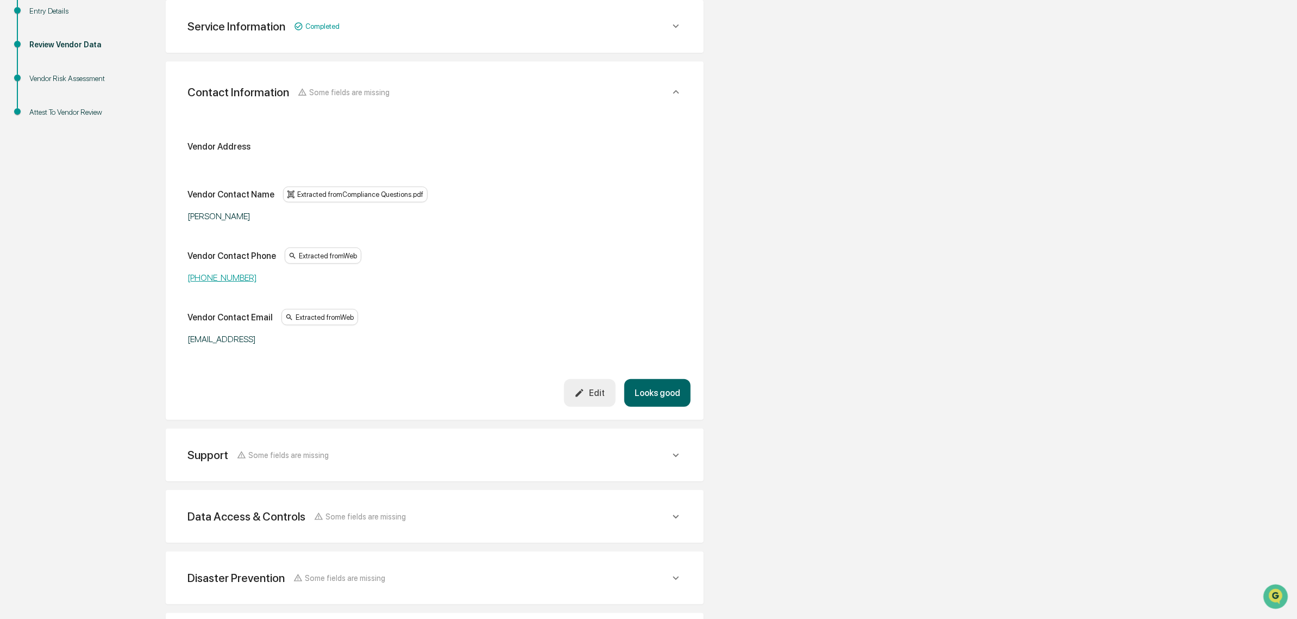
click at [659, 405] on button "Looks good" at bounding box center [658, 393] width 66 height 28
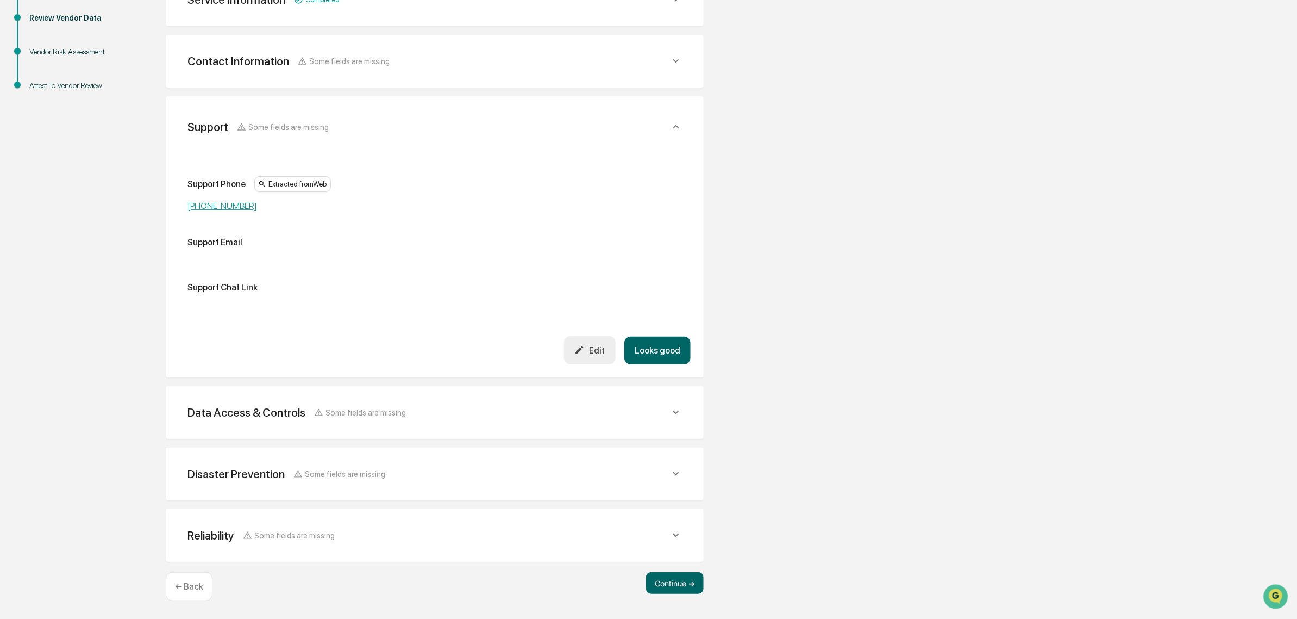
scroll to position [219, 0]
click at [656, 349] on button "Looks good" at bounding box center [658, 351] width 66 height 28
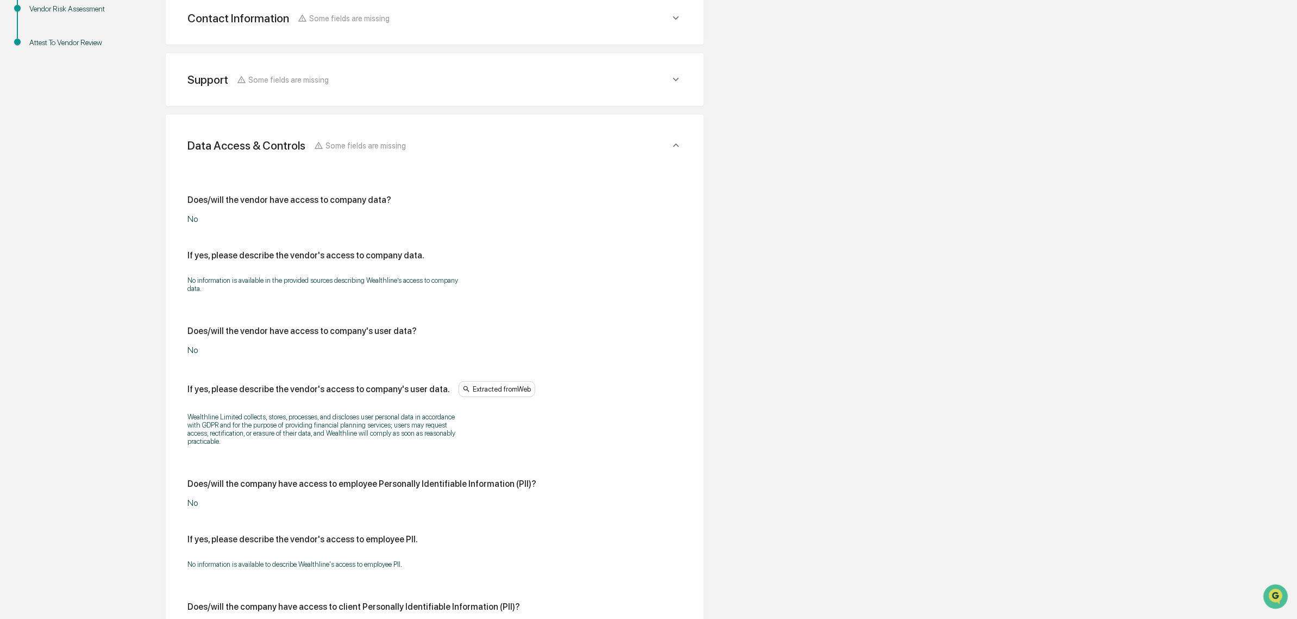
scroll to position [287, 0]
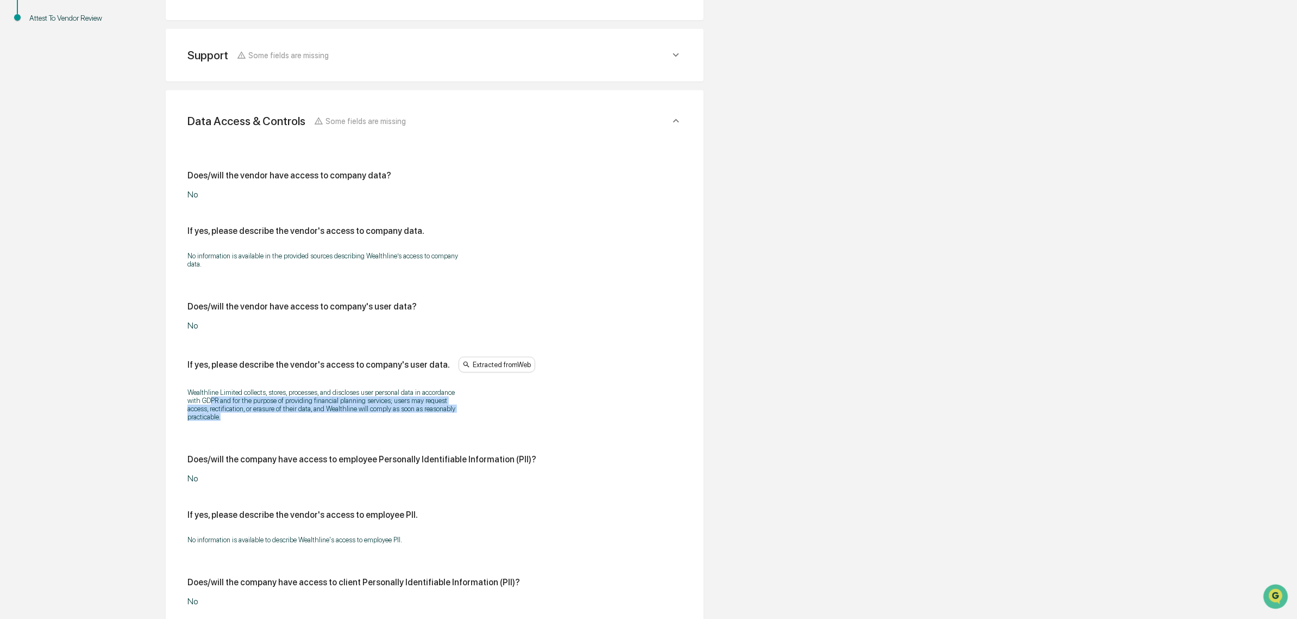
drag, startPoint x: 212, startPoint y: 400, endPoint x: 319, endPoint y: 421, distance: 108.6
click at [319, 421] on p "Wealthline Limited collects, stores, processes, and discloses user personal dat…" at bounding box center [324, 404] width 272 height 33
drag, startPoint x: 319, startPoint y: 421, endPoint x: 283, endPoint y: 391, distance: 46.7
click at [283, 391] on p "Wealthline Limited collects, stores, processes, and discloses user personal dat…" at bounding box center [324, 404] width 272 height 33
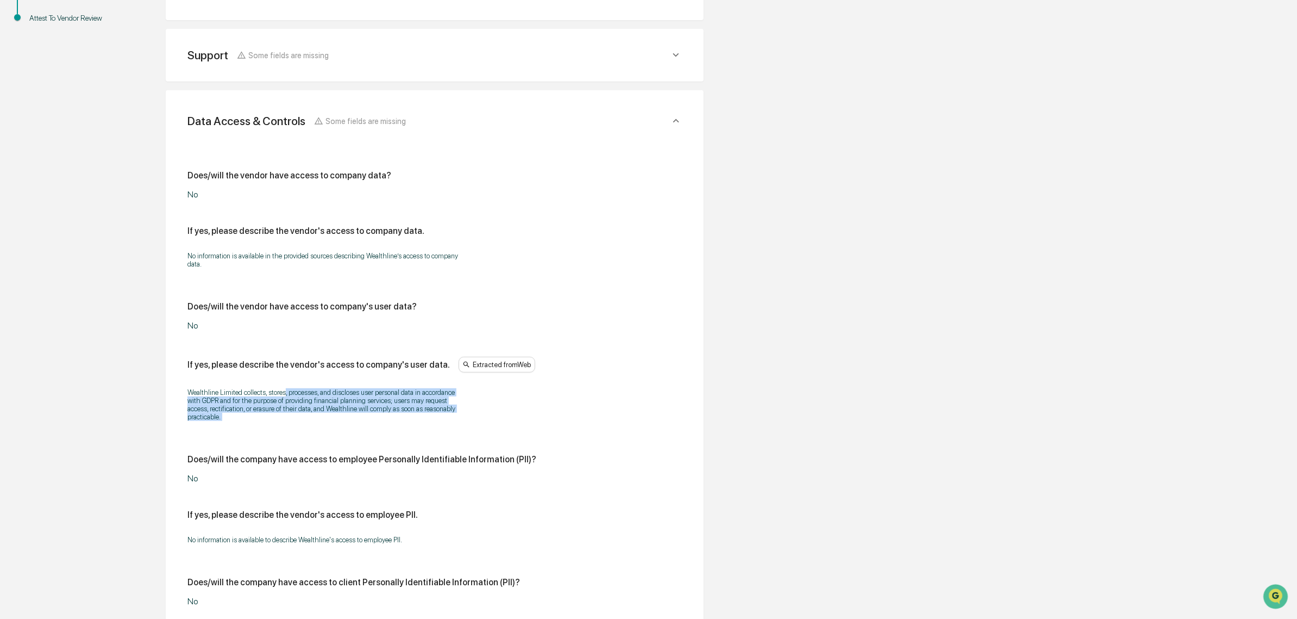
click at [283, 391] on p "Wealthline Limited collects, stores, processes, and discloses user personal dat…" at bounding box center [324, 404] width 272 height 33
drag, startPoint x: 255, startPoint y: 391, endPoint x: 273, endPoint y: 427, distance: 39.9
click at [273, 427] on div "Wealthline Limited collects, stores, processes, and discloses user personal dat…" at bounding box center [435, 404] width 495 height 47
drag, startPoint x: 273, startPoint y: 427, endPoint x: 226, endPoint y: 397, distance: 55.9
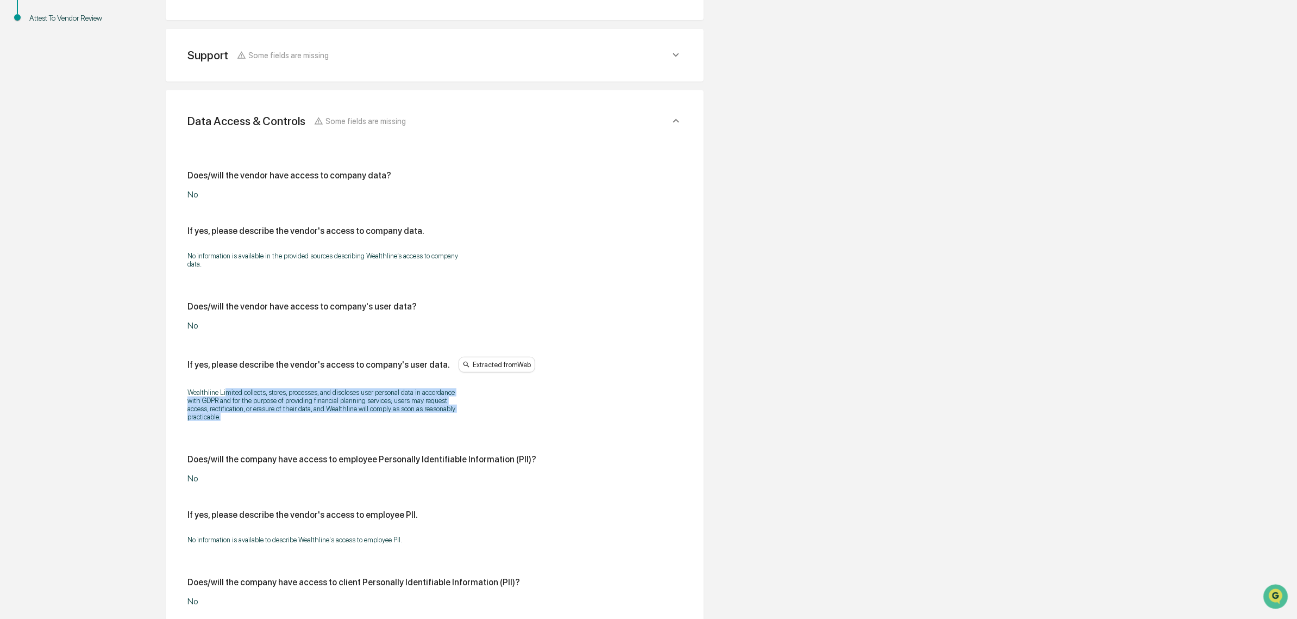
click at [226, 397] on div "Wealthline Limited collects, stores, processes, and discloses user personal dat…" at bounding box center [435, 404] width 495 height 47
click at [226, 397] on p "Wealthline Limited collects, stores, processes, and discloses user personal dat…" at bounding box center [324, 404] width 272 height 33
drag, startPoint x: 204, startPoint y: 397, endPoint x: 270, endPoint y: 422, distance: 70.4
click at [270, 421] on p "Wealthline Limited collects, stores, processes, and discloses user personal dat…" at bounding box center [324, 404] width 272 height 33
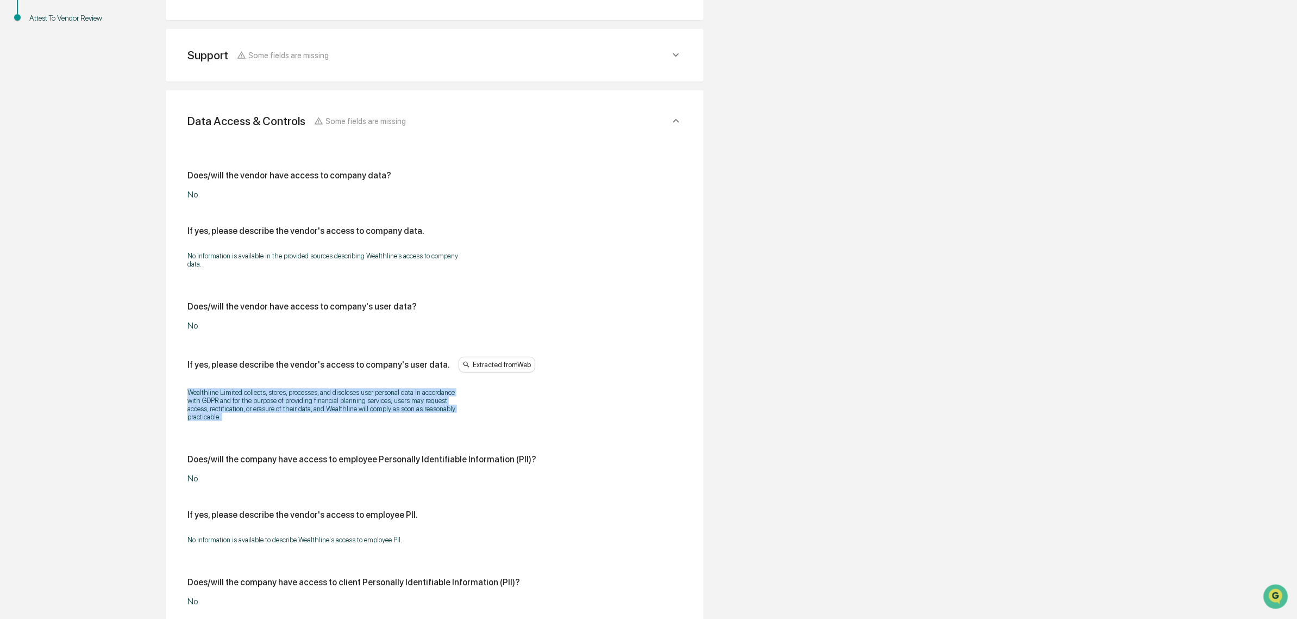
drag, startPoint x: 262, startPoint y: 422, endPoint x: 190, endPoint y: 397, distance: 76.0
click at [190, 397] on p "Wealthline Limited collects, stores, processes, and discloses user personal dat…" at bounding box center [324, 404] width 272 height 33
drag, startPoint x: 197, startPoint y: 389, endPoint x: 270, endPoint y: 424, distance: 80.5
click at [270, 421] on p "Wealthline Limited collects, stores, processes, and discloses user personal dat…" at bounding box center [324, 404] width 272 height 33
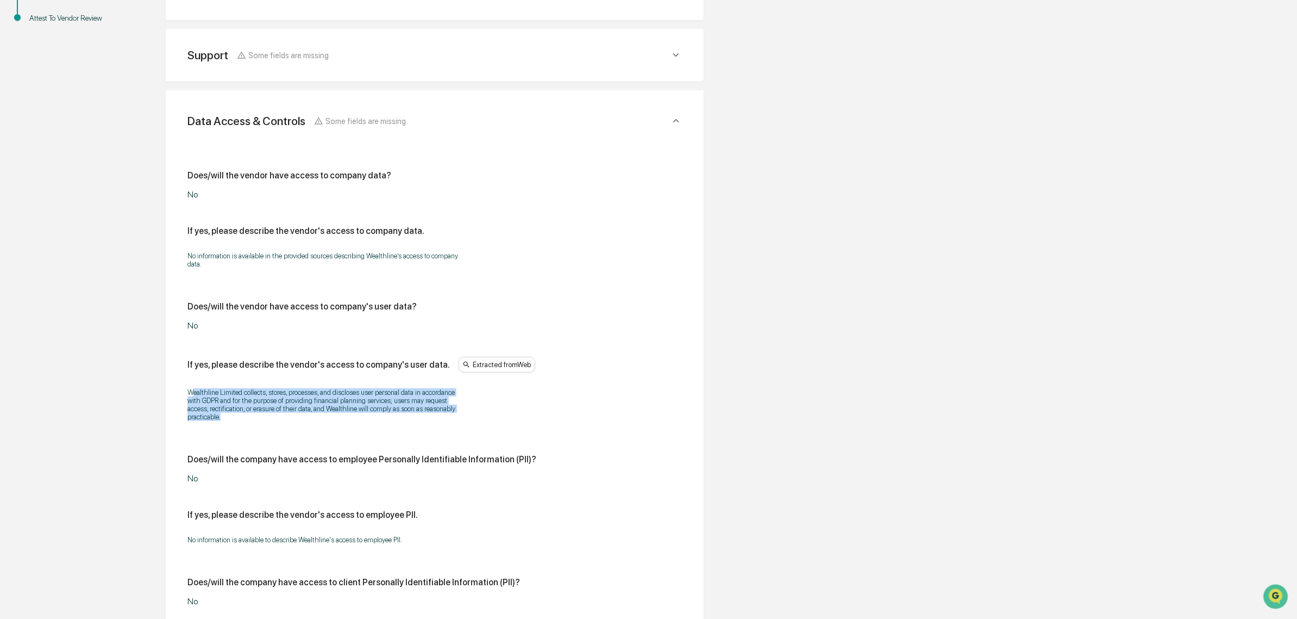
click at [270, 421] on p "Wealthline Limited collects, stores, processes, and discloses user personal dat…" at bounding box center [324, 404] width 272 height 33
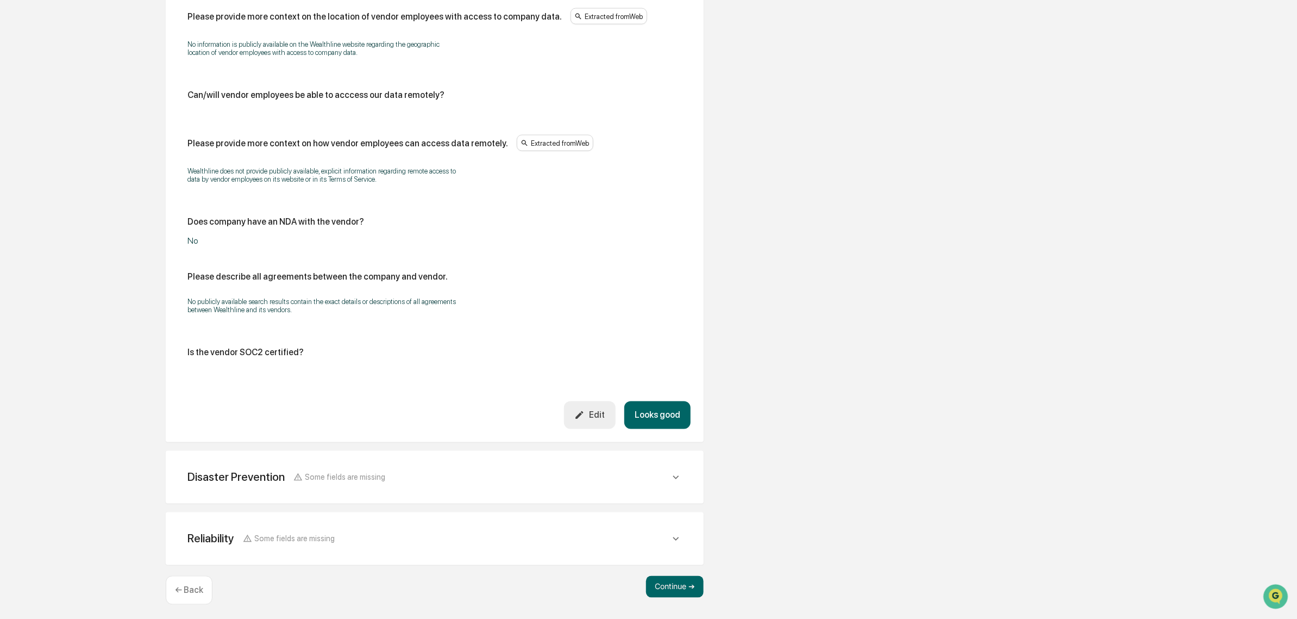
scroll to position [1044, 0]
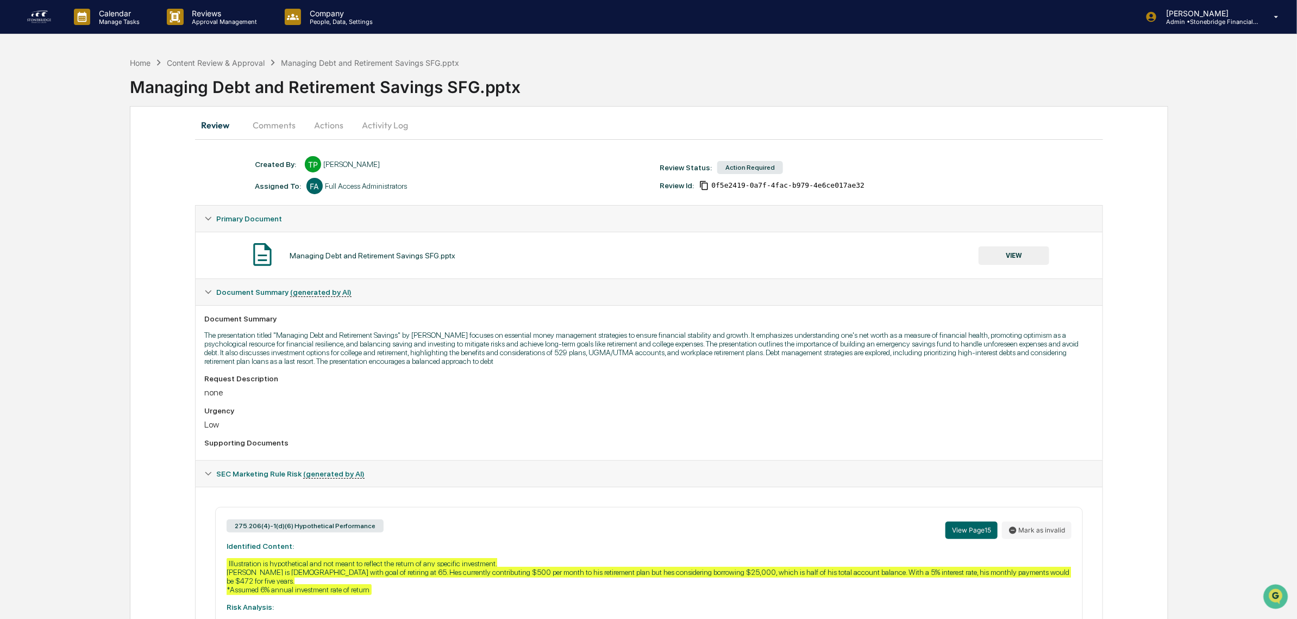
click at [1006, 254] on button "VIEW" at bounding box center [1014, 255] width 71 height 18
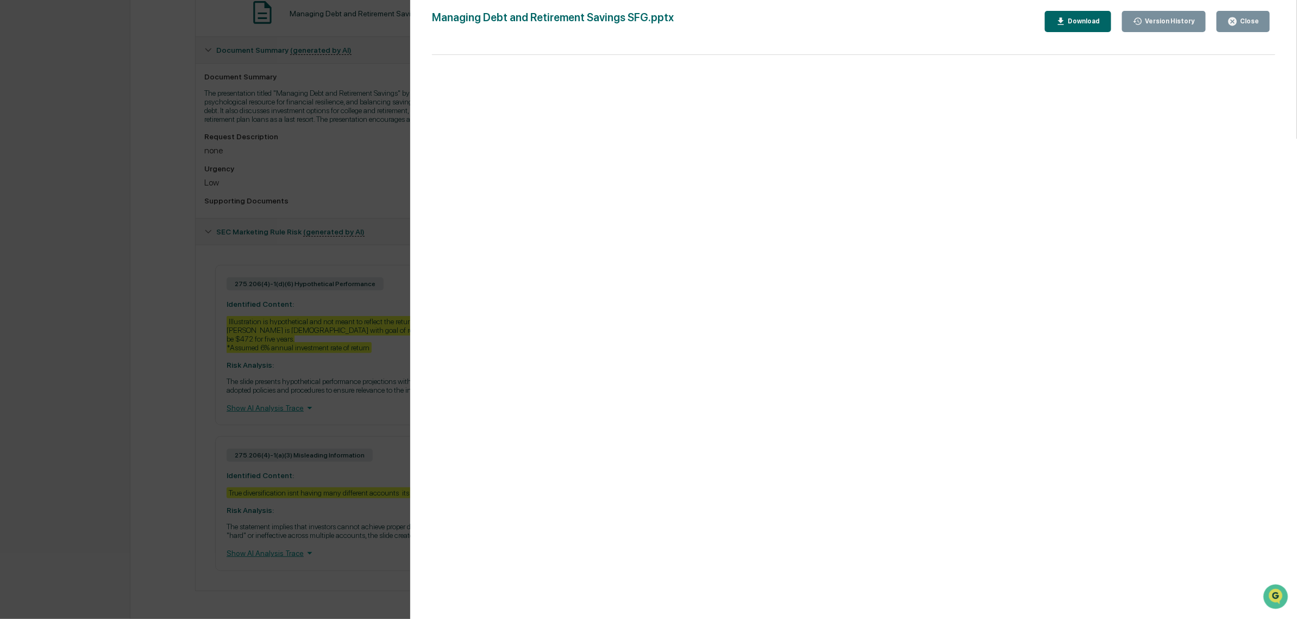
scroll to position [253, 0]
click at [164, 267] on div "Version History [DATE] 03:02 PM [PERSON_NAME] Managing Debt and Retirement Savi…" at bounding box center [648, 309] width 1297 height 619
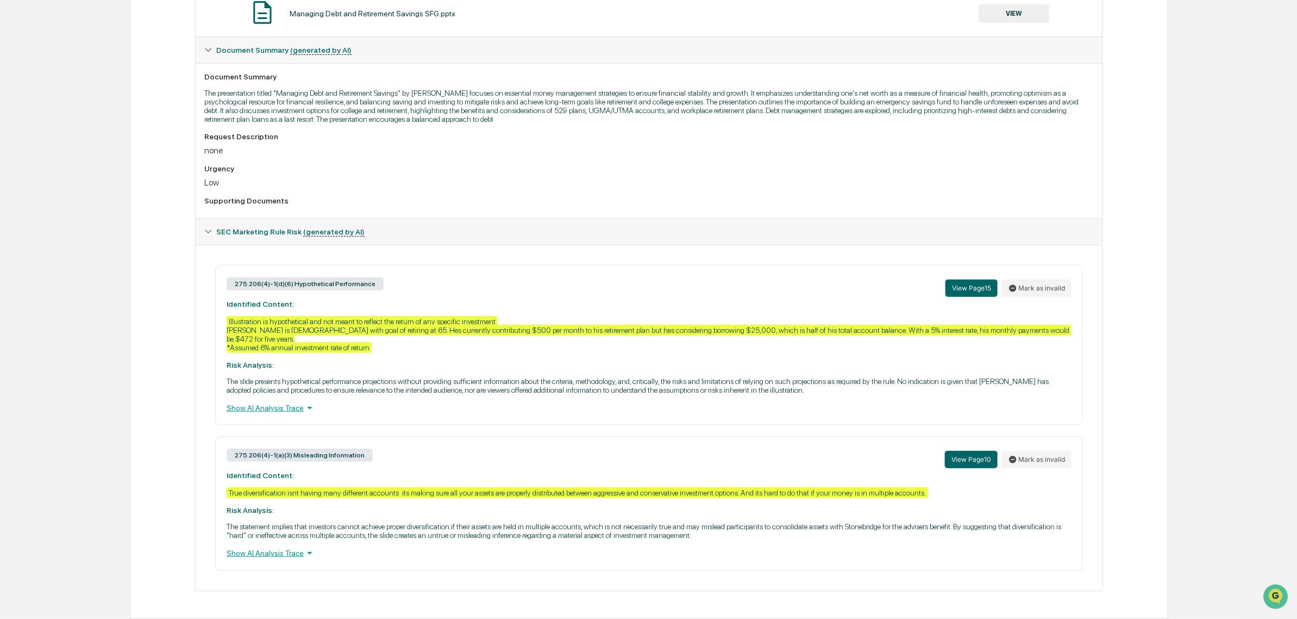
scroll to position [246, 0]
click at [970, 458] on button "View Page 10" at bounding box center [971, 459] width 53 height 17
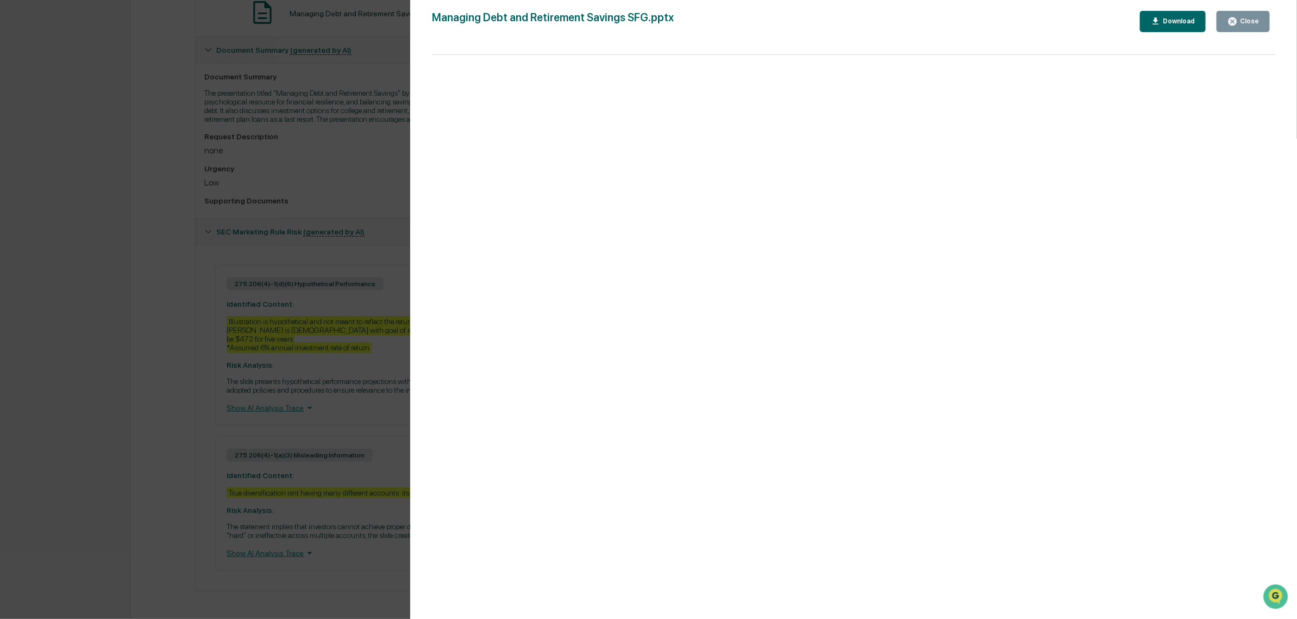
click at [199, 465] on div "Version History [DATE] 03:02 PM [PERSON_NAME] Managing Debt and Retirement Savi…" at bounding box center [648, 309] width 1297 height 619
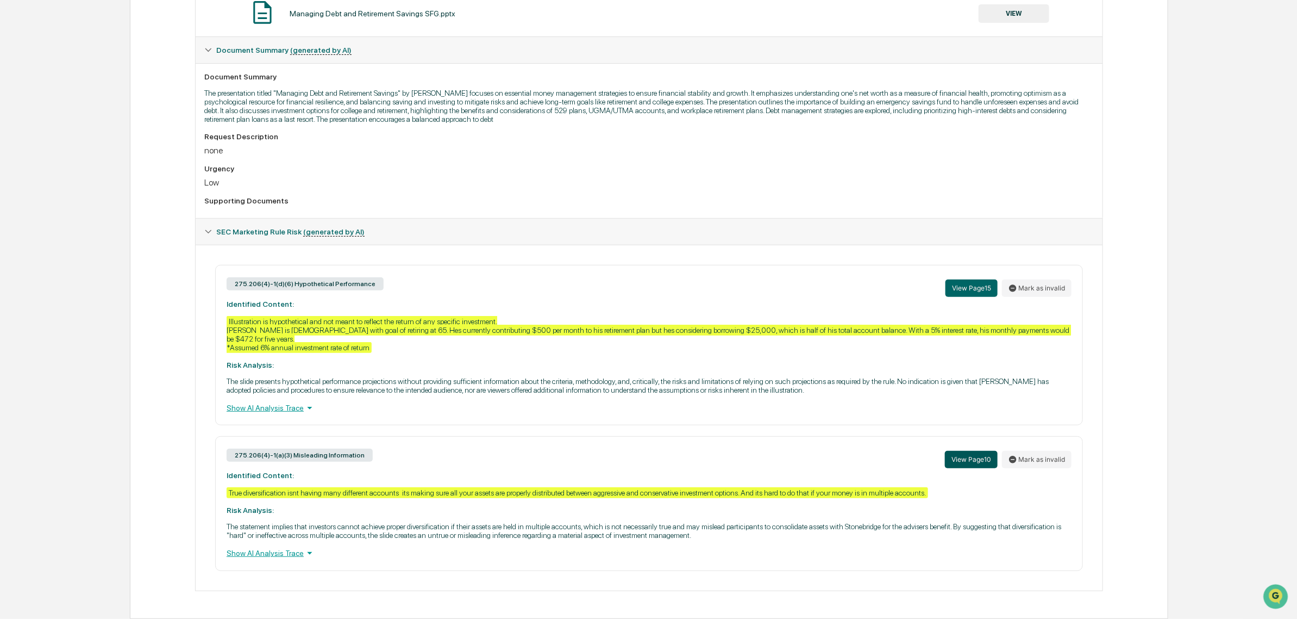
click at [966, 462] on button "View Page 10" at bounding box center [971, 459] width 53 height 17
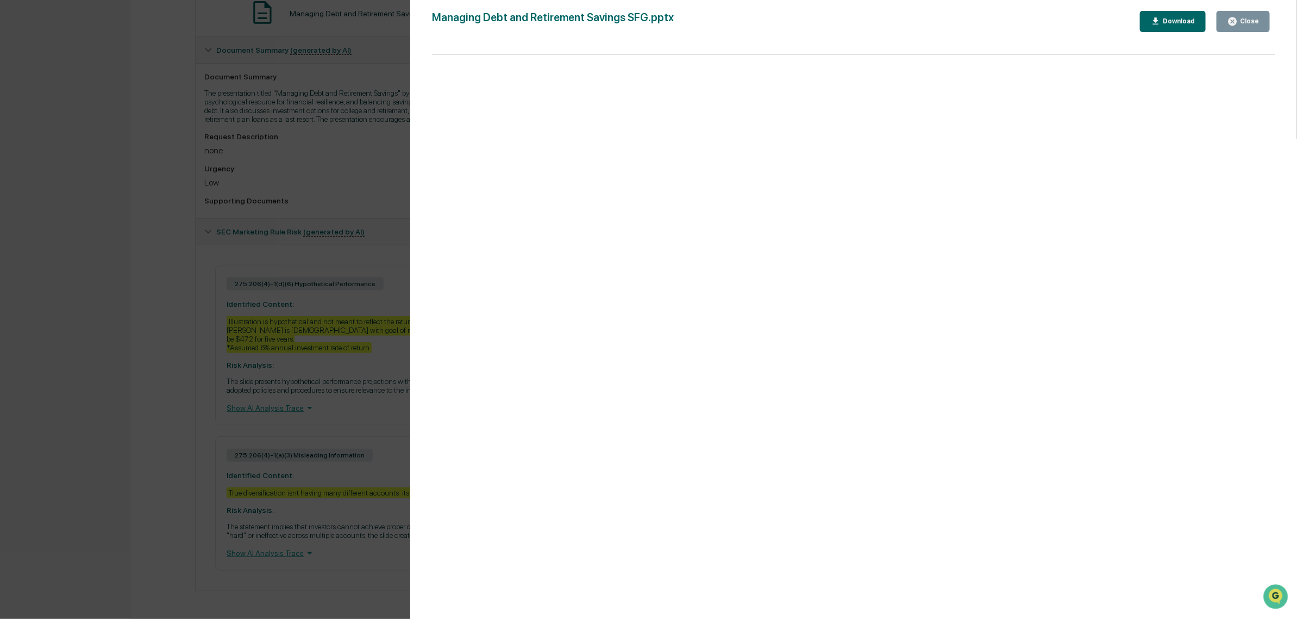
click at [330, 382] on div "Version History [DATE] 03:02 PM [PERSON_NAME] Managing Debt and Retirement Savi…" at bounding box center [648, 309] width 1297 height 619
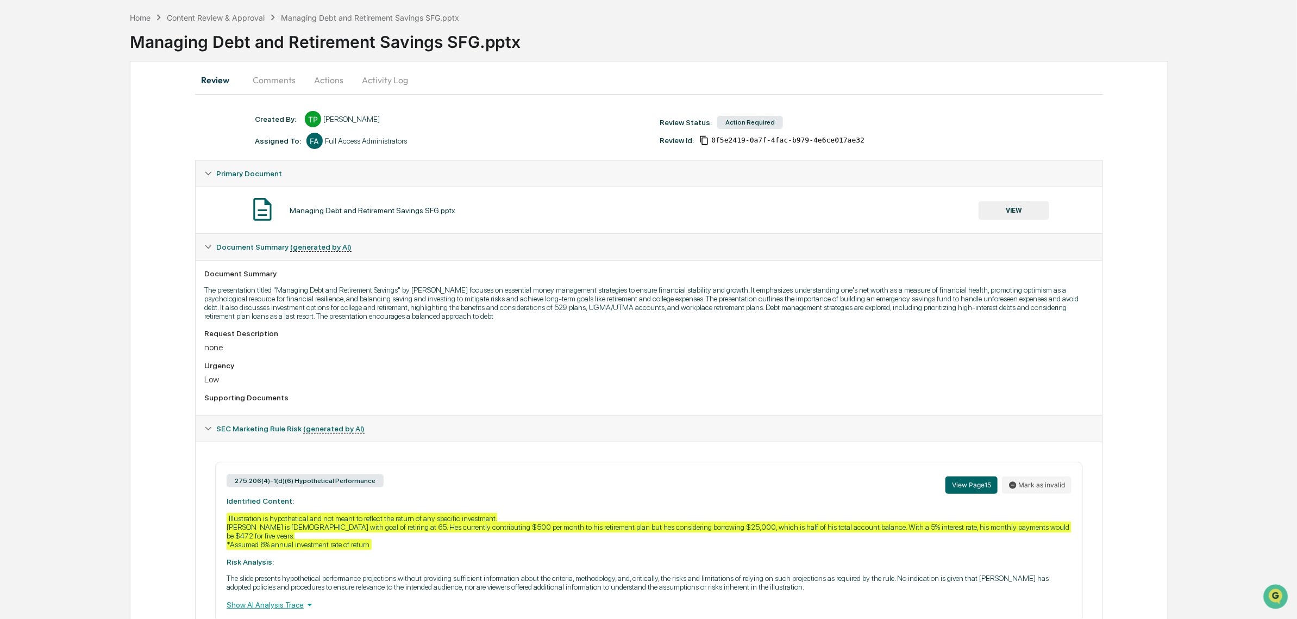
scroll to position [44, 0]
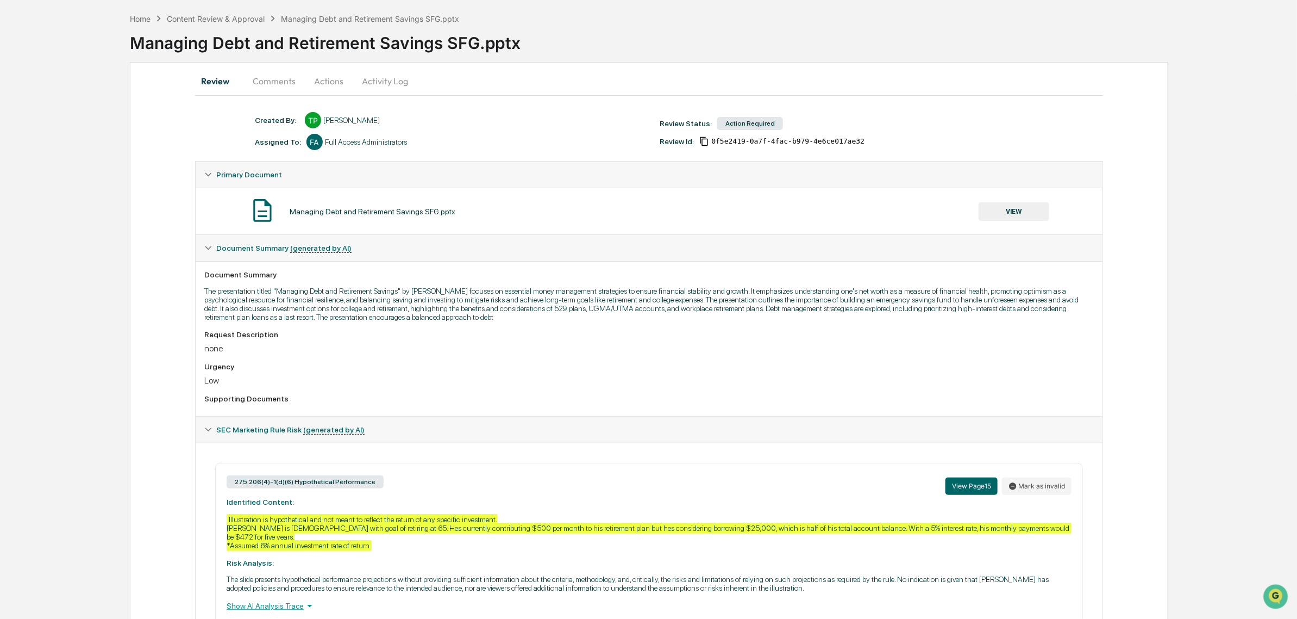
click at [345, 204] on div "Managing Debt and Retirement Savings SFG.pptx VIEW" at bounding box center [649, 211] width 890 height 29
click at [307, 83] on button "Actions" at bounding box center [328, 81] width 49 height 26
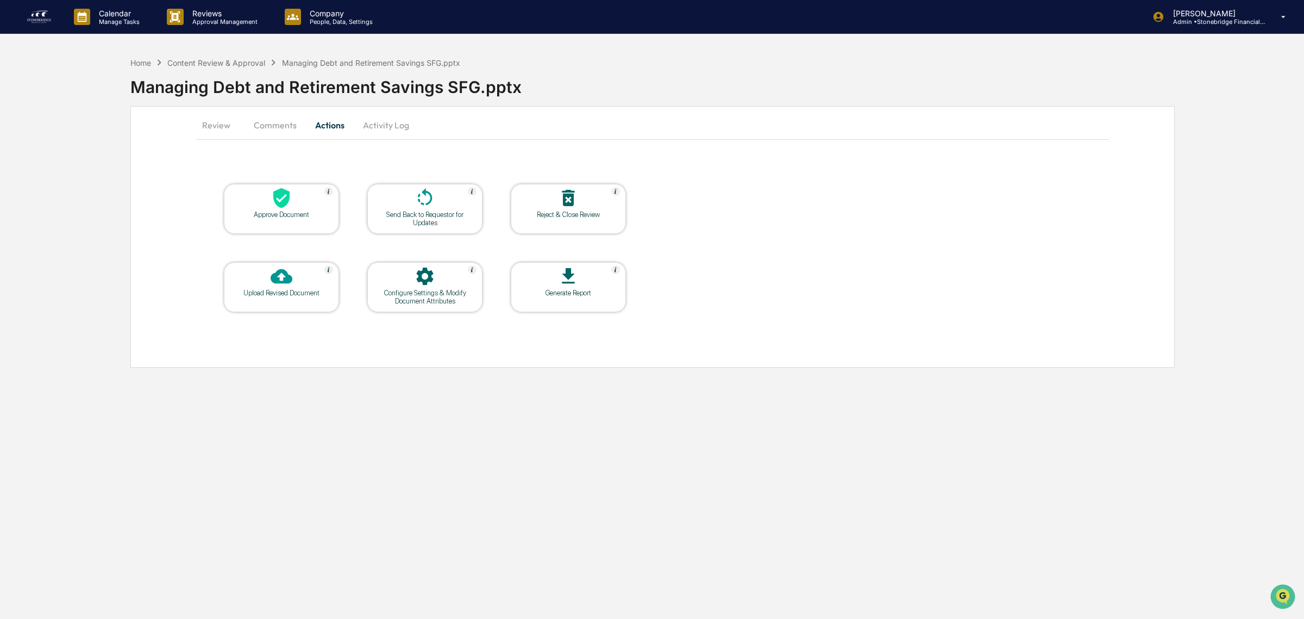
click at [273, 124] on button "Comments" at bounding box center [275, 125] width 60 height 26
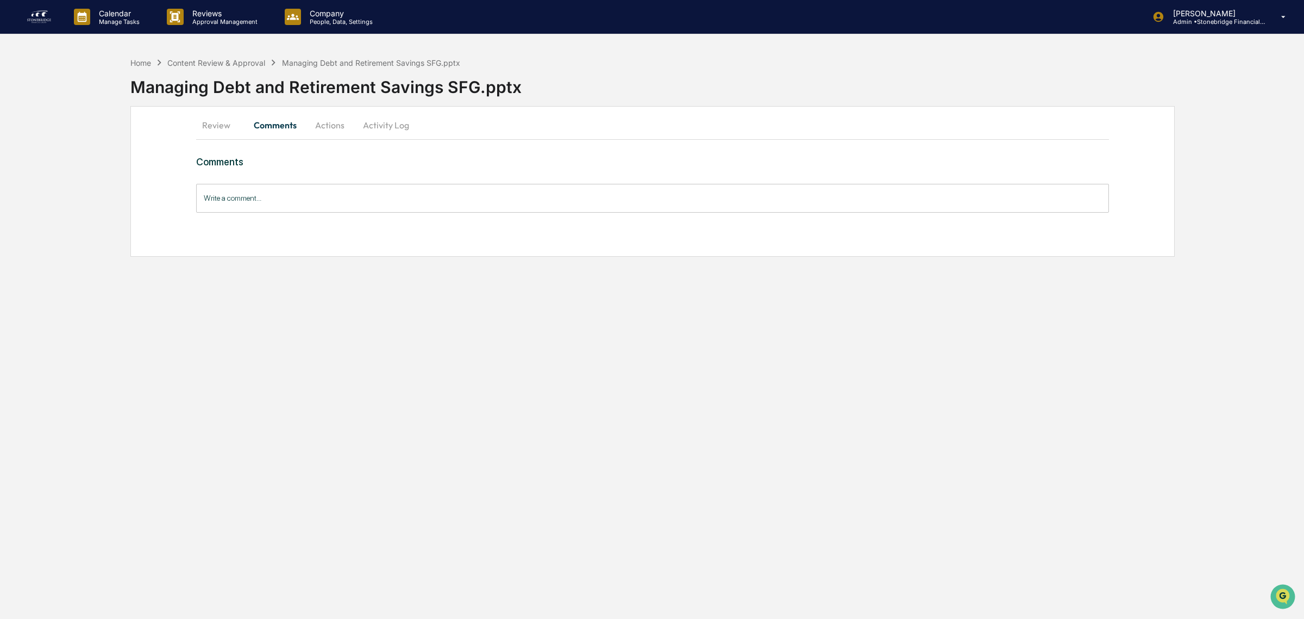
click at [373, 134] on button "Activity Log" at bounding box center [386, 125] width 64 height 26
click at [320, 124] on button "Actions" at bounding box center [329, 125] width 49 height 26
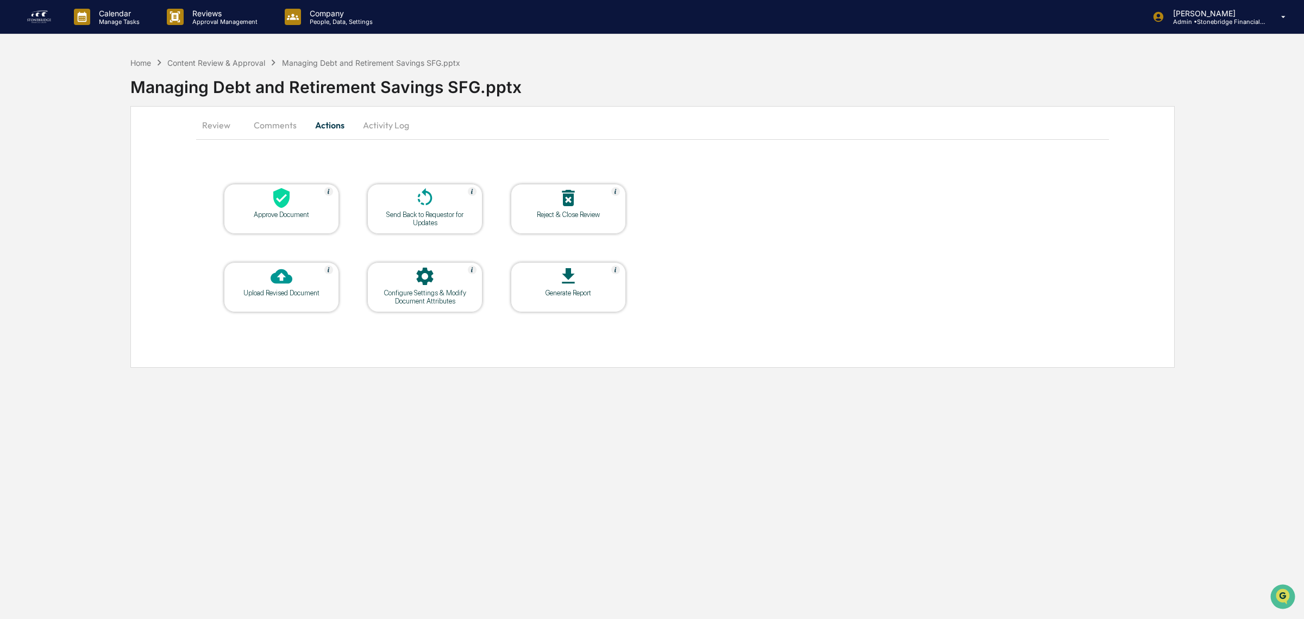
click at [558, 301] on div "Generate Report" at bounding box center [568, 287] width 115 height 50
click at [561, 286] on icon at bounding box center [569, 276] width 22 height 22
click at [398, 133] on button "Activity Log" at bounding box center [386, 125] width 64 height 26
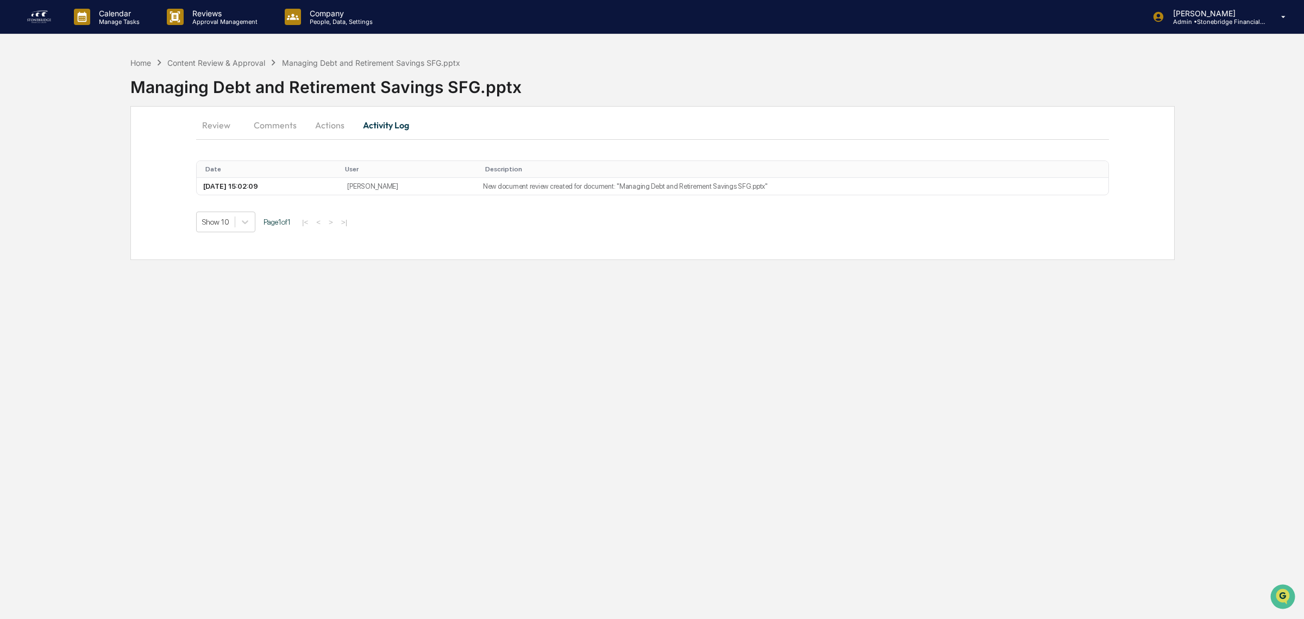
click at [271, 107] on div "Review Comments Actions Activity Log Date User Description [DATE] 15:02:09 [PER…" at bounding box center [652, 183] width 1045 height 154
click at [276, 118] on button "Comments" at bounding box center [275, 125] width 60 height 26
click at [229, 134] on button "Review" at bounding box center [220, 125] width 49 height 26
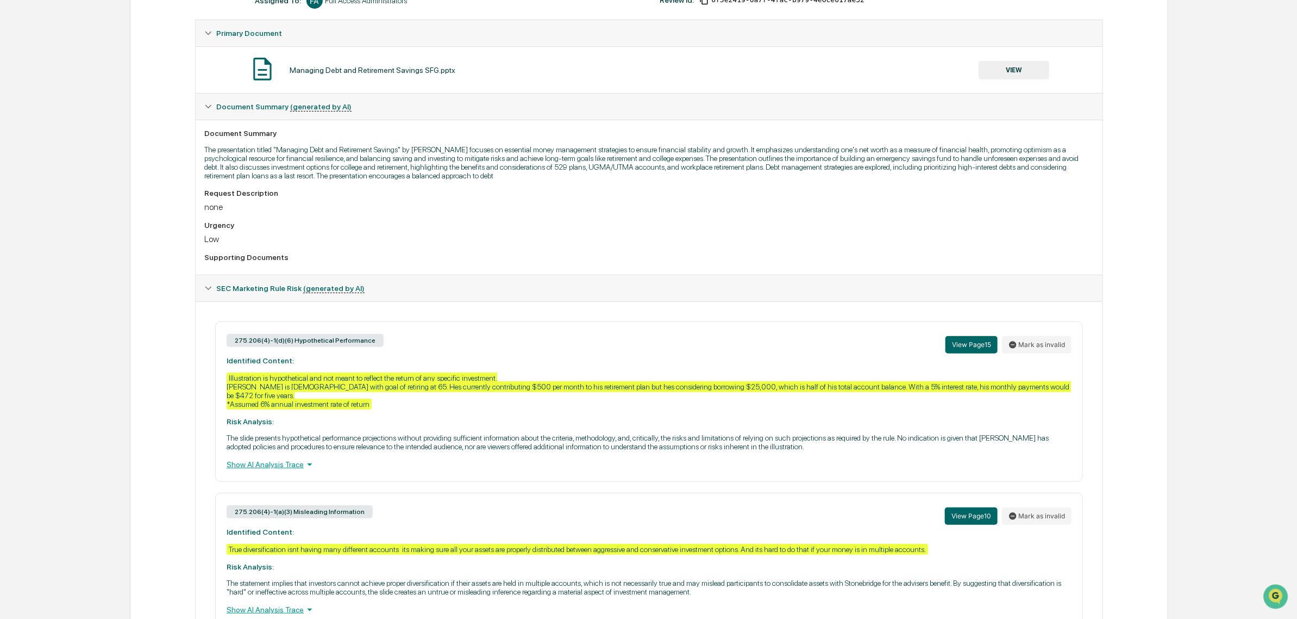
scroll to position [253, 0]
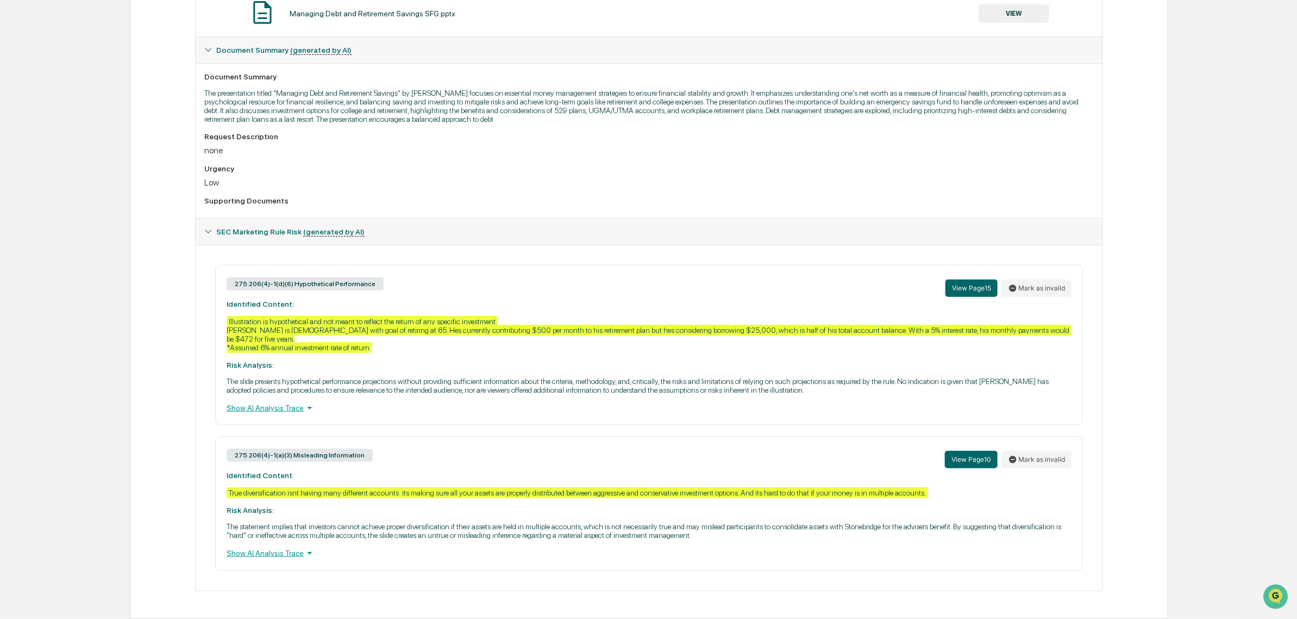
click at [257, 548] on div "Show AI Analysis Trace" at bounding box center [649, 553] width 845 height 12
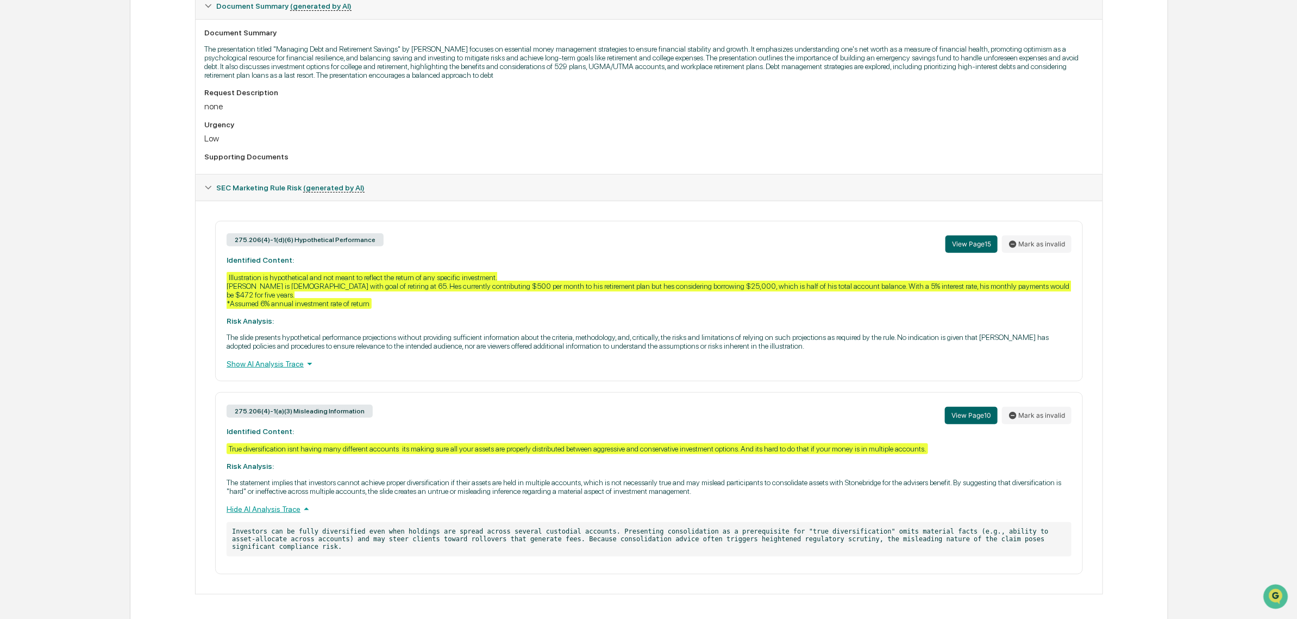
scroll to position [285, 0]
click at [952, 245] on button "View Page 15" at bounding box center [972, 244] width 52 height 17
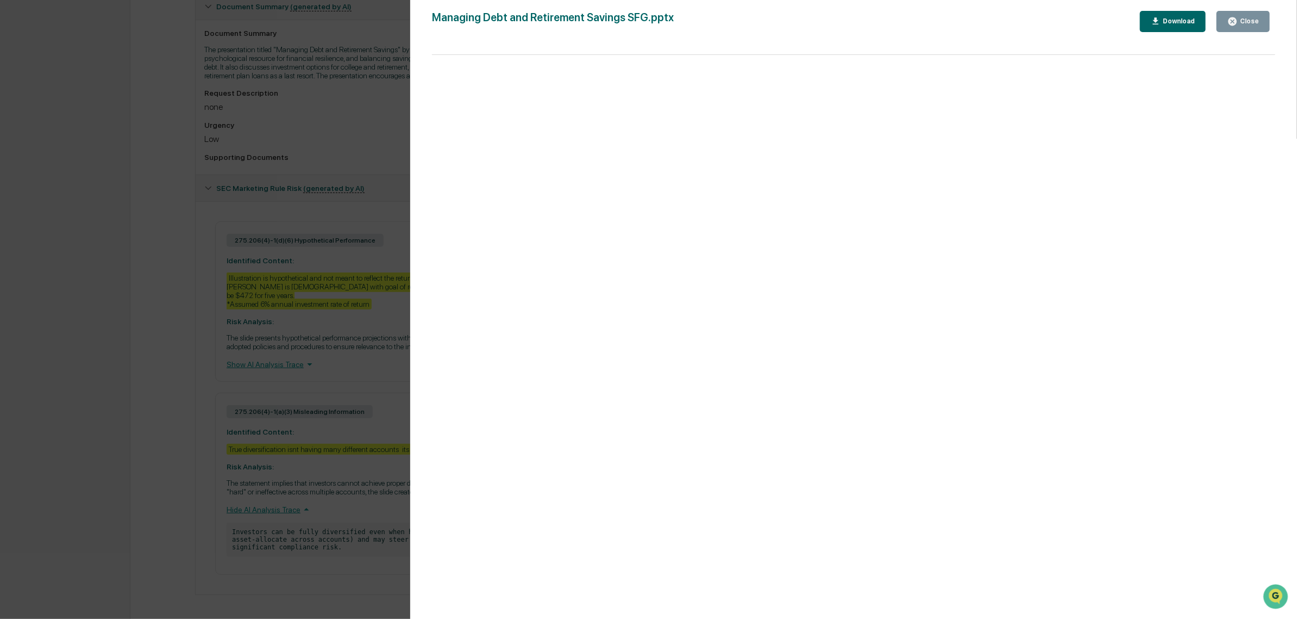
click at [223, 283] on div "Version History [DATE] 03:02 PM [PERSON_NAME] Managing Debt and Retirement Savi…" at bounding box center [648, 309] width 1297 height 619
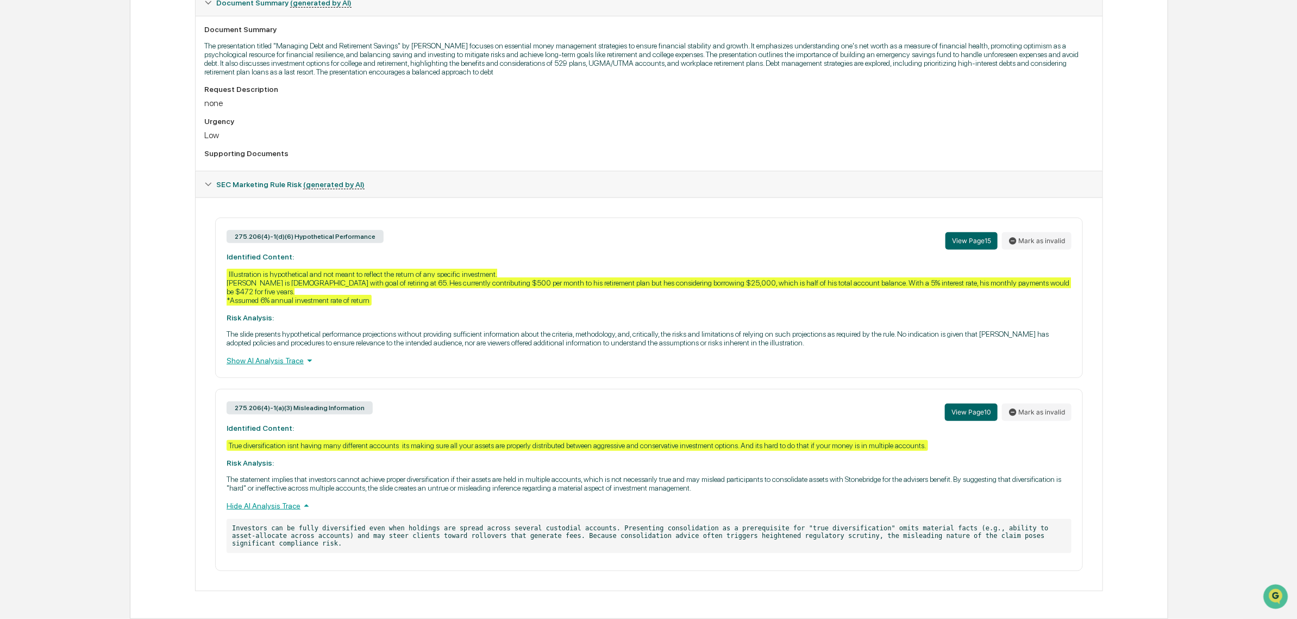
scroll to position [294, 0]
click at [977, 412] on button "View Page 10" at bounding box center [971, 411] width 53 height 17
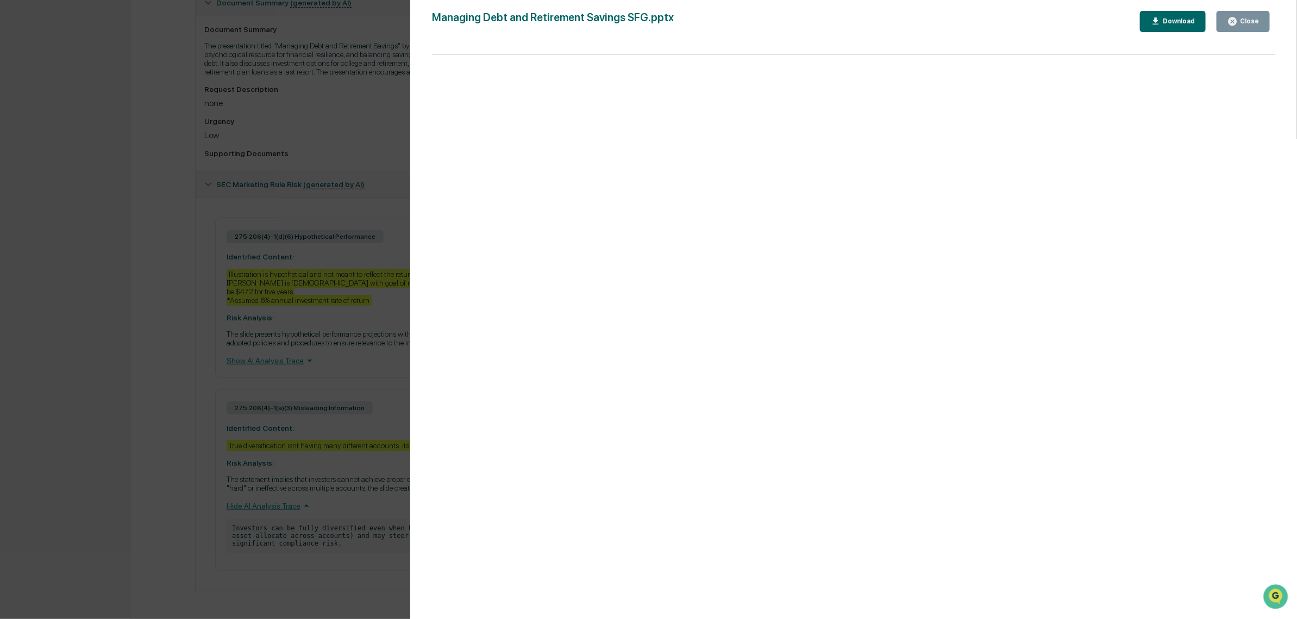
click at [61, 430] on div "Version History [DATE] 03:02 PM [PERSON_NAME] Managing Debt and Retirement Savi…" at bounding box center [648, 309] width 1297 height 619
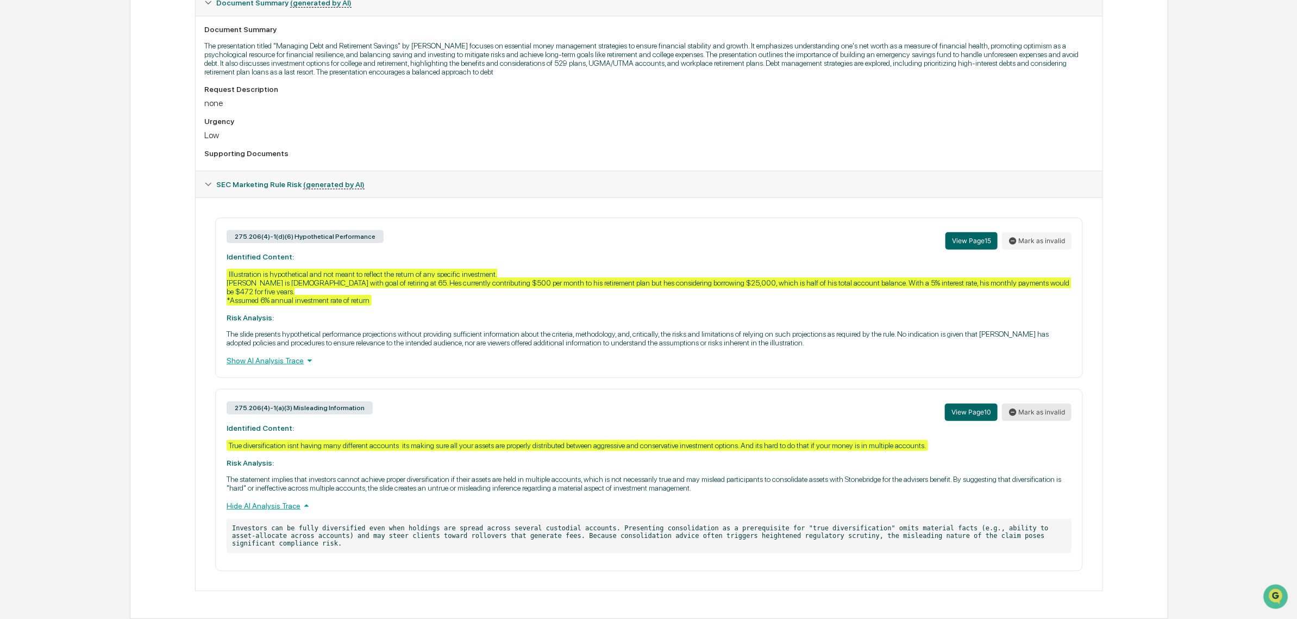
click at [1041, 417] on button "Mark as invalid" at bounding box center [1037, 411] width 70 height 17
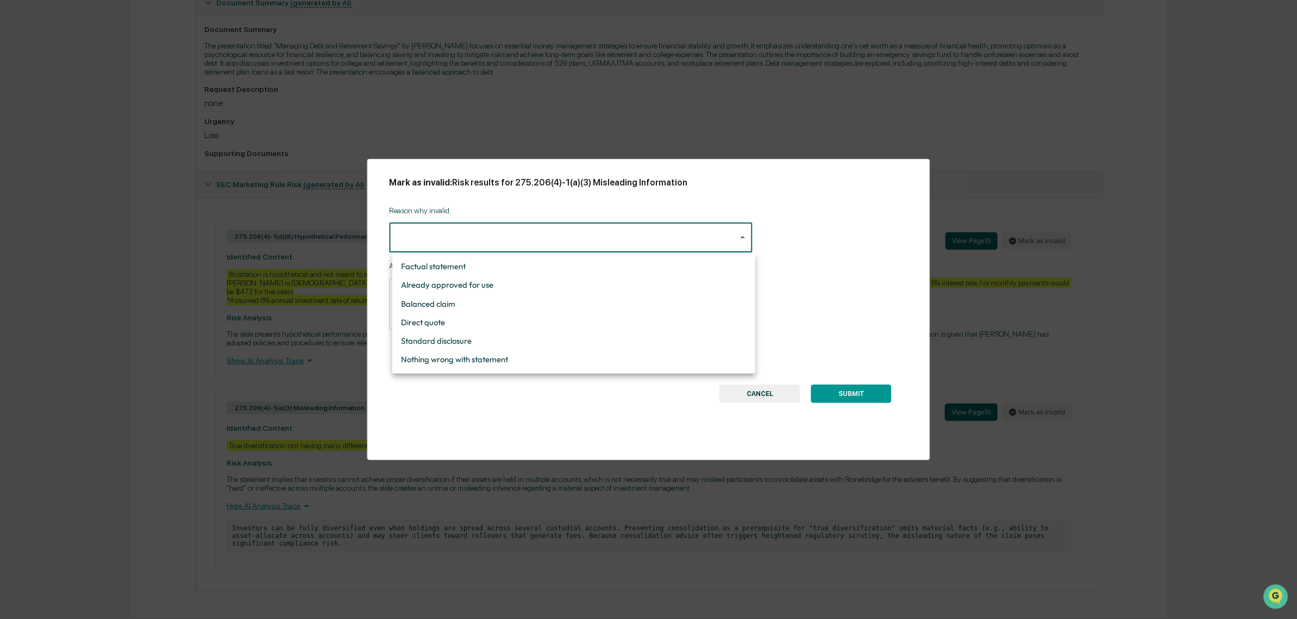
click at [450, 247] on body "Calendar Manage Tasks Reviews Approval Management Company People, Data, Setting…" at bounding box center [648, 165] width 1297 height 908
drag, startPoint x: 475, startPoint y: 365, endPoint x: 477, endPoint y: 371, distance: 6.9
click at [477, 371] on ul "Factual statement Already approved for use Balanced claim Direct quote Standard…" at bounding box center [573, 313] width 363 height 121
click at [469, 360] on li "Nothing wrong with statement" at bounding box center [573, 359] width 363 height 18
type input "**********"
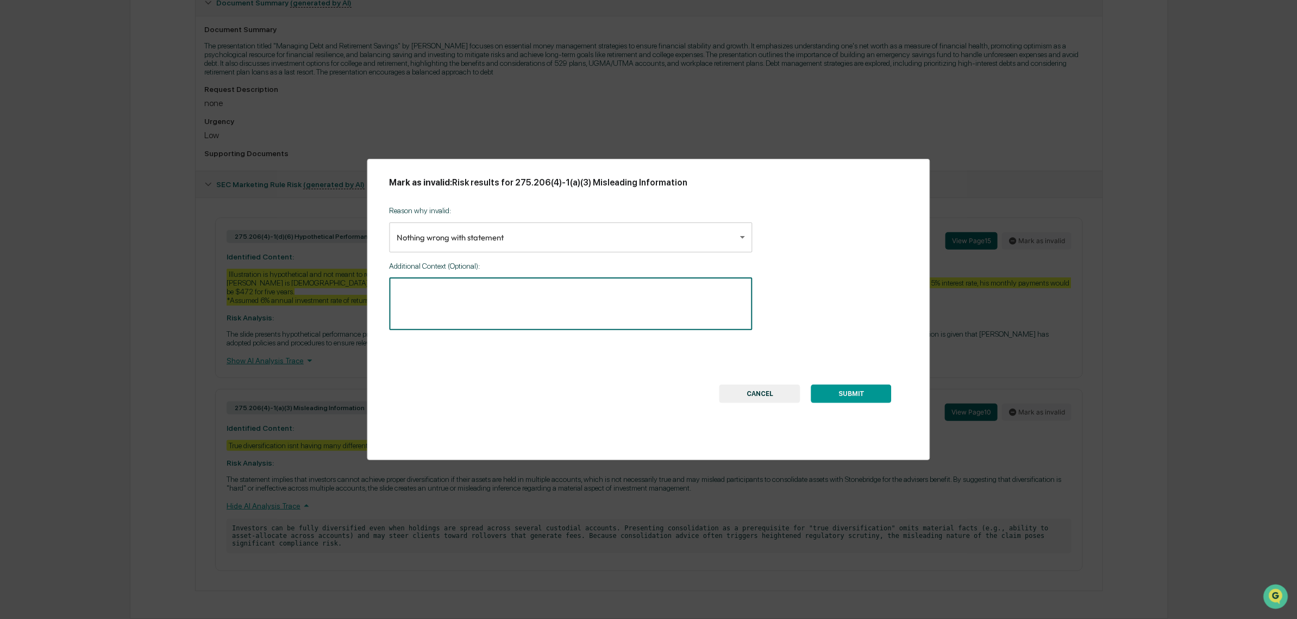
click at [447, 304] on textarea at bounding box center [571, 303] width 348 height 34
type textarea "**********"
click at [839, 386] on button "SUBMIT" at bounding box center [852, 393] width 80 height 18
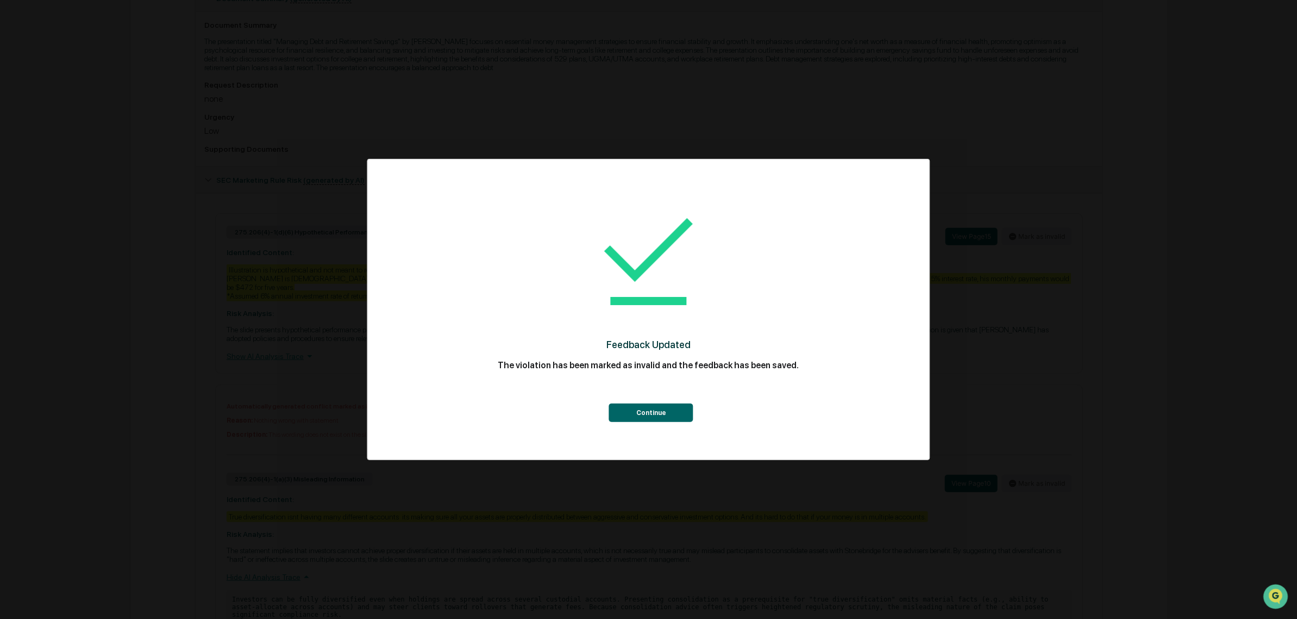
click at [627, 398] on div "Continue" at bounding box center [648, 399] width 519 height 45
click at [631, 410] on button "Continue" at bounding box center [651, 412] width 84 height 18
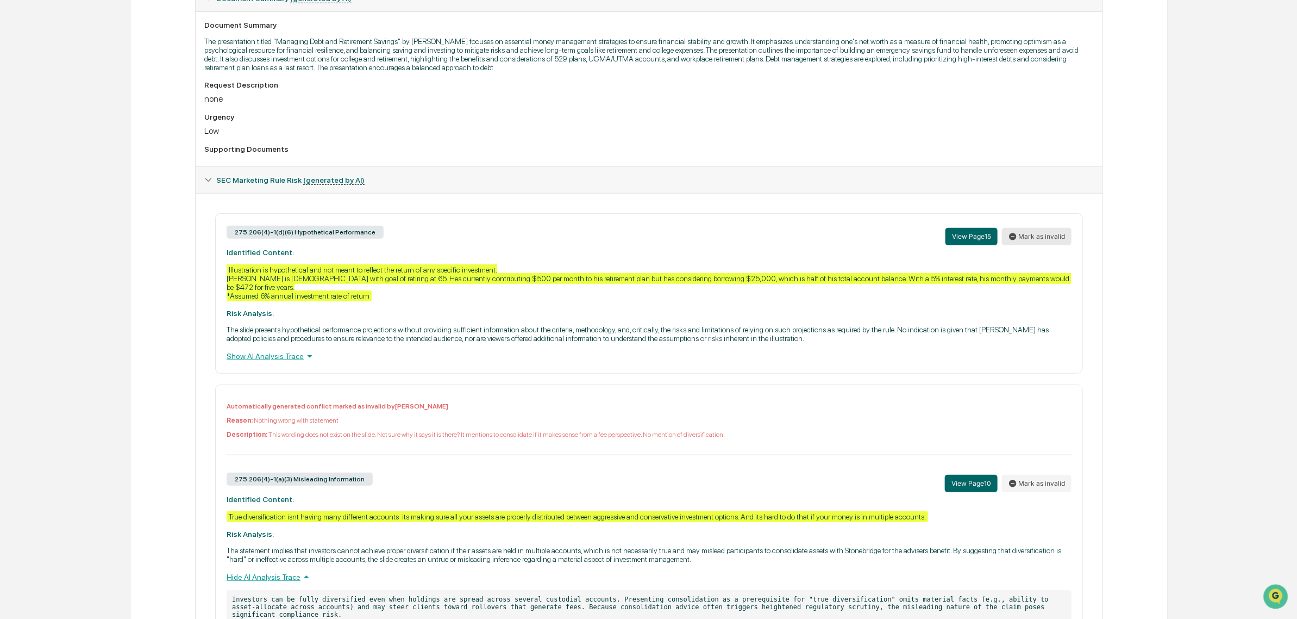
click at [1056, 245] on button "Mark as invalid" at bounding box center [1037, 236] width 70 height 17
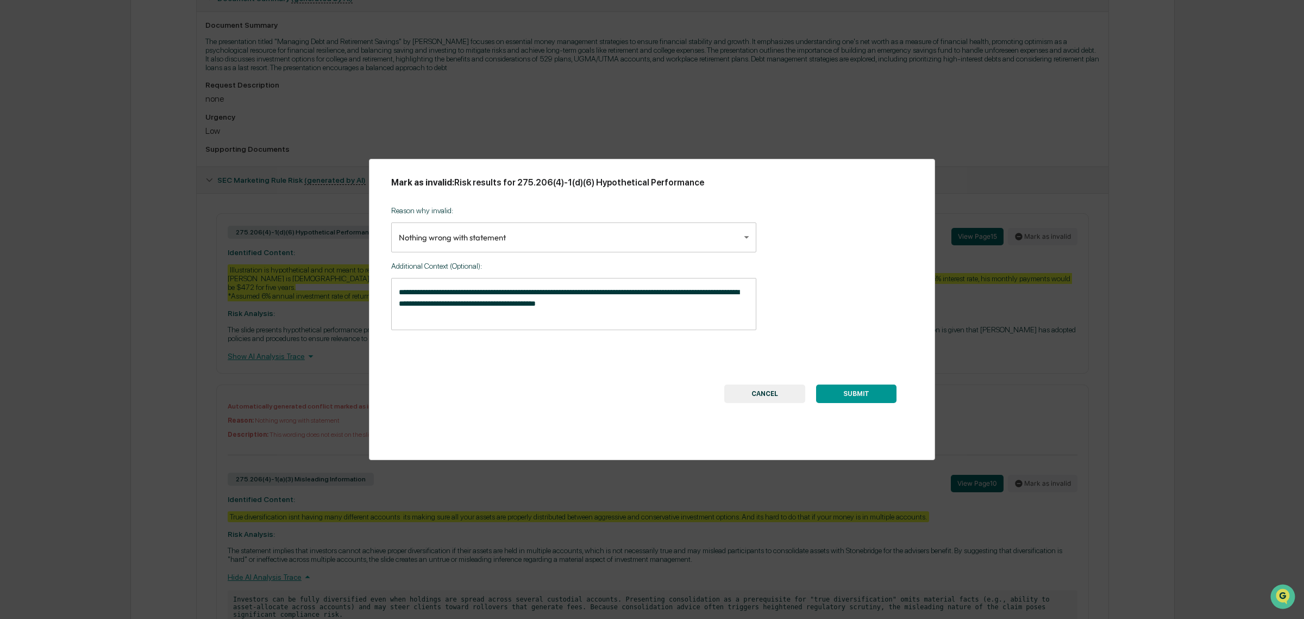
click at [471, 228] on body "Calendar Manage Tasks Reviews Approval Management Company People, Data, Setting…" at bounding box center [652, 197] width 1304 height 983
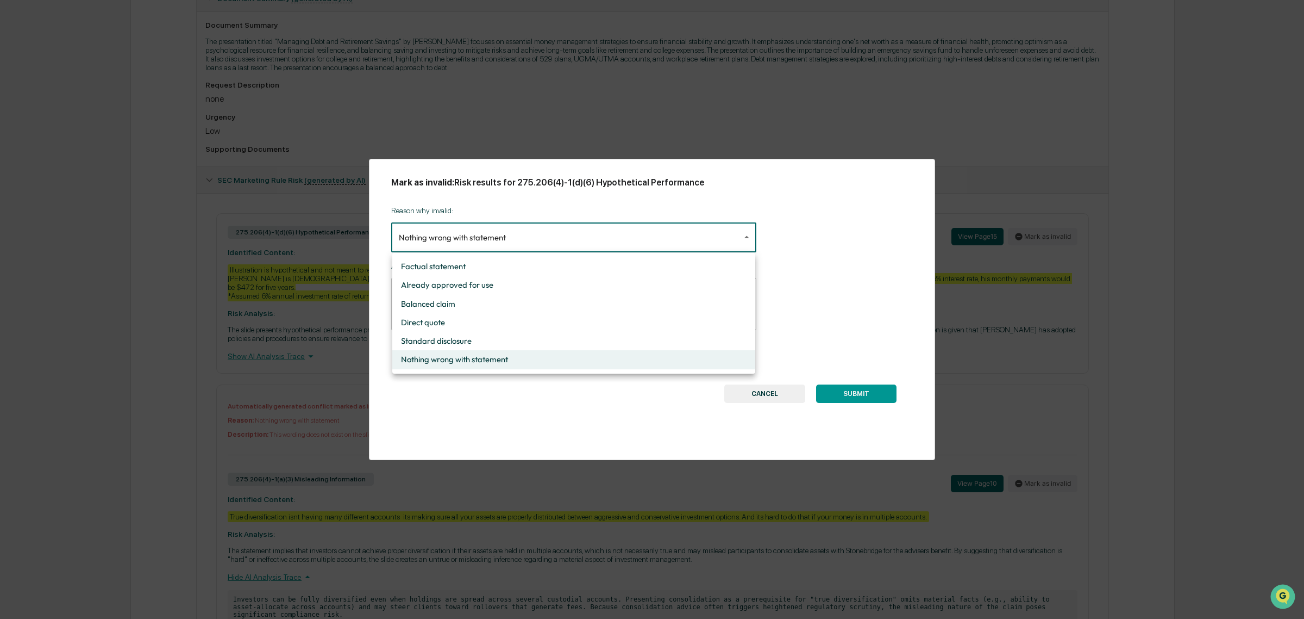
click at [467, 338] on li "Standard disclosure" at bounding box center [573, 341] width 363 height 18
type input "**********"
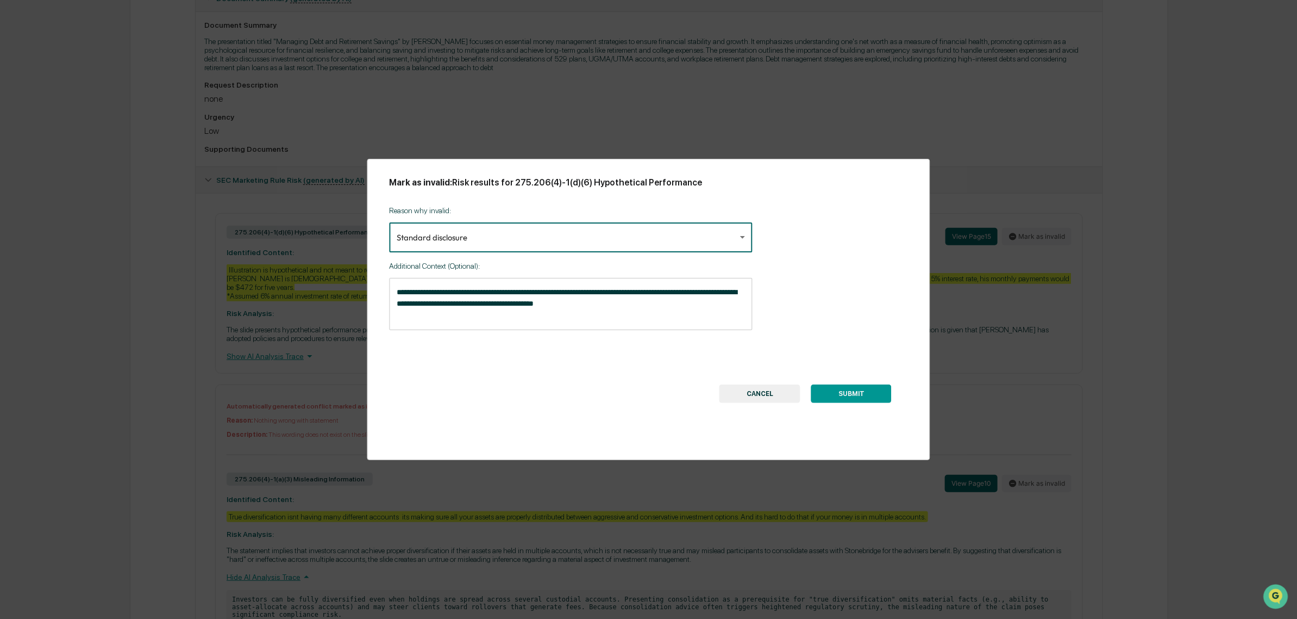
click at [578, 308] on textarea "**********" at bounding box center [571, 303] width 348 height 34
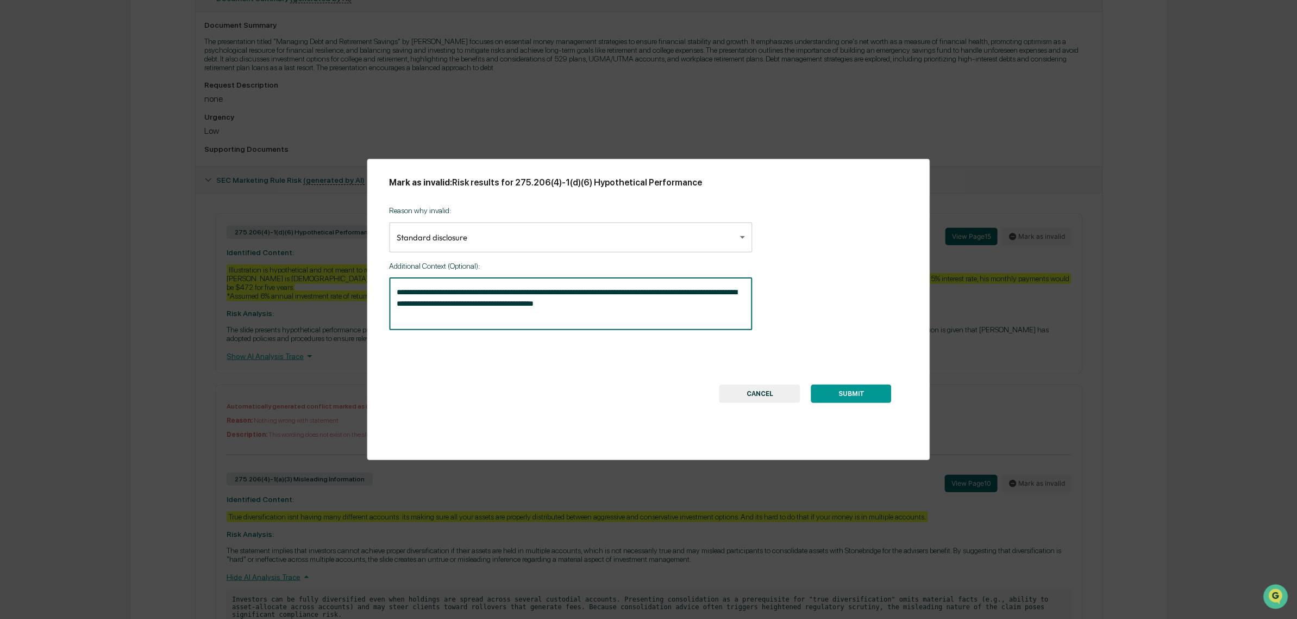
drag, startPoint x: 640, startPoint y: 319, endPoint x: 324, endPoint y: 274, distance: 318.9
click at [324, 274] on div "**********" at bounding box center [648, 309] width 1297 height 619
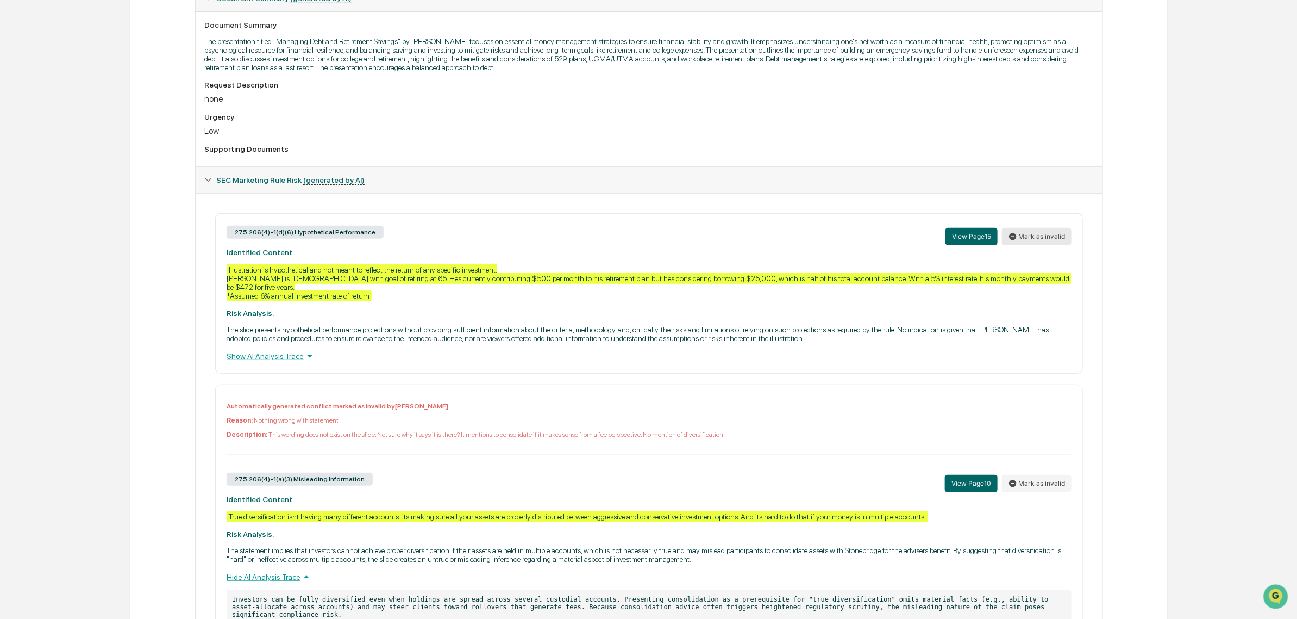
click at [1032, 243] on button "Mark as invalid" at bounding box center [1037, 236] width 70 height 17
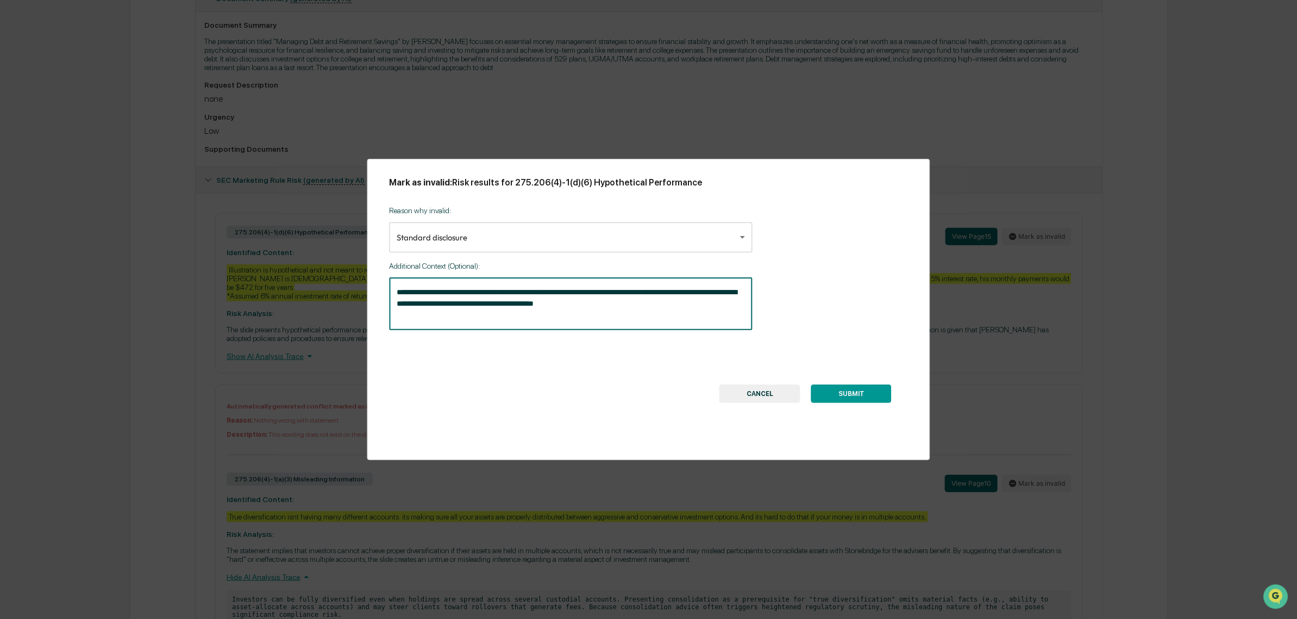
drag, startPoint x: 621, startPoint y: 306, endPoint x: 358, endPoint y: 271, distance: 265.4
click at [358, 271] on div "**********" at bounding box center [648, 309] width 1297 height 619
type textarea "**********"
click at [879, 393] on button "SUBMIT" at bounding box center [852, 393] width 80 height 18
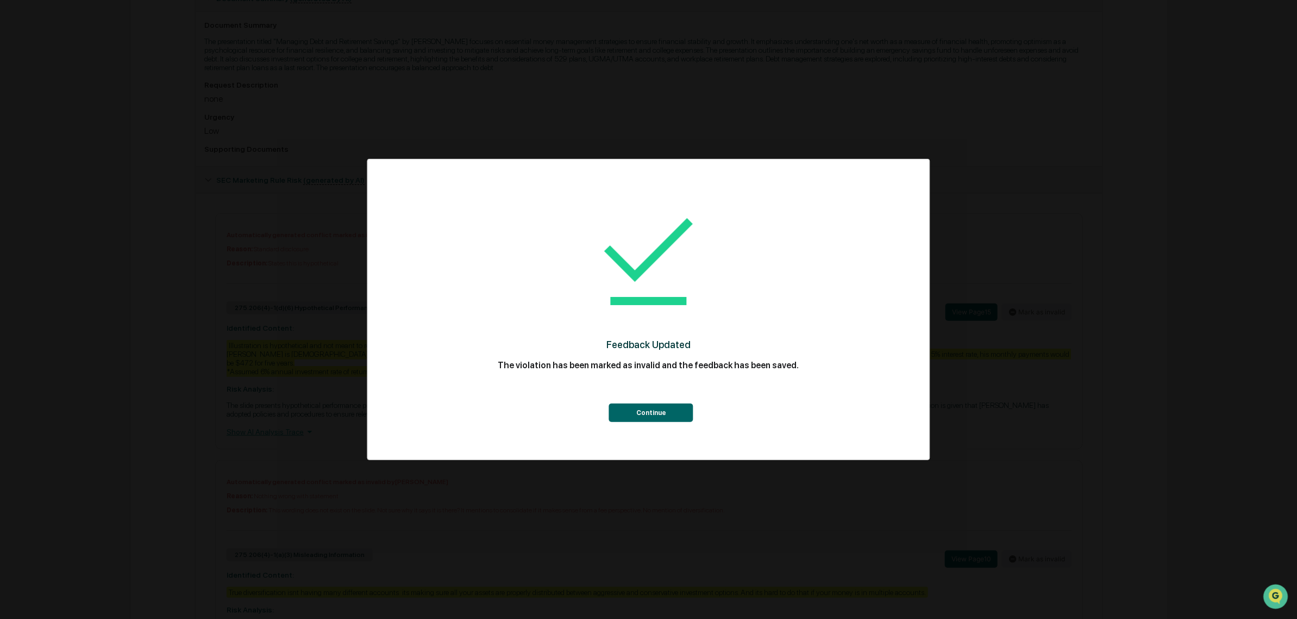
click at [632, 407] on button "Continue" at bounding box center [651, 412] width 84 height 18
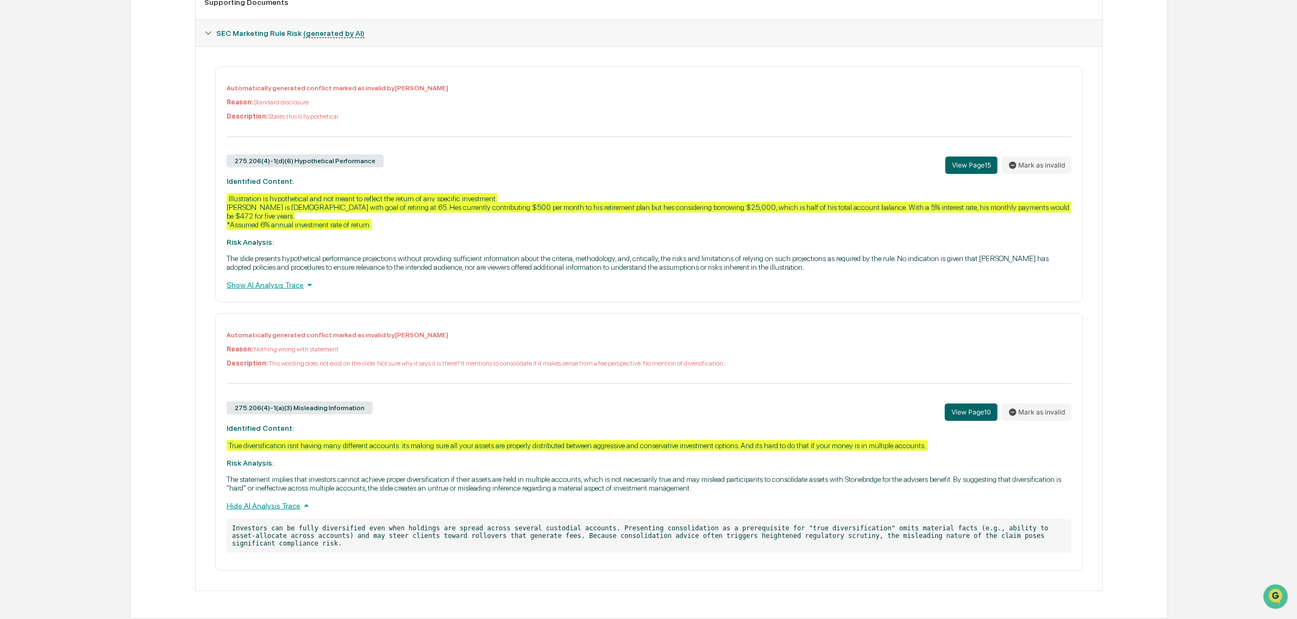
scroll to position [0, 0]
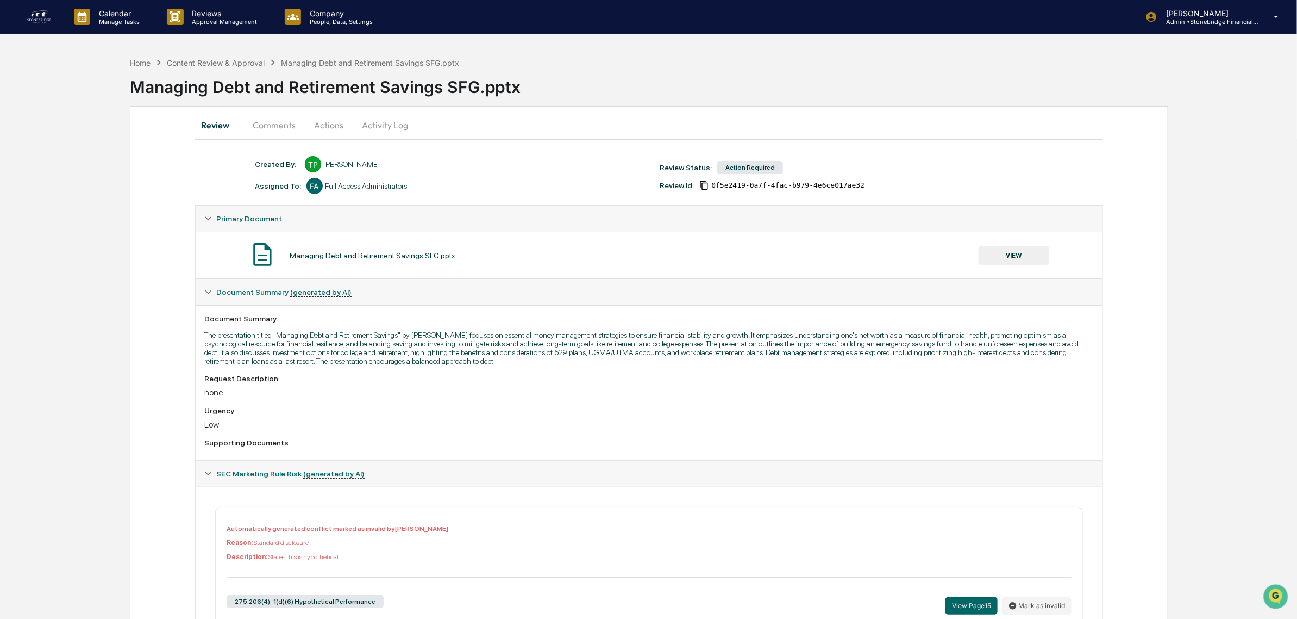
click at [279, 123] on button "Comments" at bounding box center [274, 125] width 60 height 26
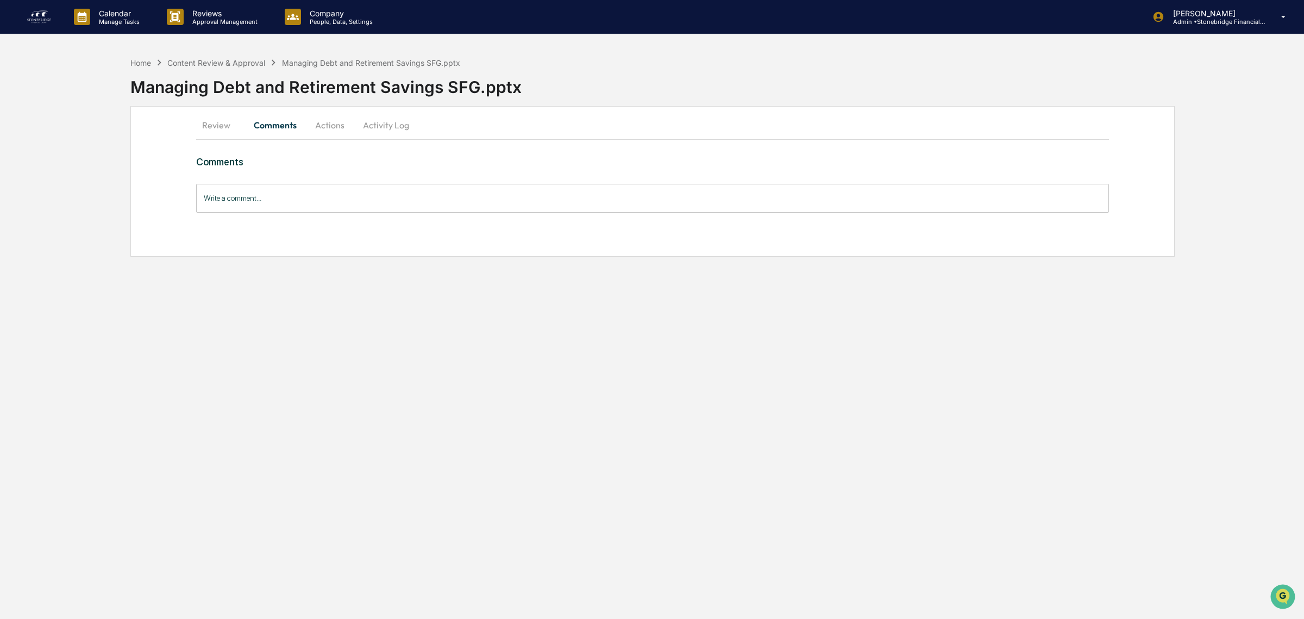
click at [328, 123] on button "Actions" at bounding box center [329, 125] width 49 height 26
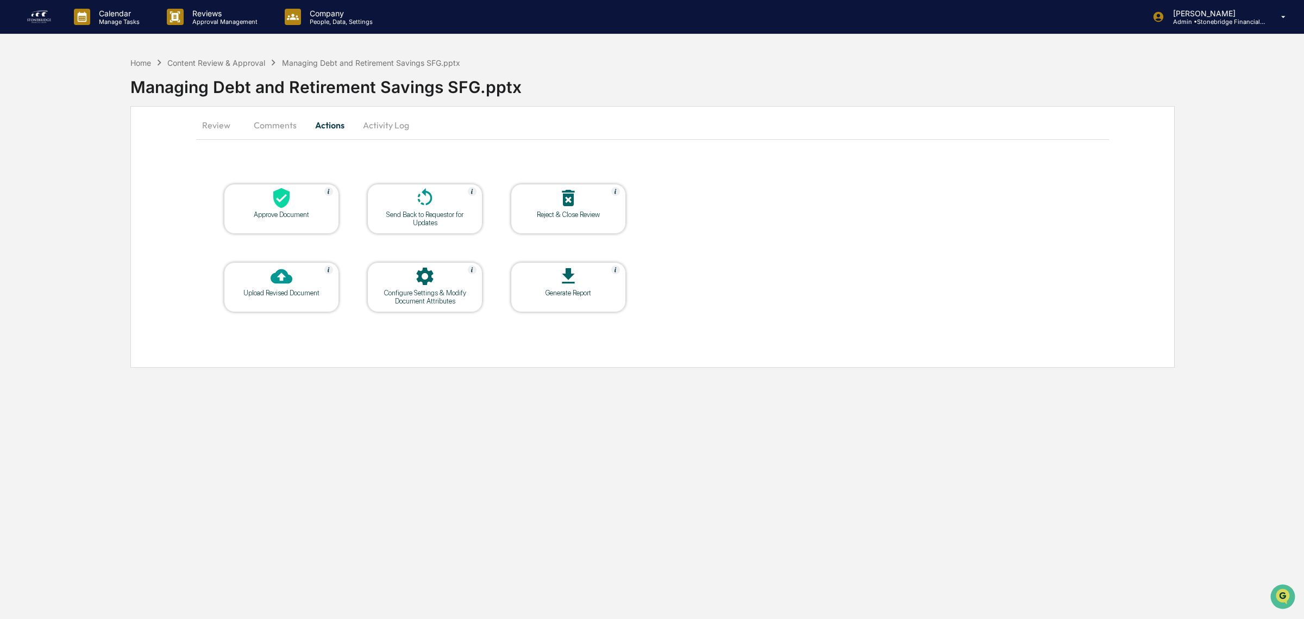
click at [315, 210] on div "Approve Document" at bounding box center [282, 214] width 98 height 8
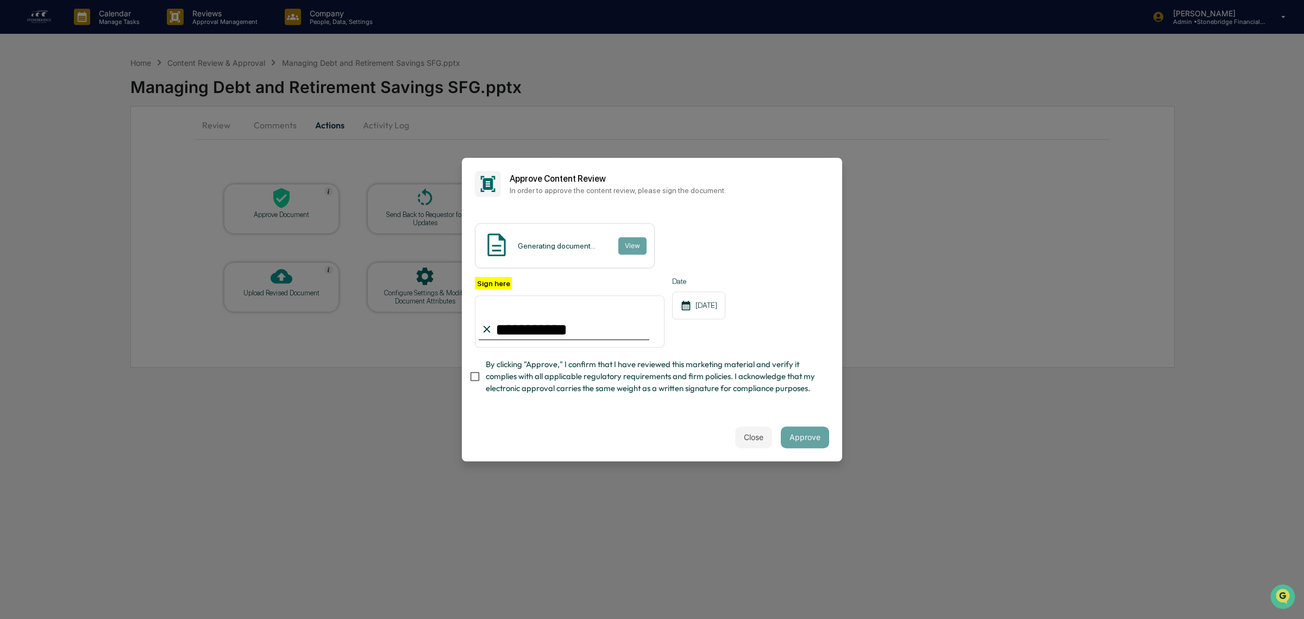
type input "**********"
click at [593, 382] on span "By clicking "Approve," I confirm that I have reviewed this marketing material a…" at bounding box center [653, 376] width 335 height 36
click at [660, 394] on span "By clicking "Approve," I confirm that I have reviewed this marketing material a…" at bounding box center [653, 376] width 335 height 36
click at [586, 327] on input "**********" at bounding box center [570, 321] width 190 height 52
click at [504, 386] on span "By clicking "Approve," I confirm that I have reviewed this marketing material a…" at bounding box center [653, 376] width 335 height 36
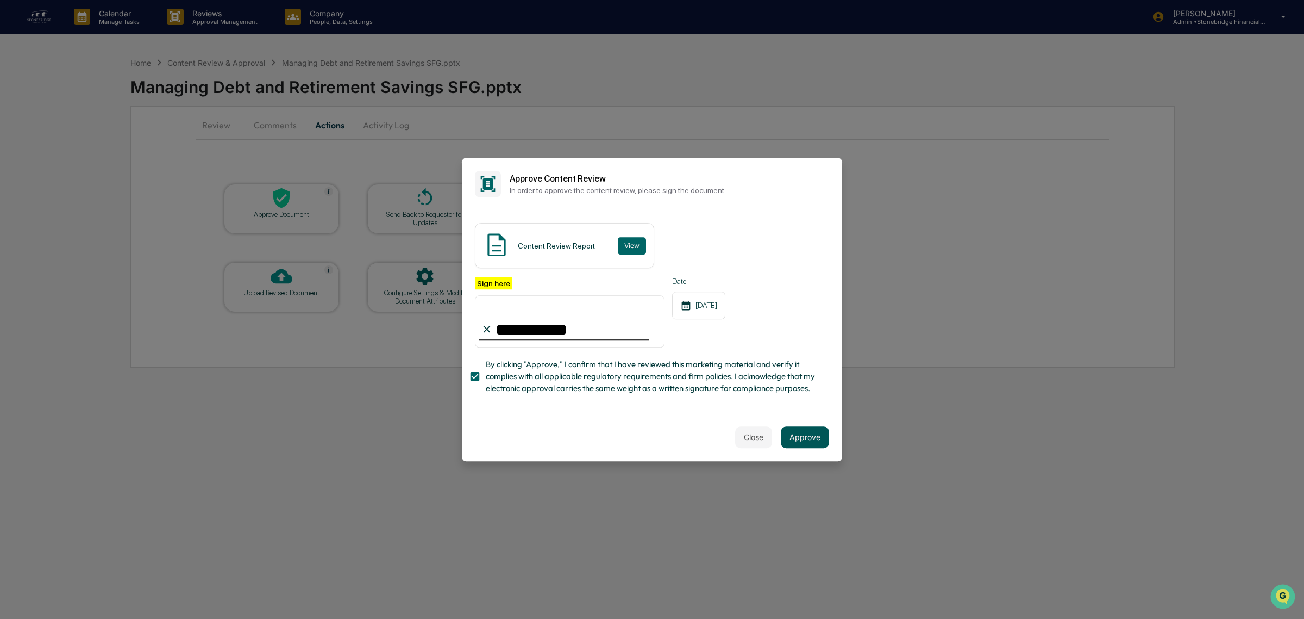
click at [798, 441] on button "Approve" at bounding box center [805, 437] width 48 height 22
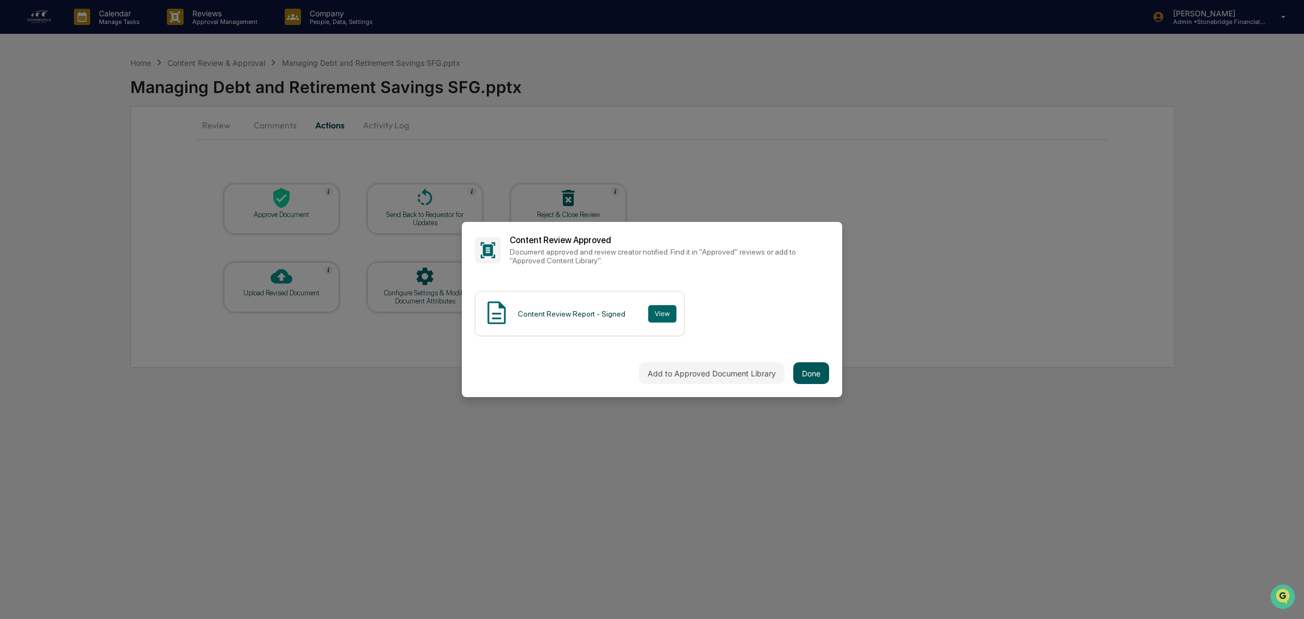
click at [820, 375] on button "Done" at bounding box center [812, 373] width 36 height 22
